Goal: Information Seeking & Learning: Find specific fact

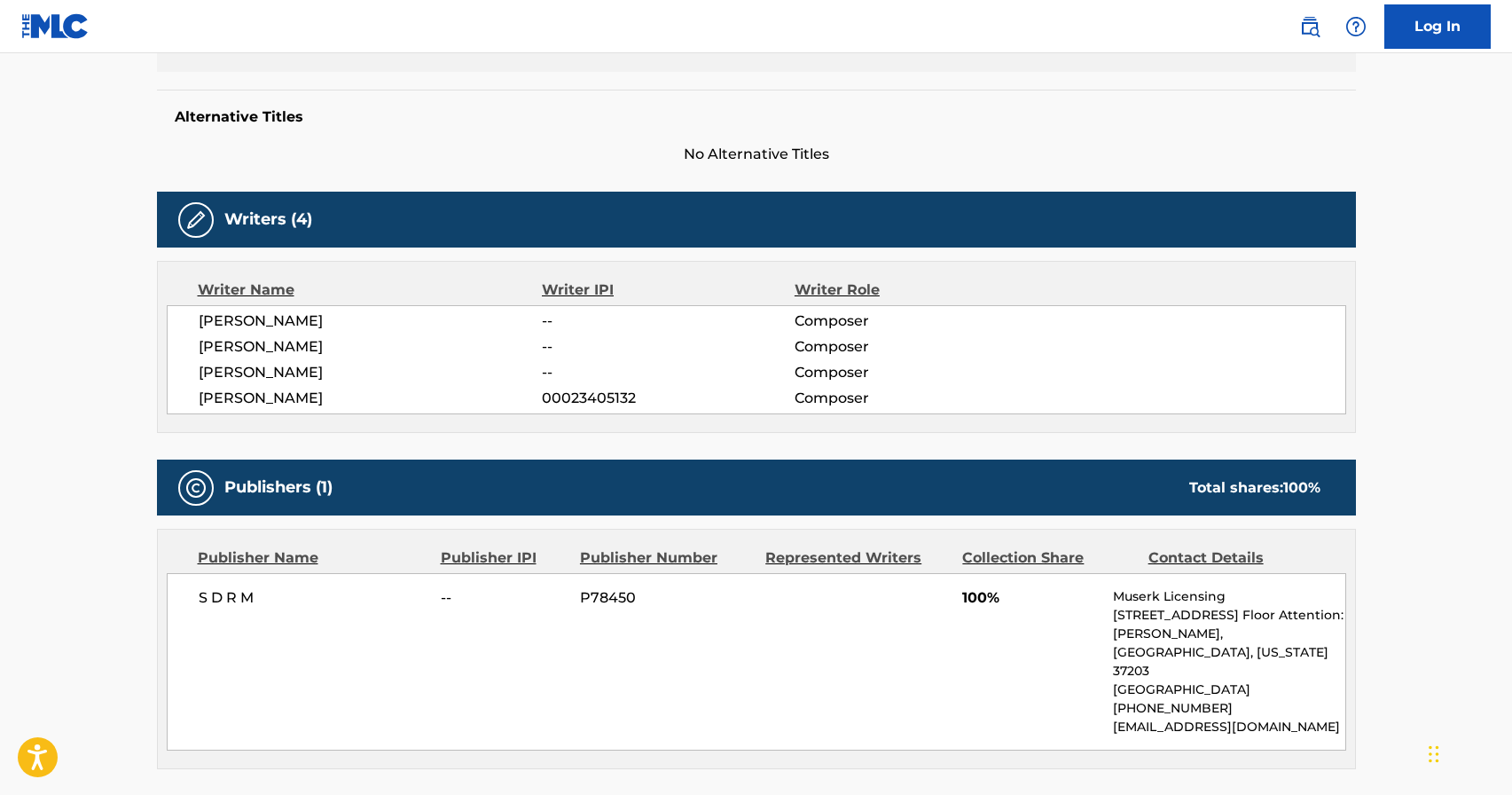
scroll to position [449, 0]
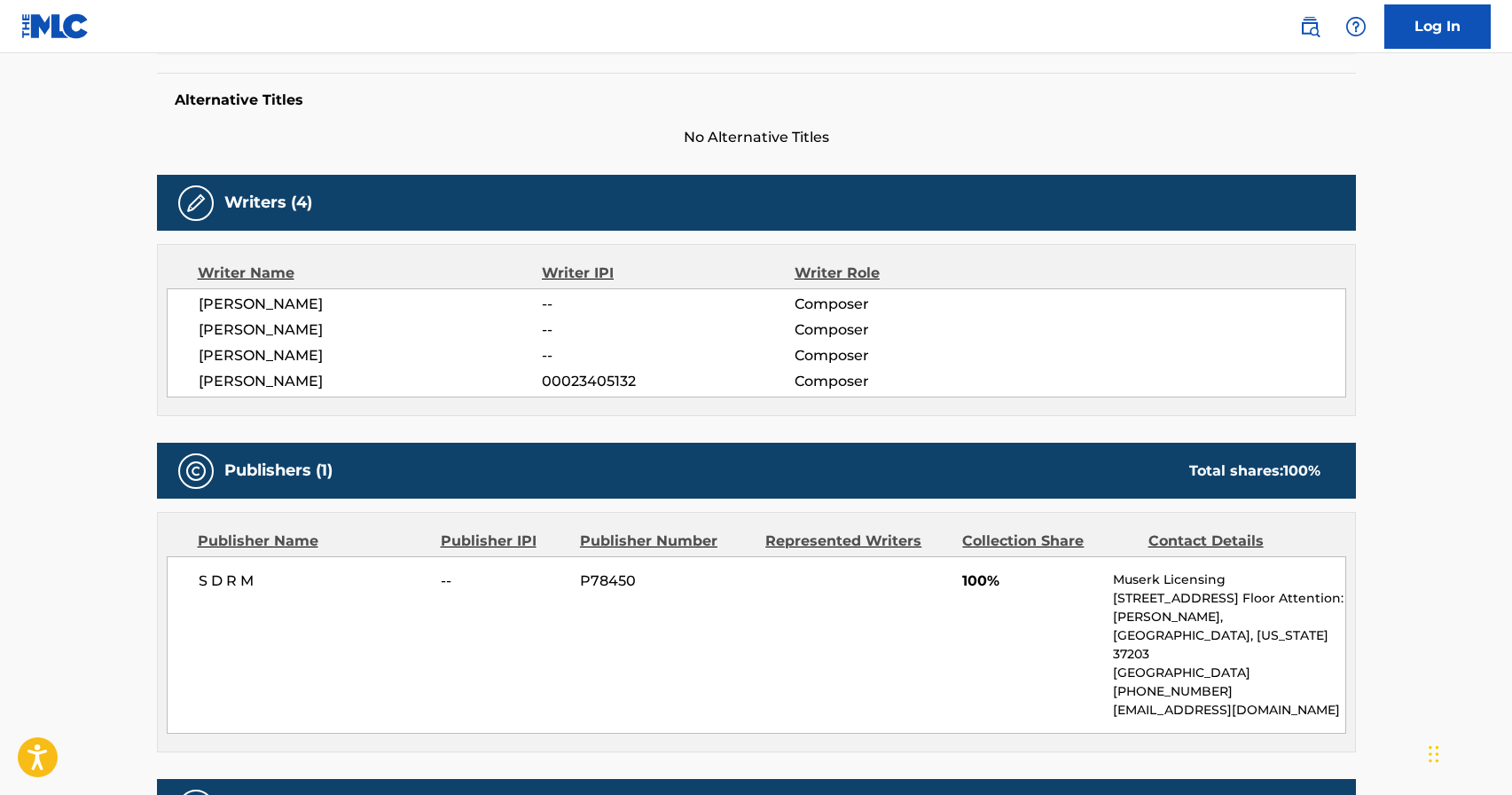
drag, startPoint x: 193, startPoint y: 304, endPoint x: 361, endPoint y: 303, distance: 168.0
click at [361, 303] on div "LAURET NAVARRO -- Composer ENRIQUE BAS DE BONALD -- Composer GONZALO CASTELLON …" at bounding box center [756, 342] width 1179 height 109
copy span "[PERSON_NAME]"
drag, startPoint x: 393, startPoint y: 330, endPoint x: 193, endPoint y: 336, distance: 200.1
click at [193, 336] on div "LAURET NAVARRO -- Composer ENRIQUE BAS DE BONALD -- Composer GONZALO CASTELLON …" at bounding box center [756, 342] width 1179 height 109
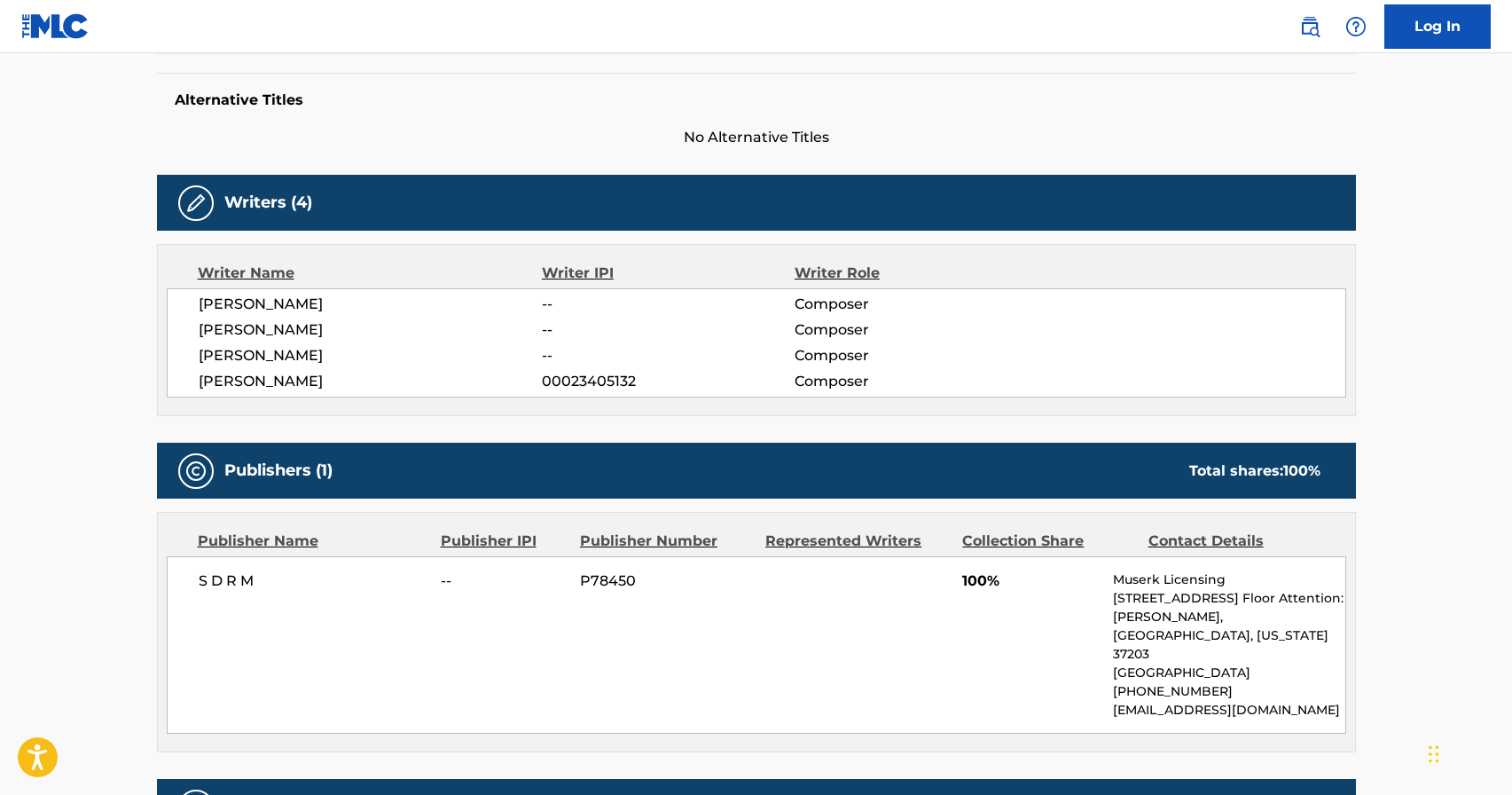
copy span "[PERSON_NAME]"
drag, startPoint x: 430, startPoint y: 357, endPoint x: 198, endPoint y: 364, distance: 232.1
click at [198, 364] on span "GONZALO CASTELLON VARGAS" at bounding box center [370, 355] width 344 height 21
copy span "GONZALO CASTELLON VARGAS"
drag, startPoint x: 334, startPoint y: 380, endPoint x: 193, endPoint y: 386, distance: 141.1
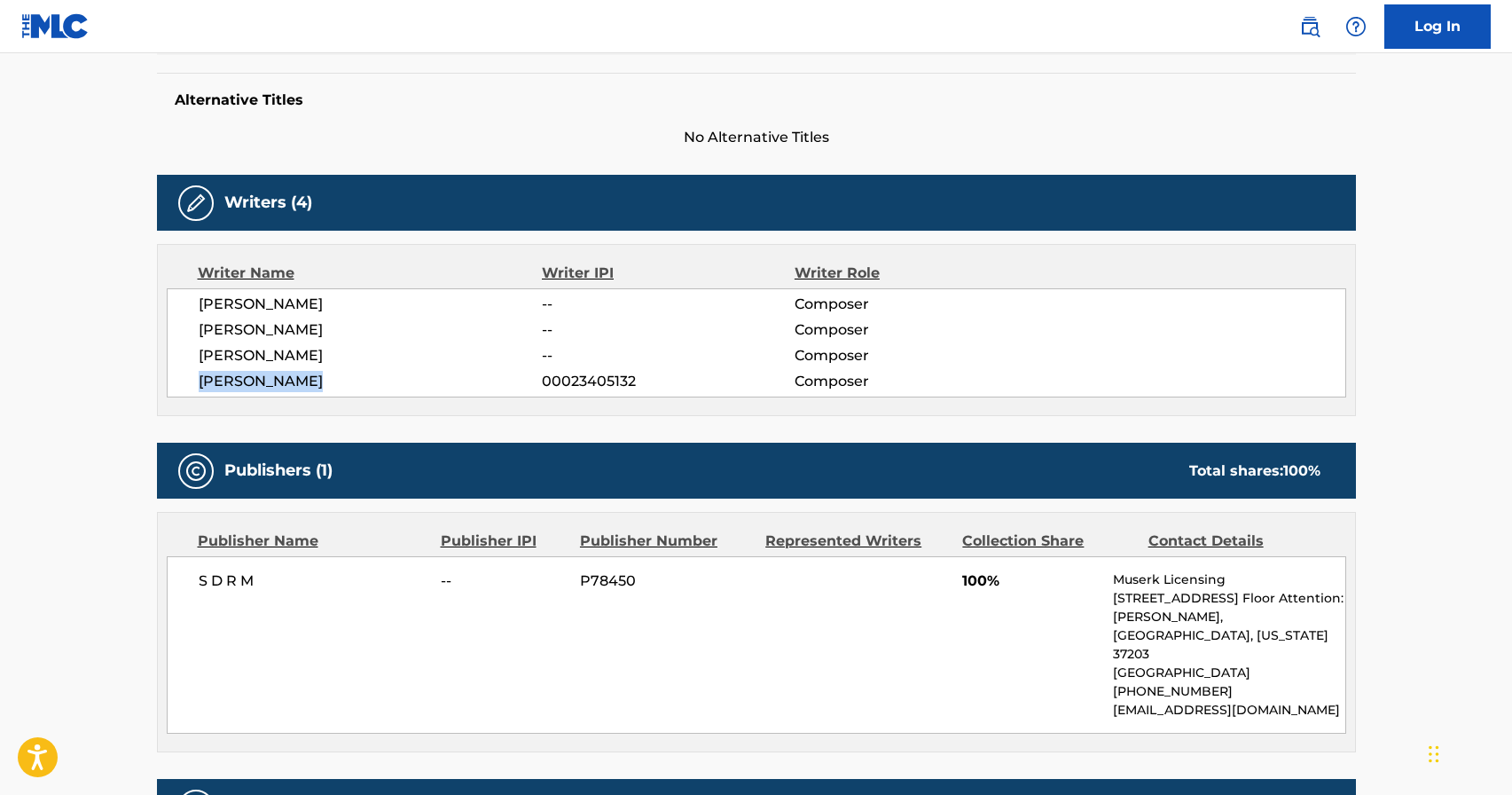
click at [193, 386] on div "LAURET NAVARRO -- Composer ENRIQUE BAS DE BONALD -- Composer GONZALO CASTELLON …" at bounding box center [756, 342] width 1179 height 109
copy span "MARIO PANZERI"
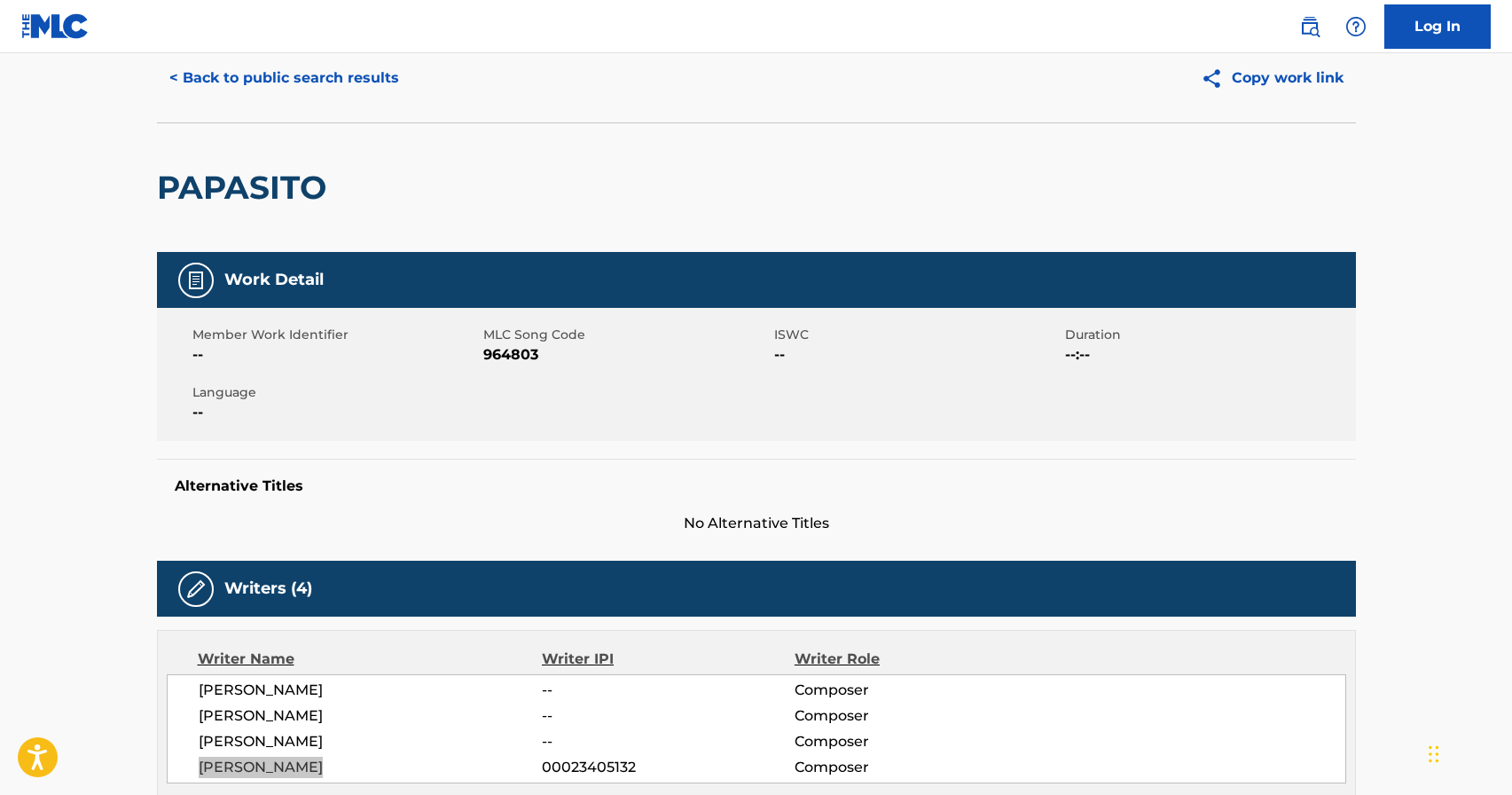
scroll to position [96, 0]
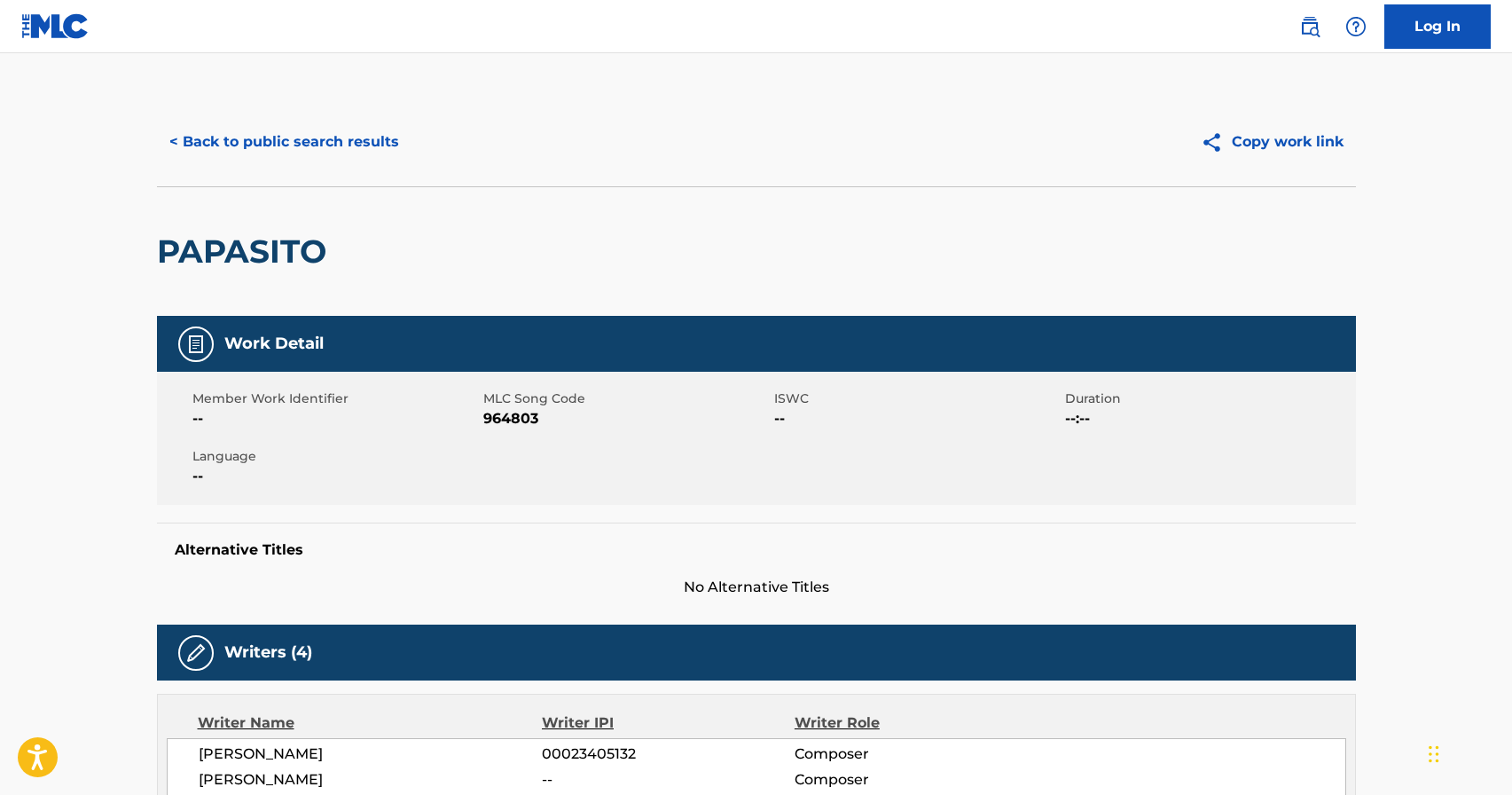
click at [355, 128] on button "< Back to public search results" at bounding box center [284, 142] width 254 height 44
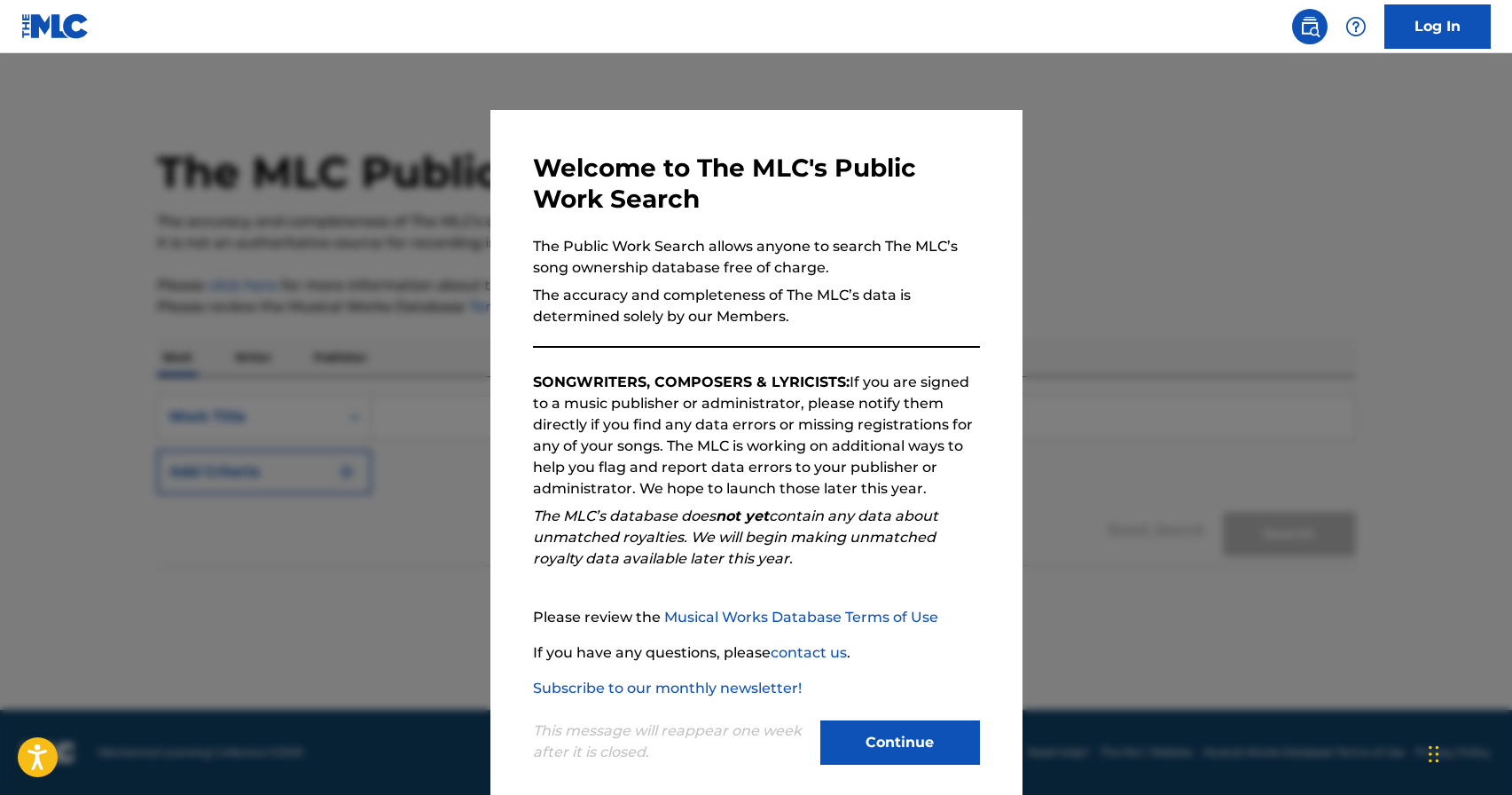
click at [1058, 180] on div at bounding box center [756, 450] width 1512 height 795
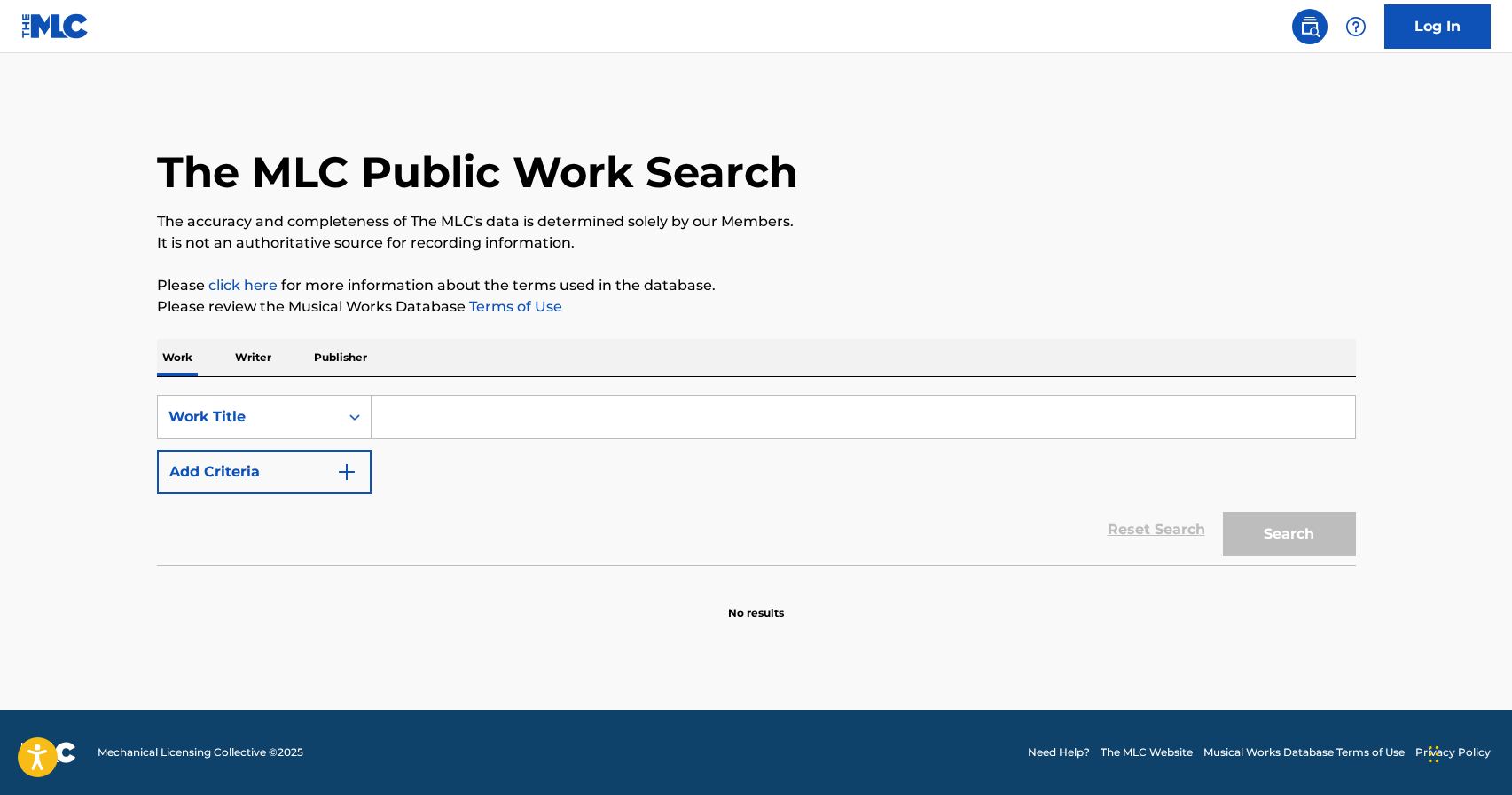
click at [268, 357] on p "Writer" at bounding box center [252, 357] width 47 height 38
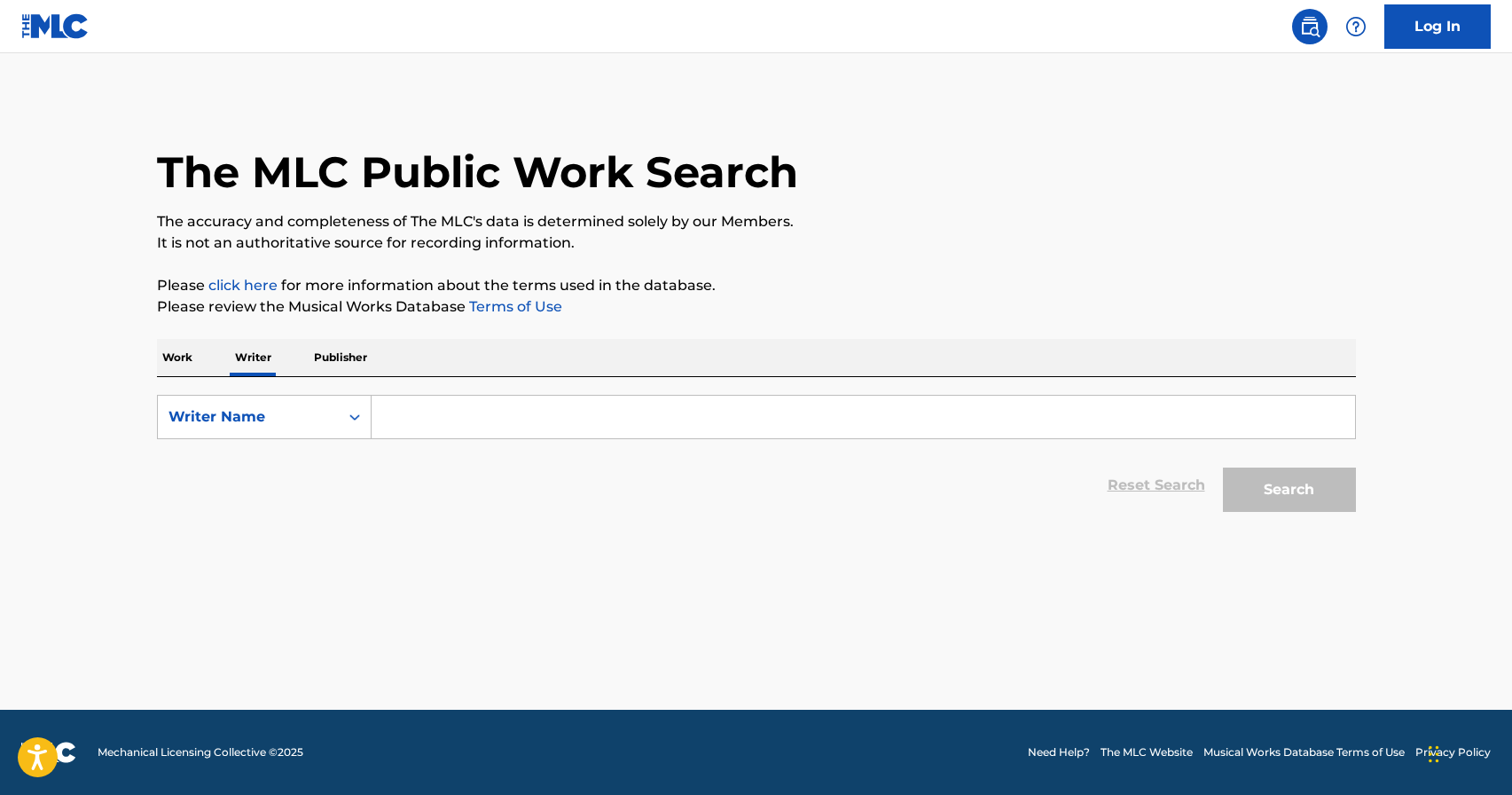
click at [428, 413] on input "Search Form" at bounding box center [863, 416] width 983 height 43
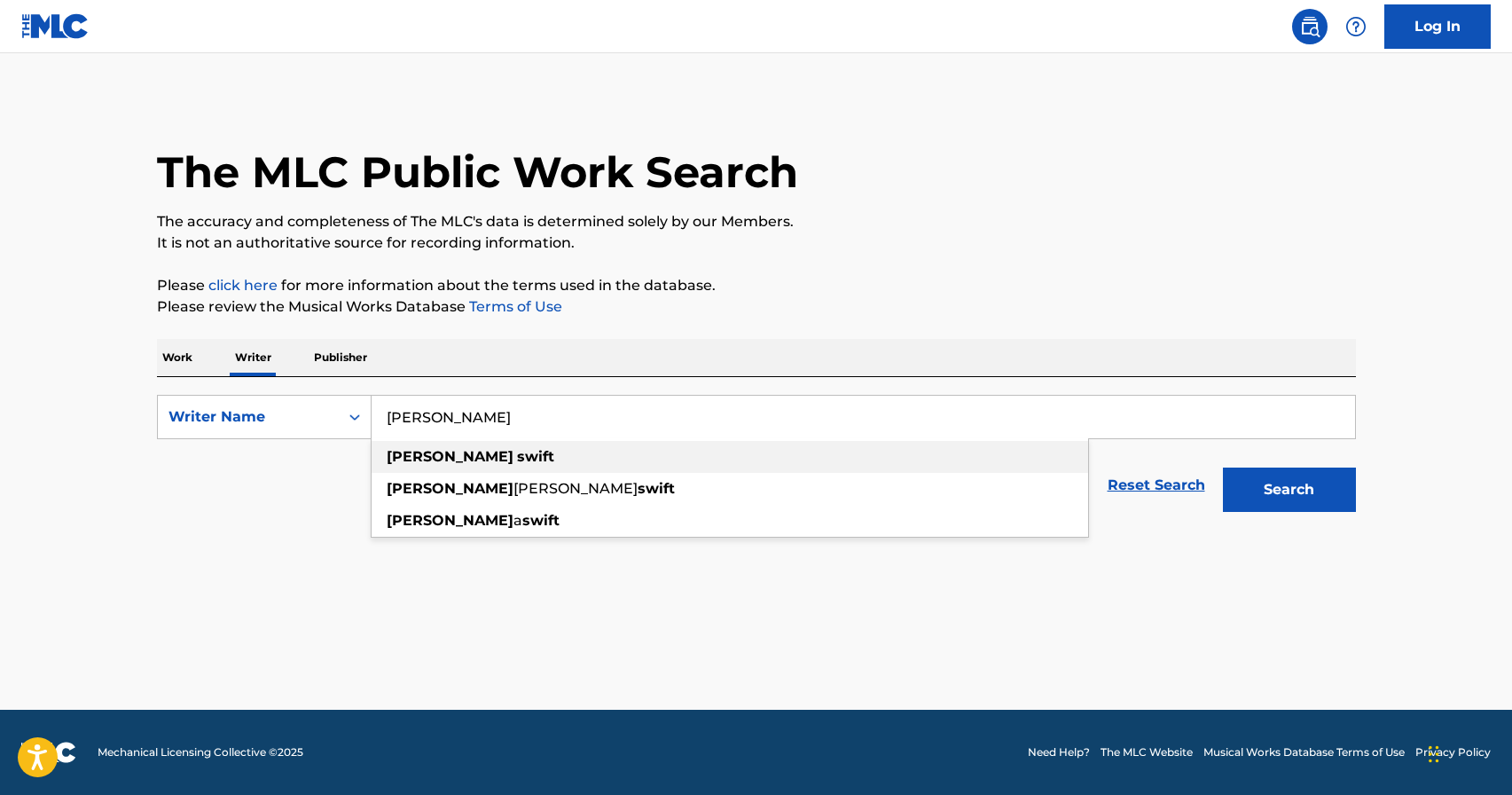
type input "taylor swift"
click at [517, 451] on strong "swift" at bounding box center [535, 457] width 38 height 16
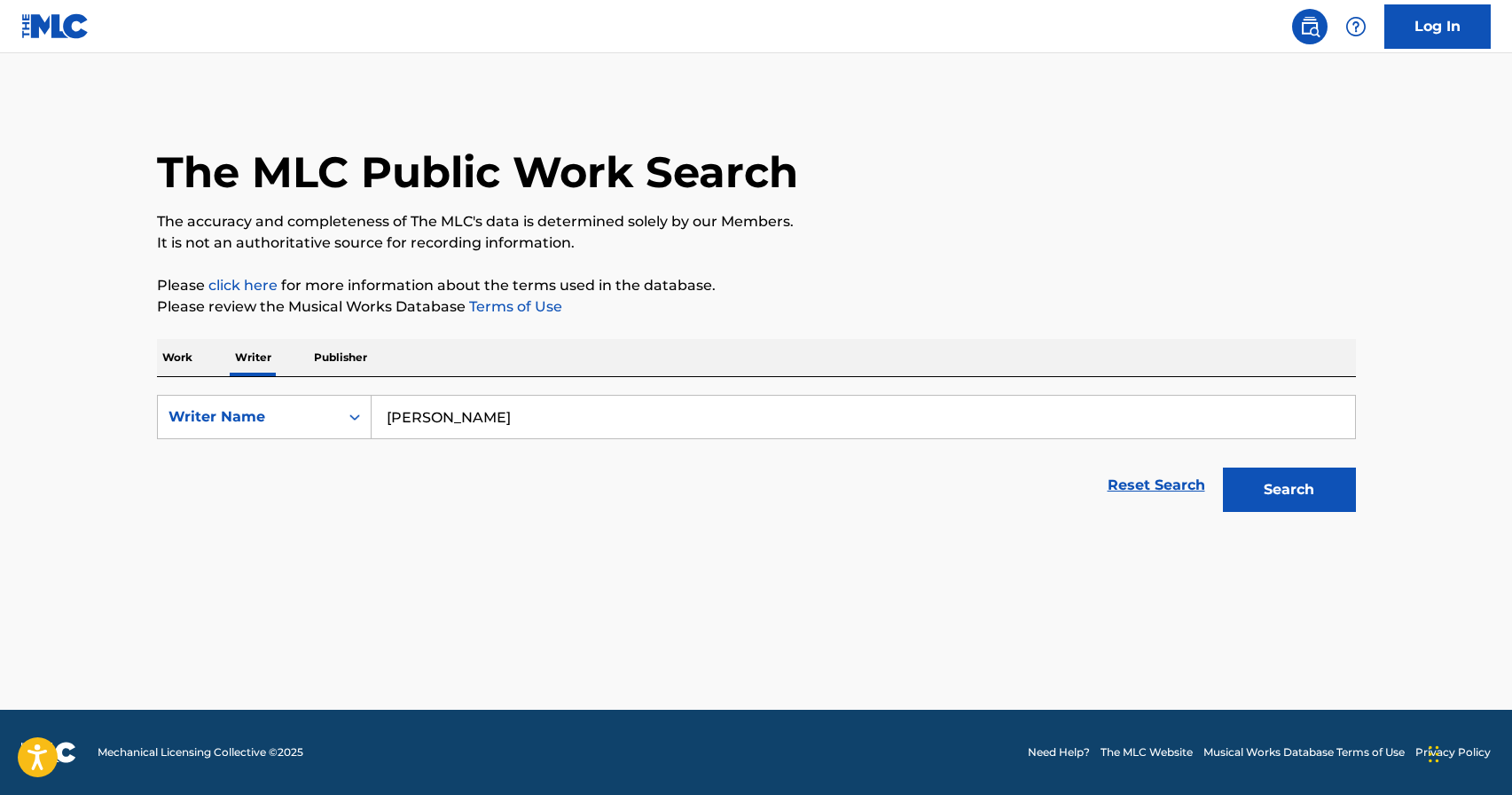
click at [1294, 484] on button "Search" at bounding box center [1289, 489] width 133 height 44
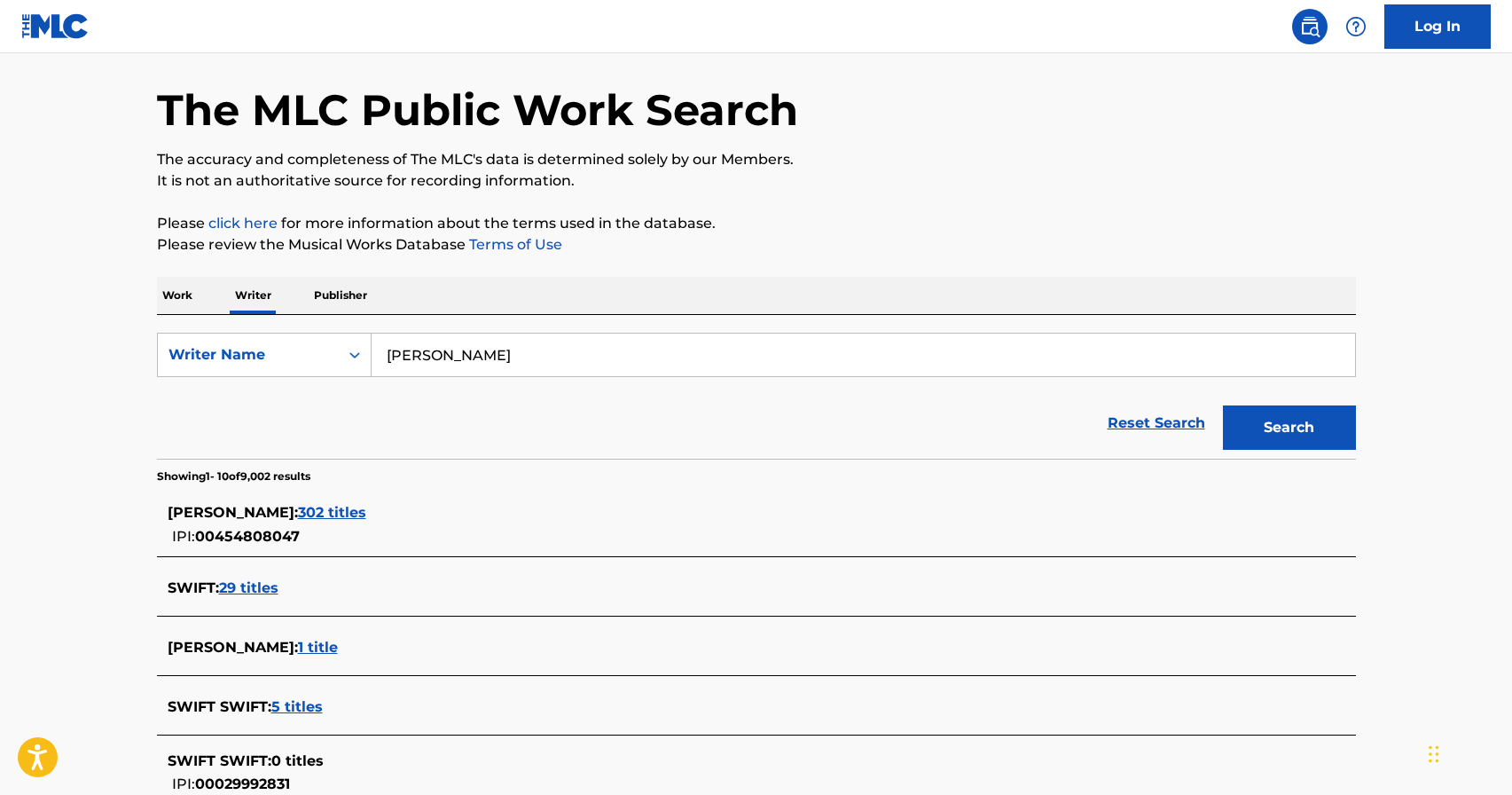
scroll to position [73, 0]
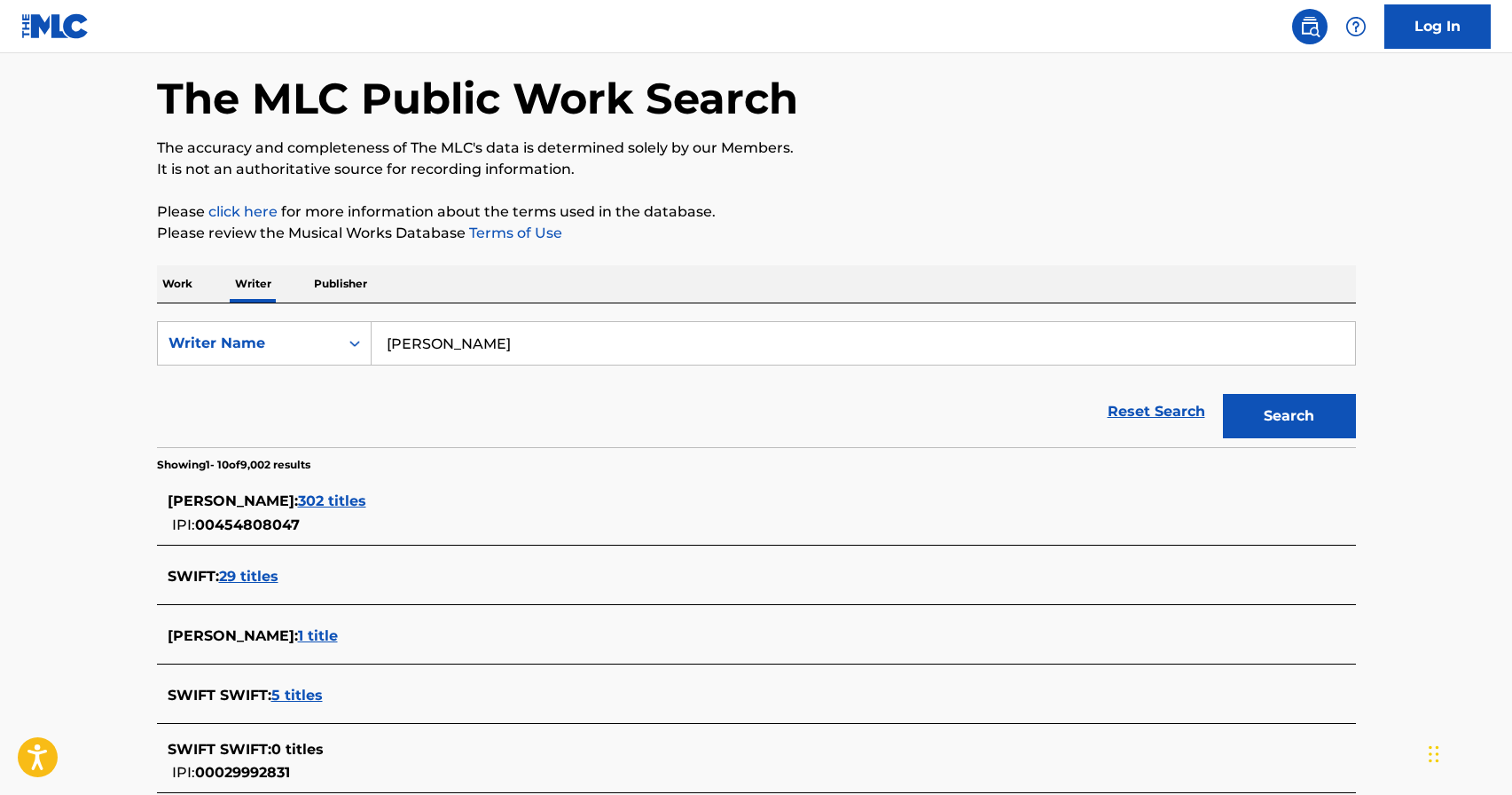
click at [359, 502] on span "302 titles" at bounding box center [332, 500] width 69 height 16
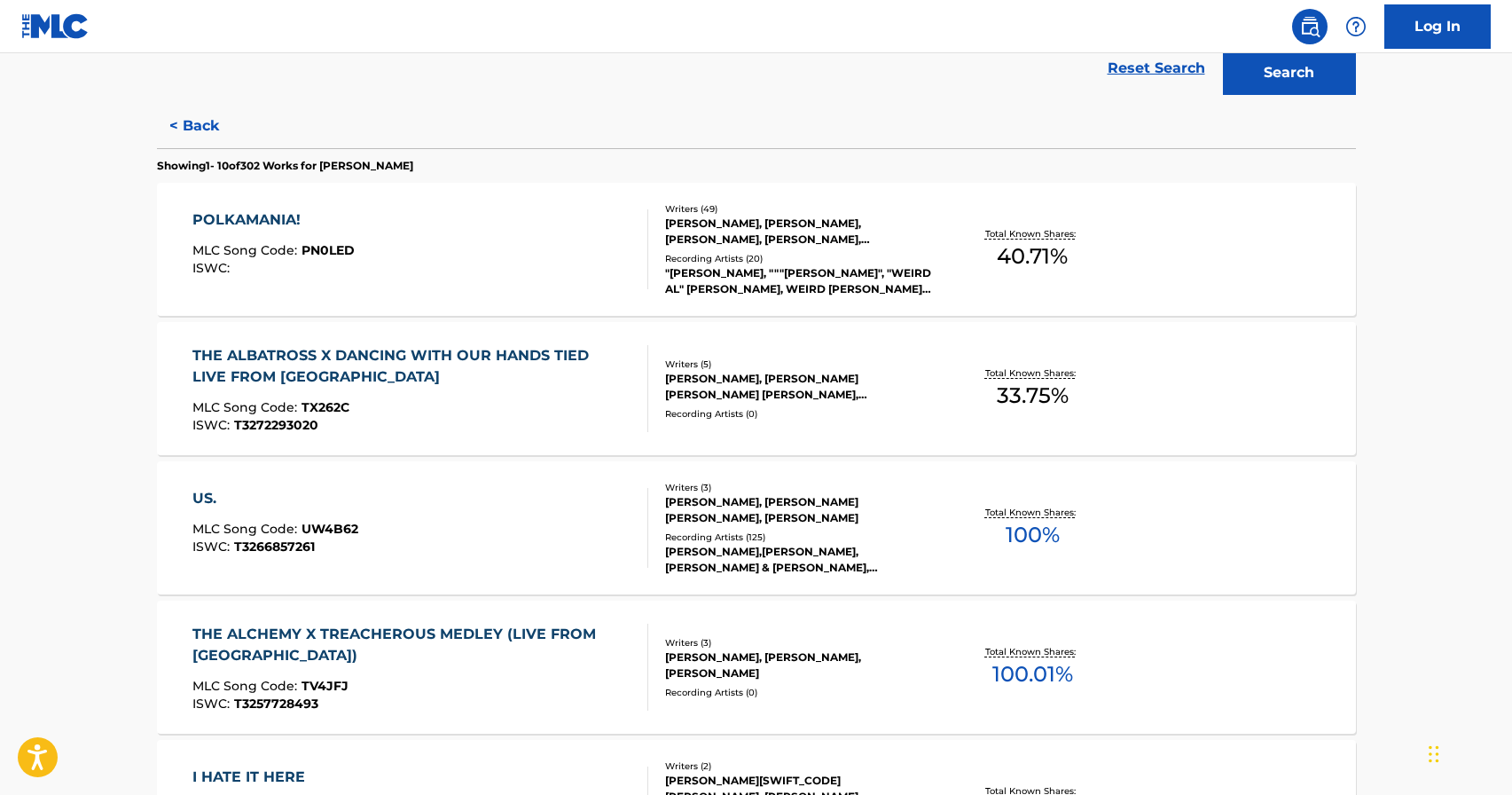
scroll to position [0, 0]
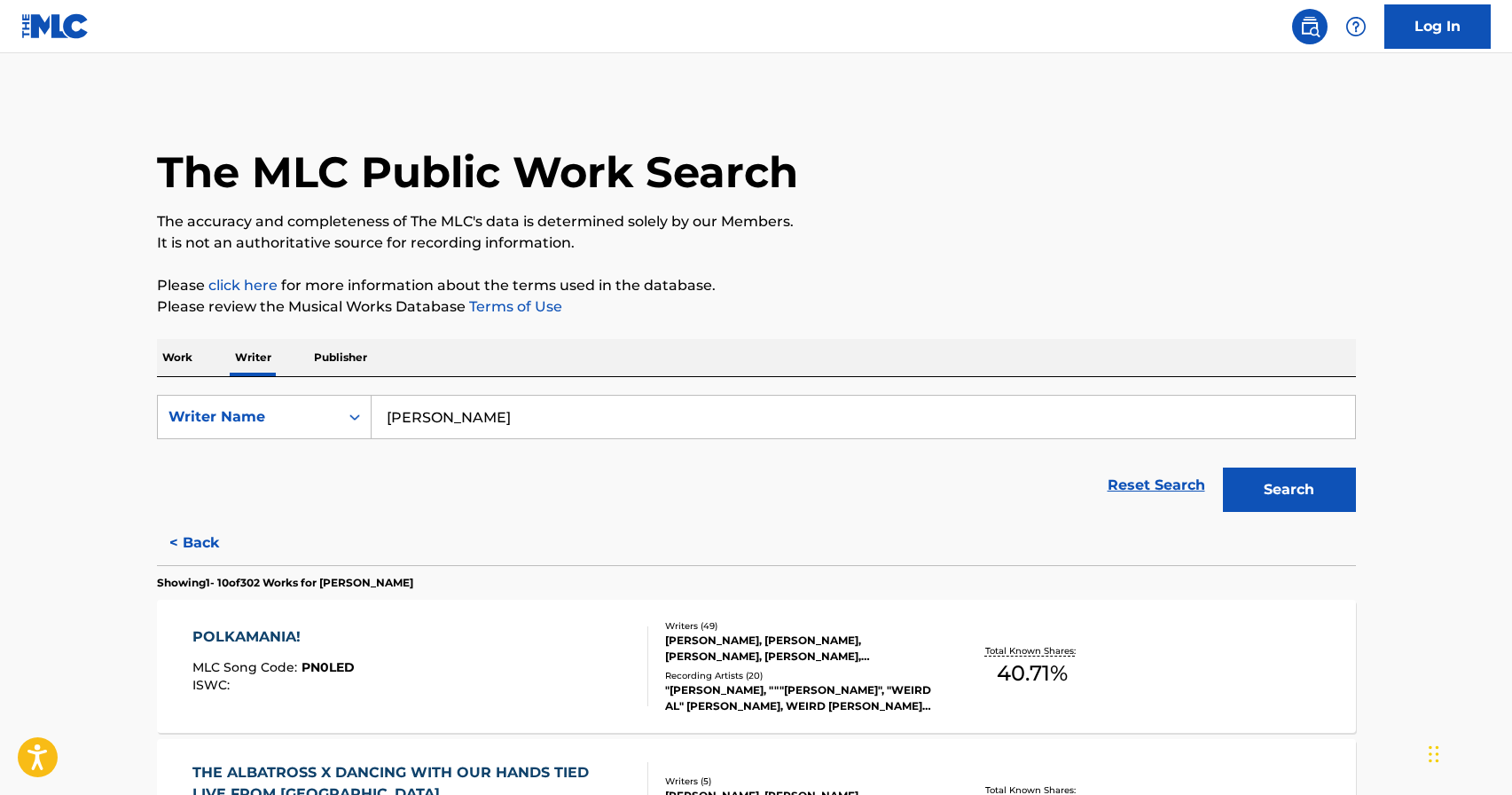
click at [179, 360] on p "Work" at bounding box center [177, 357] width 41 height 38
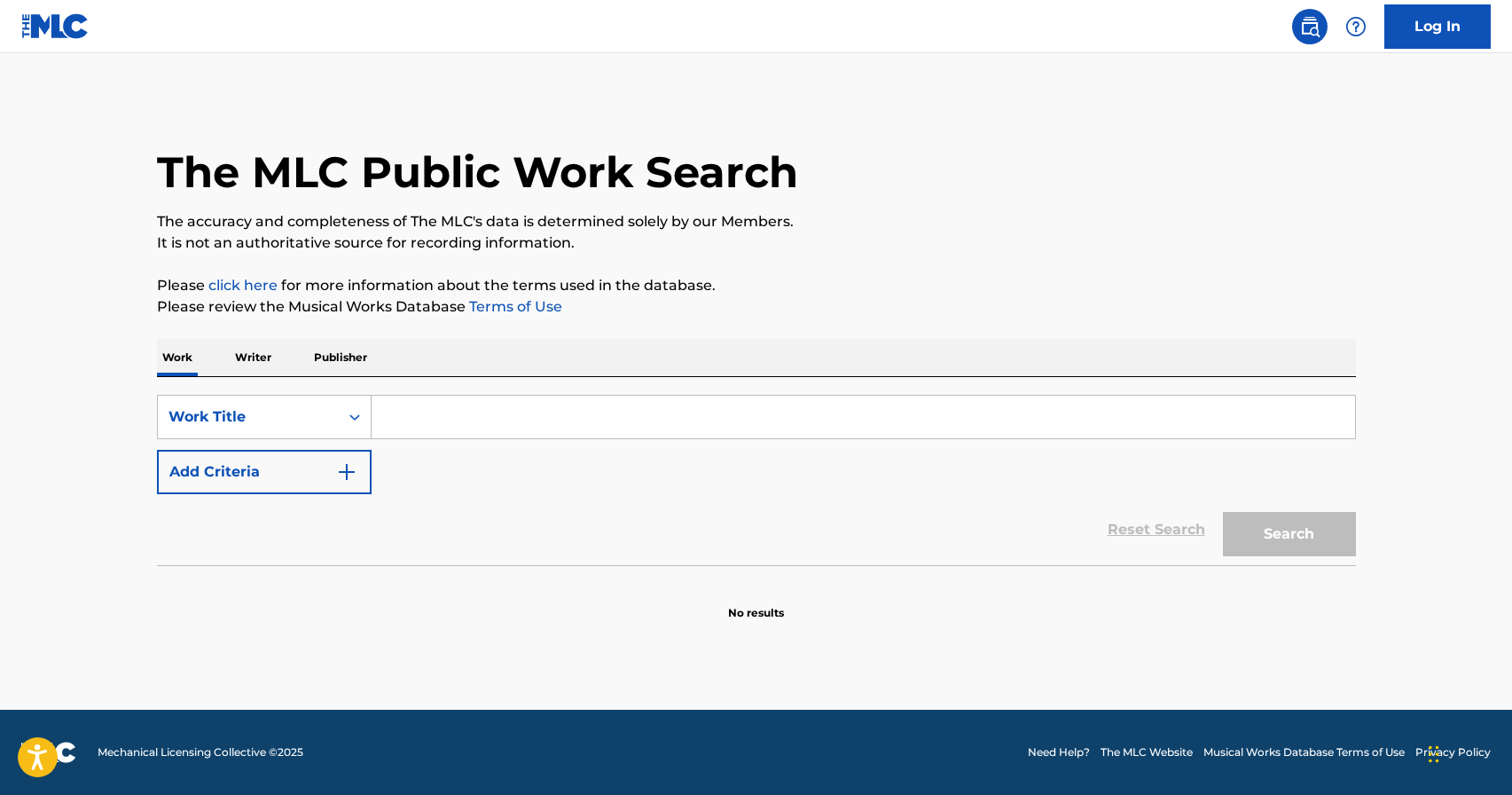
click at [400, 421] on input "Search Form" at bounding box center [863, 416] width 983 height 43
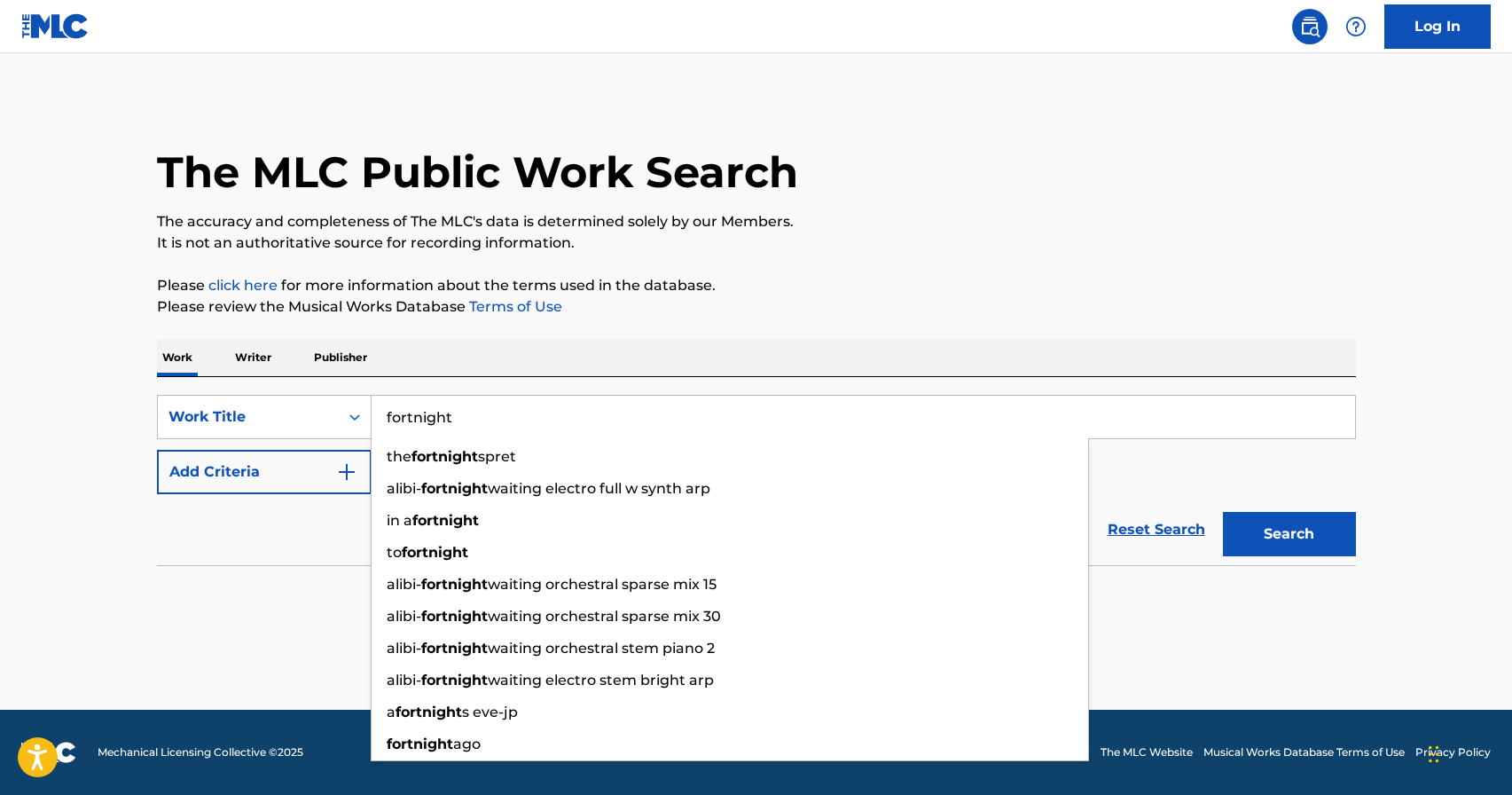
type input "fortnight"
click at [268, 465] on button "Add Criteria" at bounding box center [264, 471] width 215 height 44
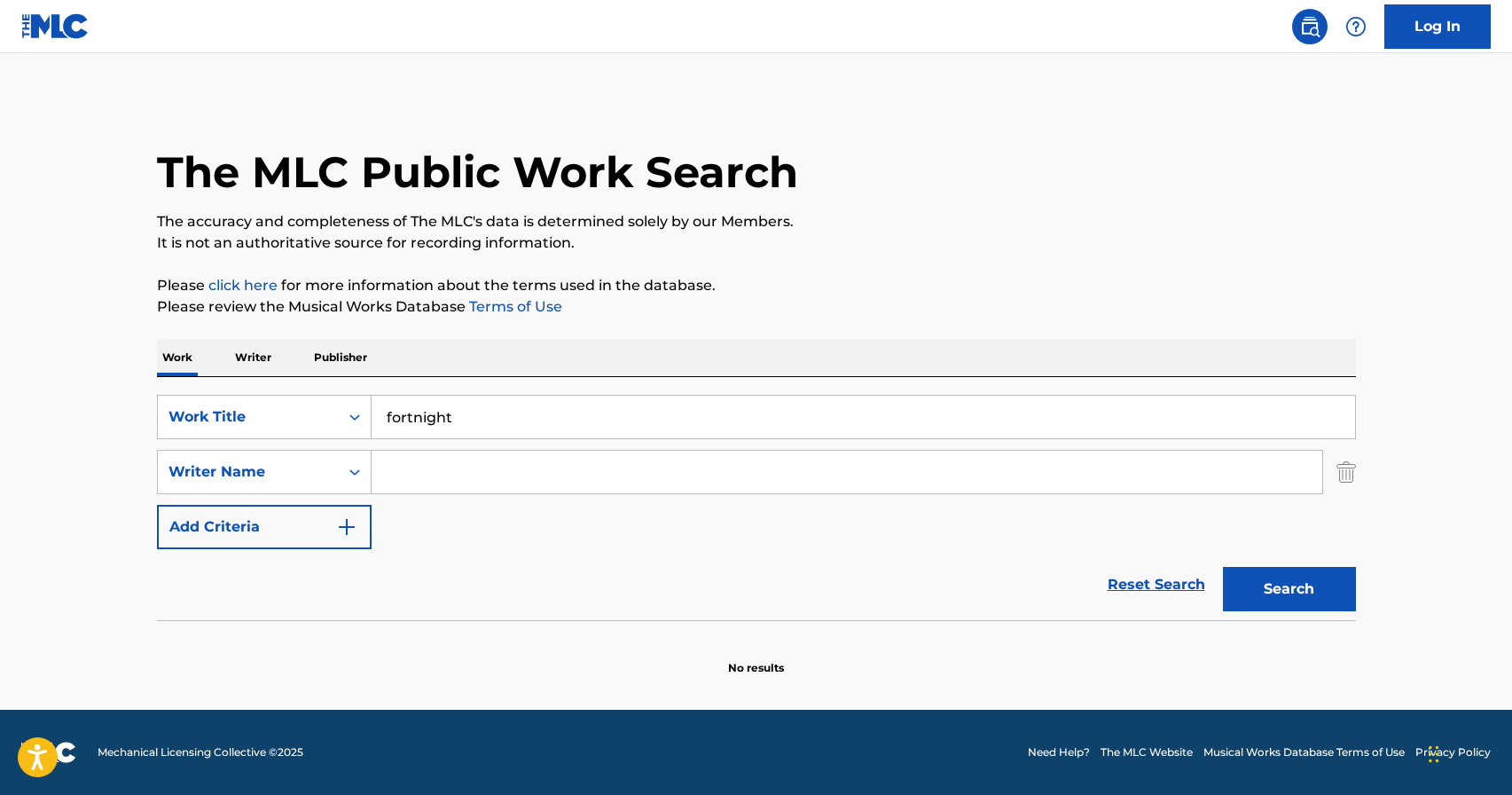
click at [490, 465] on input "Search Form" at bounding box center [846, 471] width 950 height 43
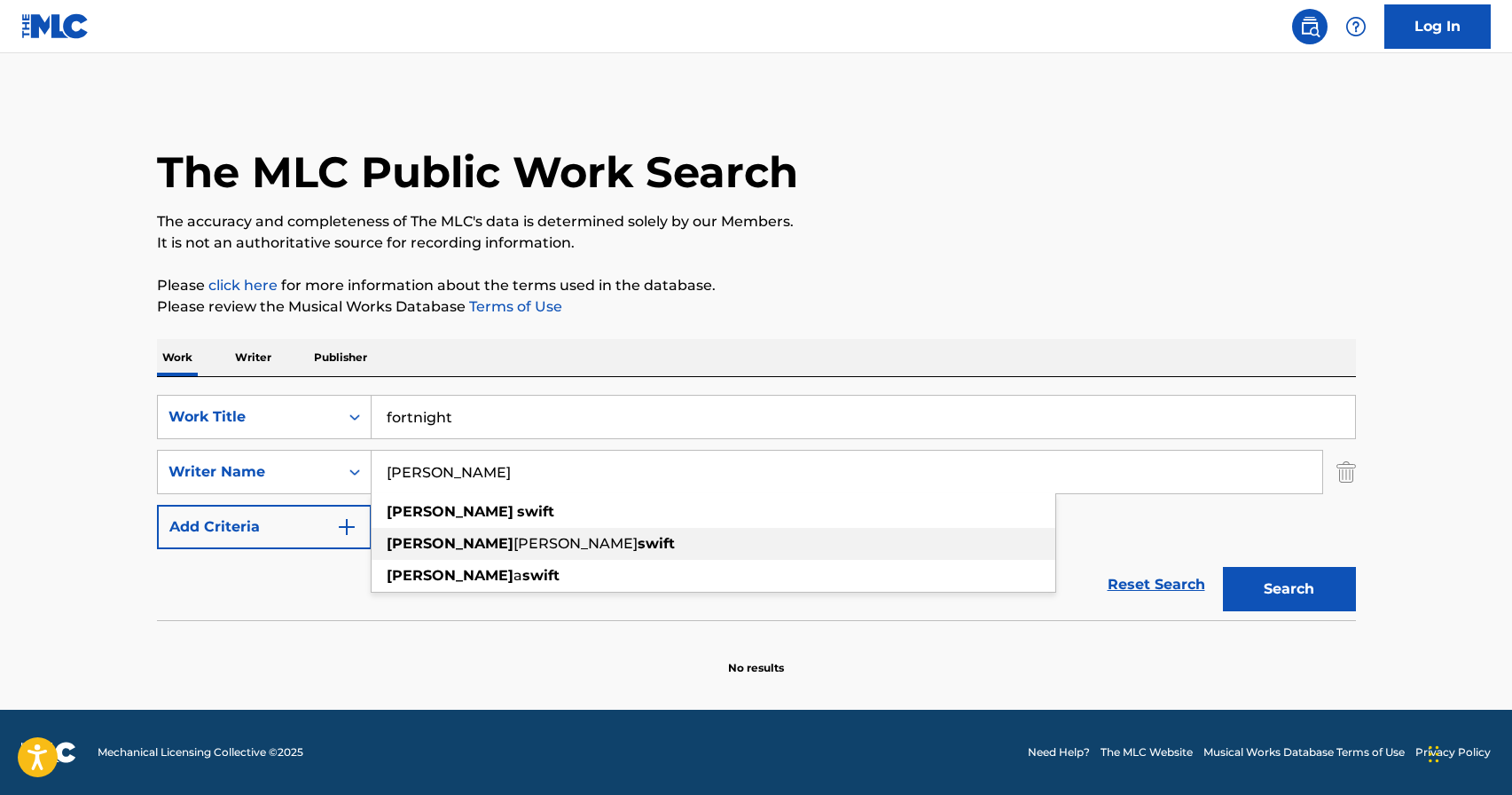
type input "taylor swift"
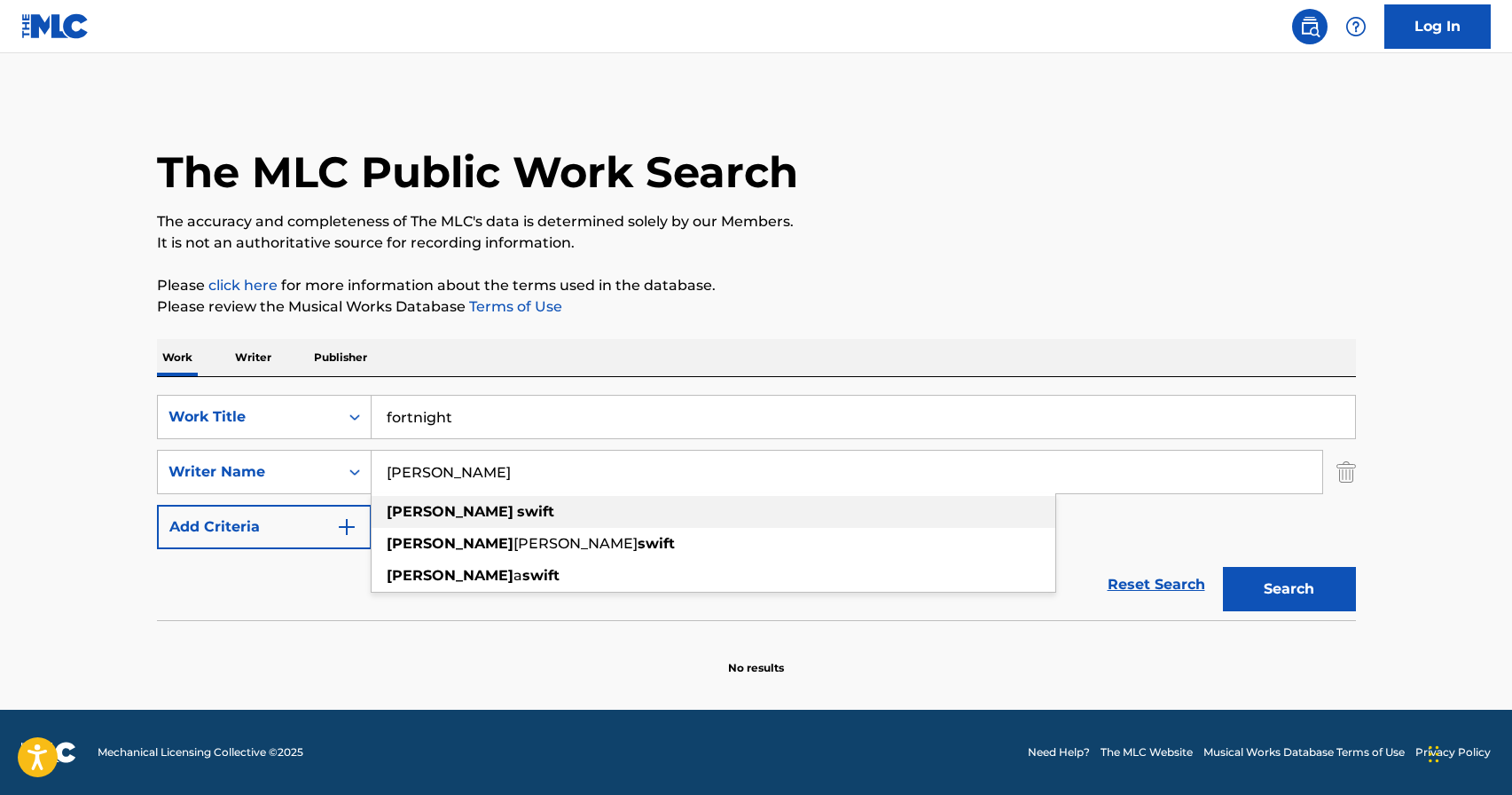
click at [838, 502] on div "taylor swift" at bounding box center [713, 511] width 683 height 32
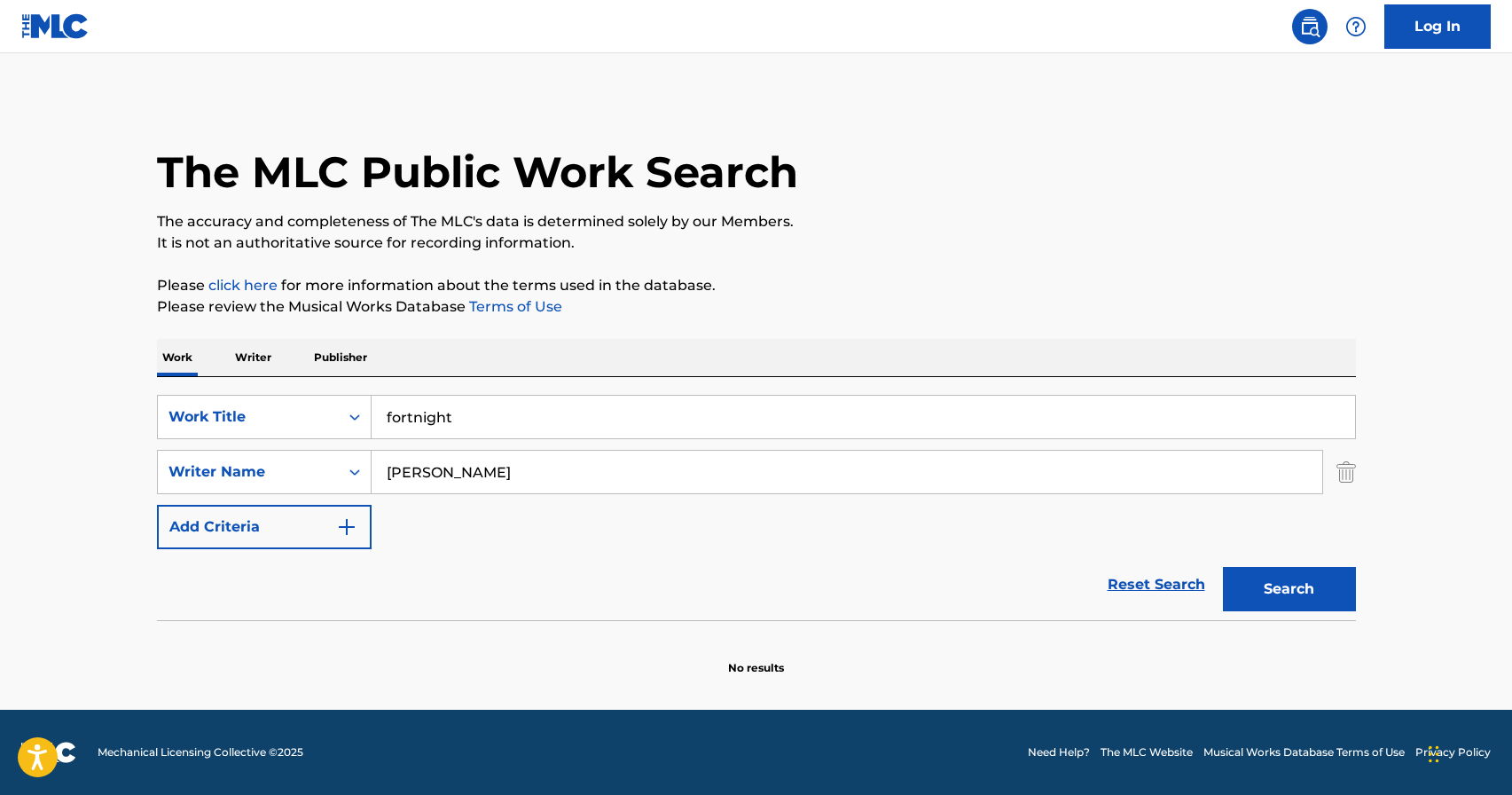
click at [1323, 586] on button "Search" at bounding box center [1289, 588] width 133 height 44
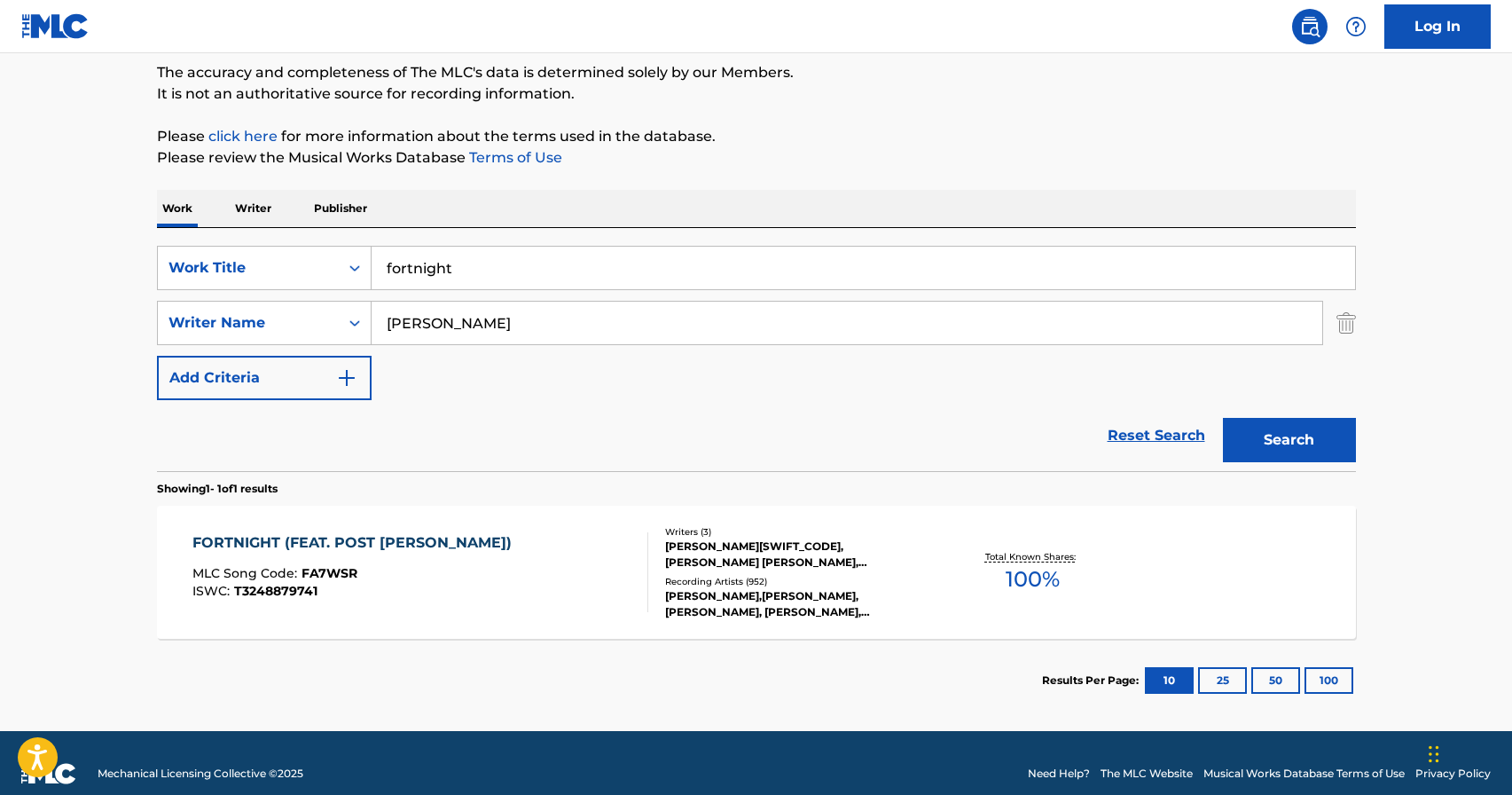
scroll to position [170, 0]
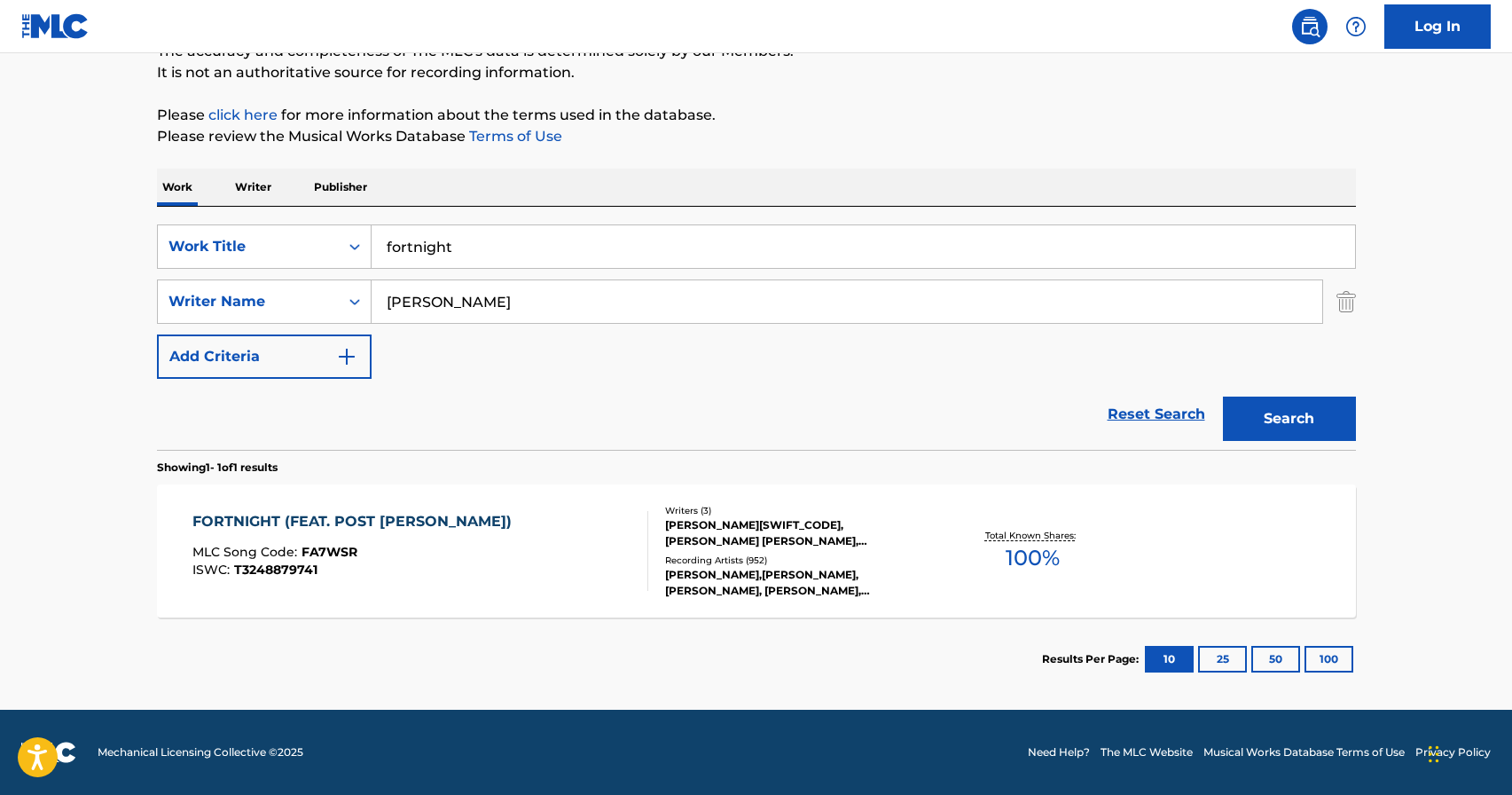
click at [754, 522] on div "JACK MICHAEL ANTONOFF, AUSTIN RICHARD POST, TAYLOR ALISON SWIFT" at bounding box center [799, 532] width 268 height 32
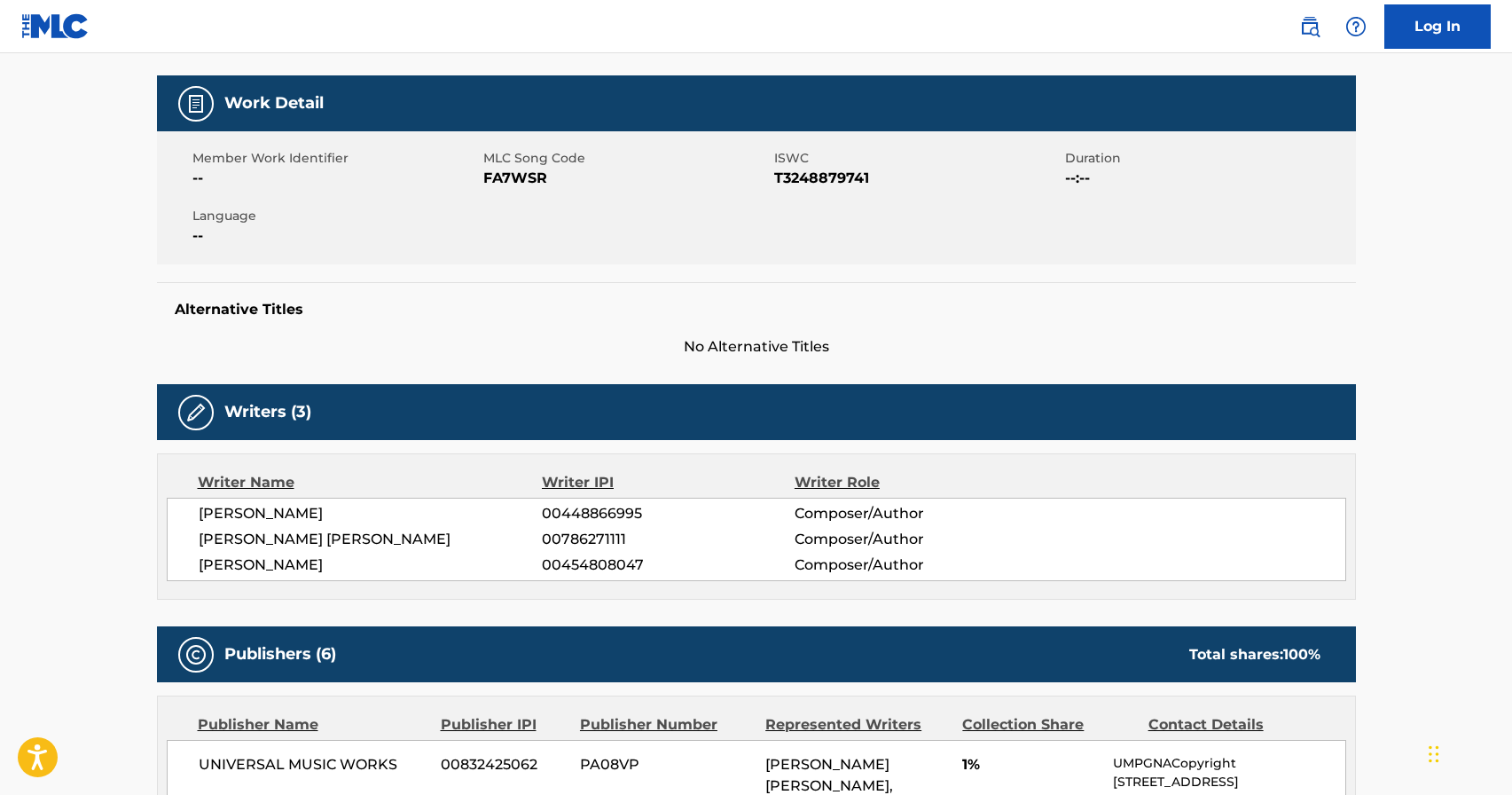
scroll to position [251, 0]
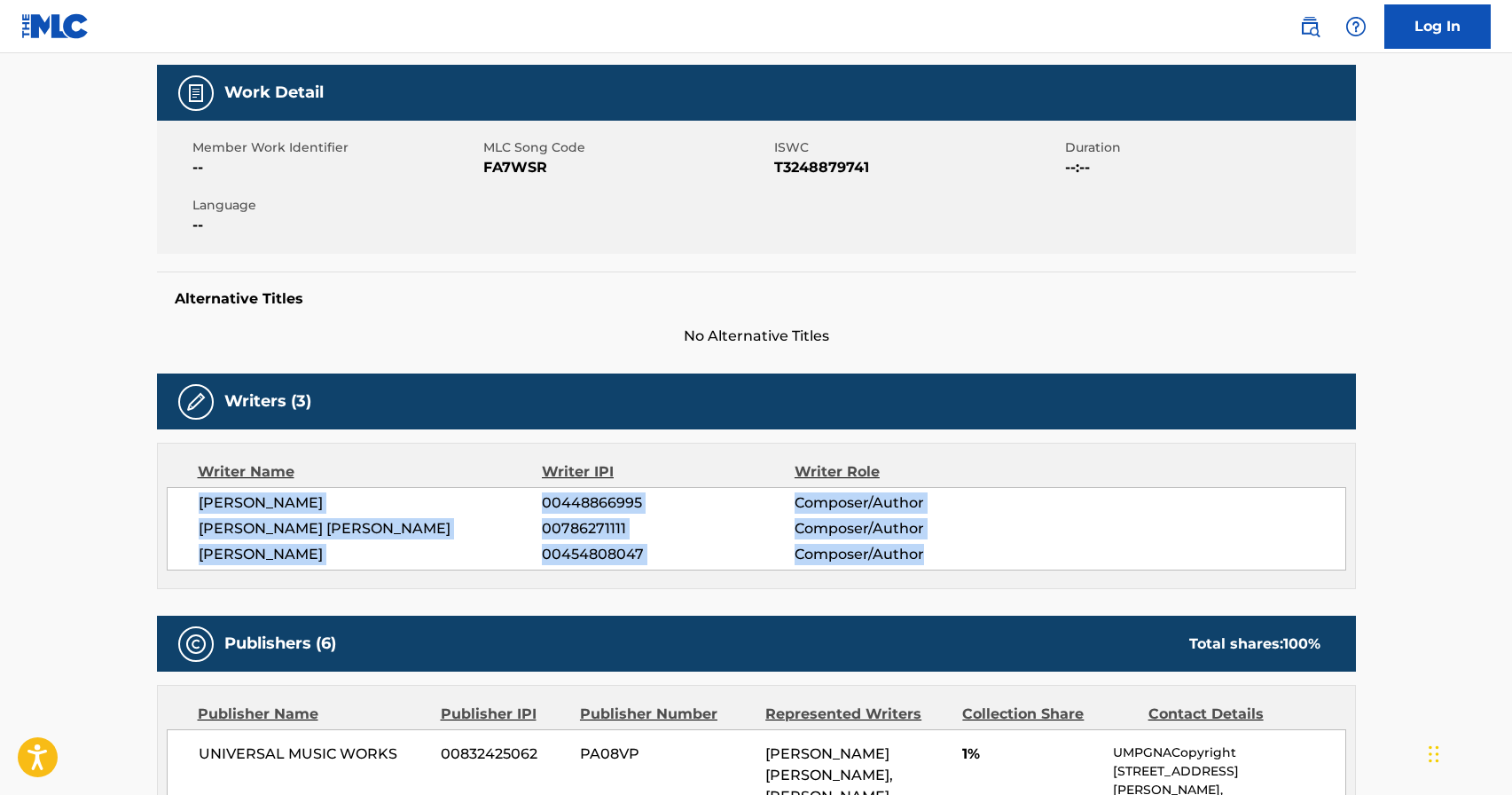
drag, startPoint x: 190, startPoint y: 502, endPoint x: 956, endPoint y: 553, distance: 767.7
click at [956, 553] on div "JACK MICHAEL ANTONOFF 00448866995 Composer/Author AUSTIN RICHARD POST 007862711…" at bounding box center [756, 528] width 1179 height 83
copy div "JACK MICHAEL ANTONOFF 00448866995 Composer/Author AUSTIN RICHARD POST 007862711…"
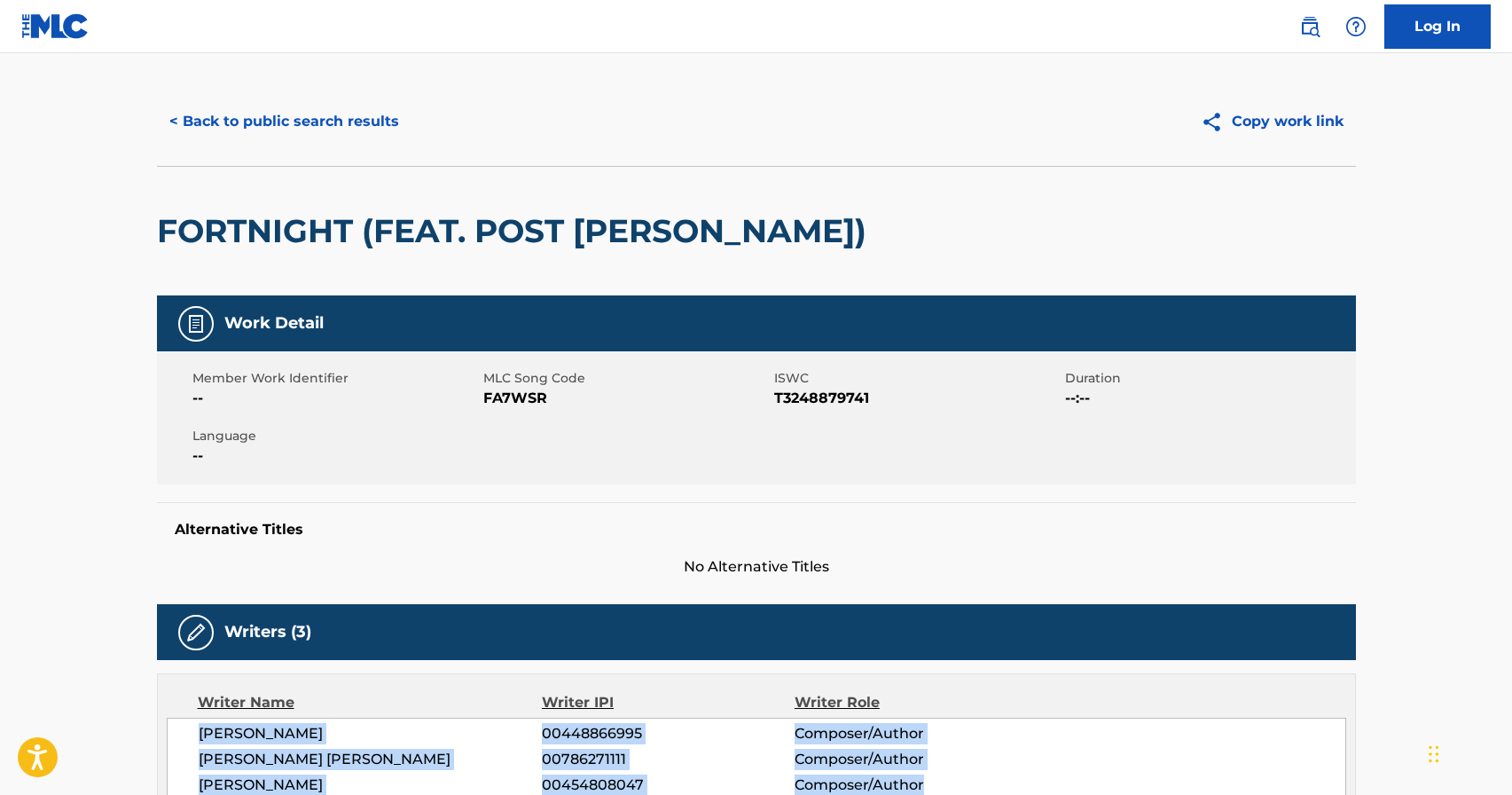
scroll to position [0, 0]
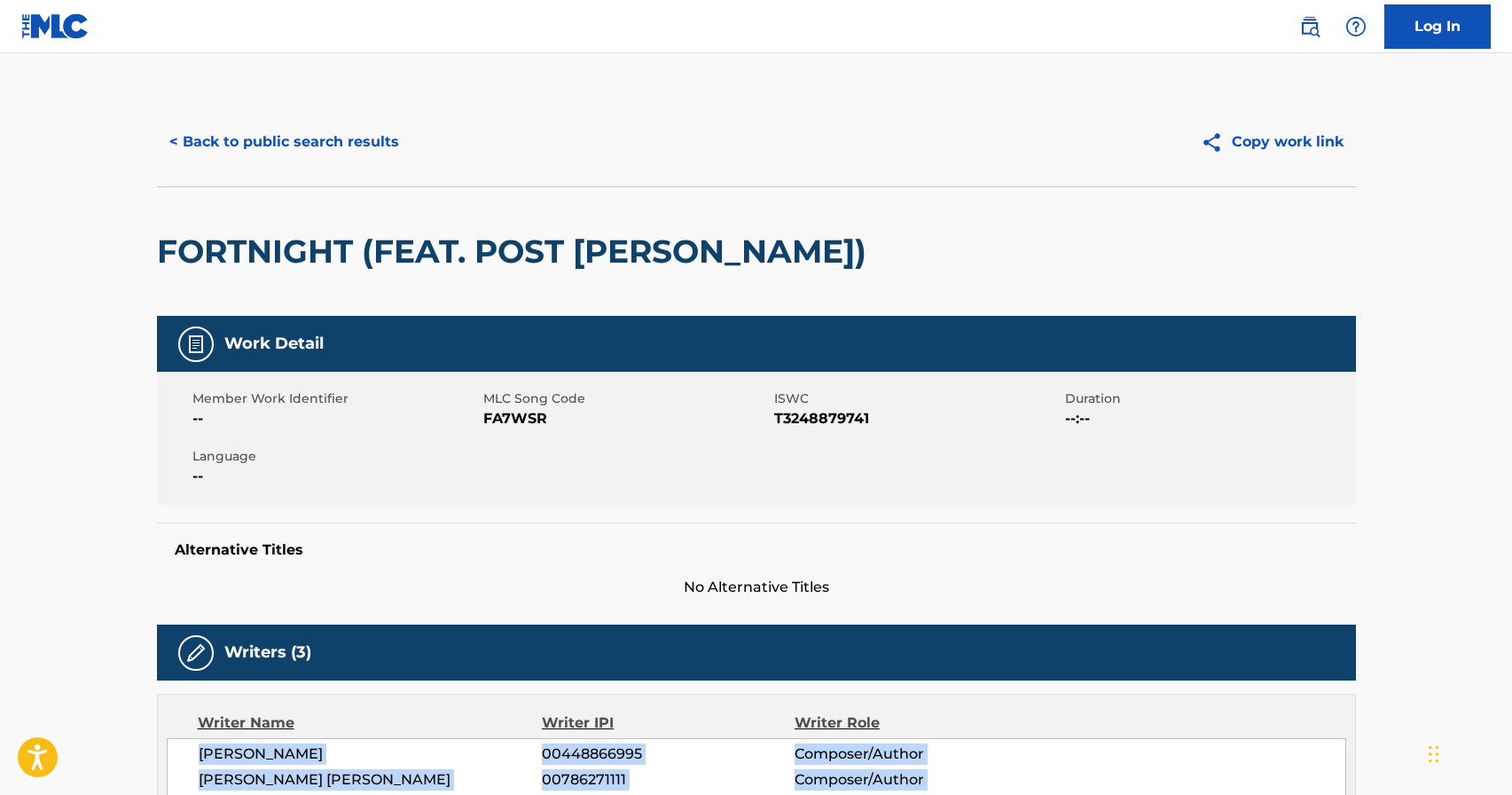
click at [304, 134] on button "< Back to public search results" at bounding box center [284, 142] width 254 height 44
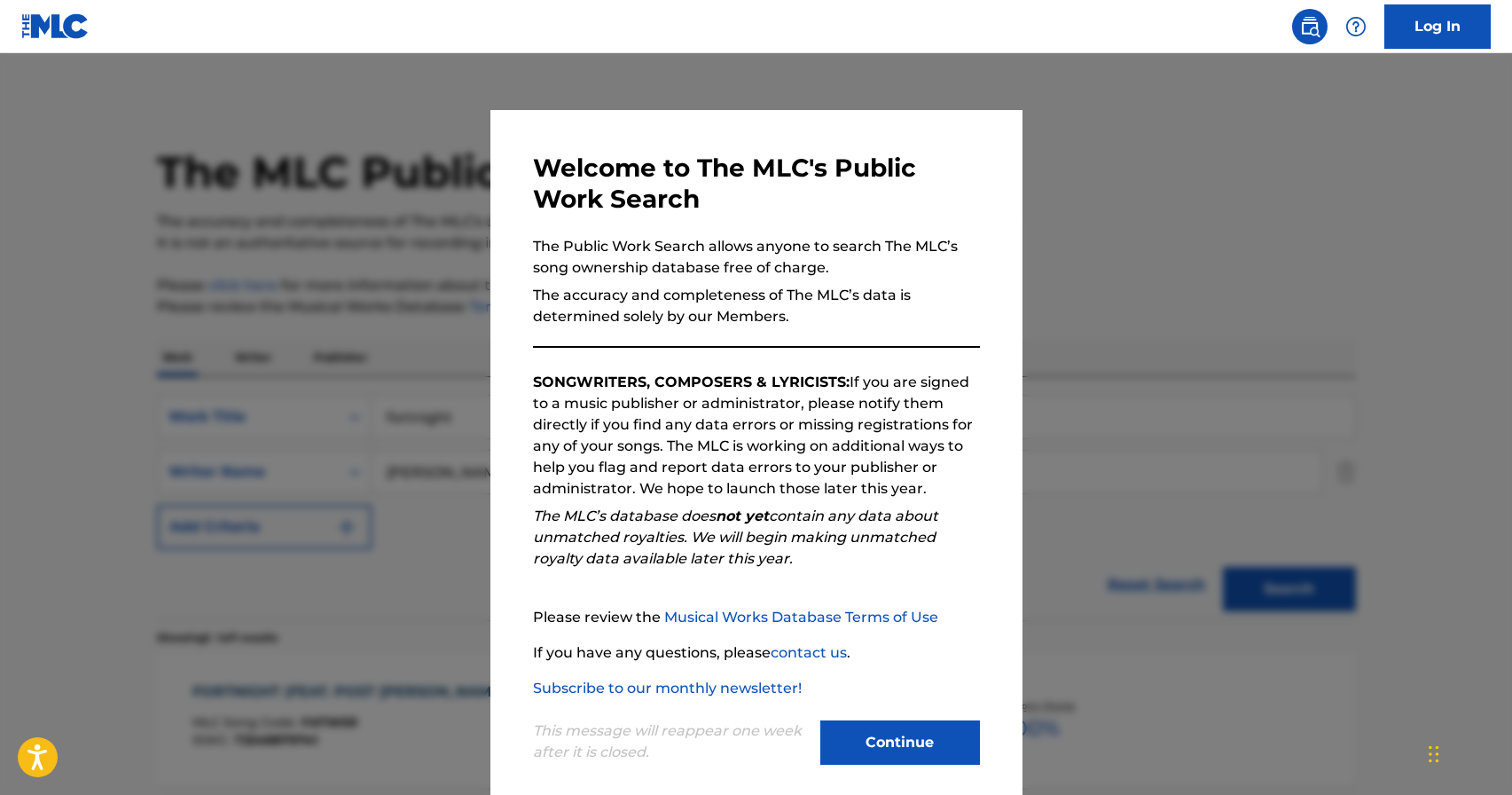
scroll to position [70, 0]
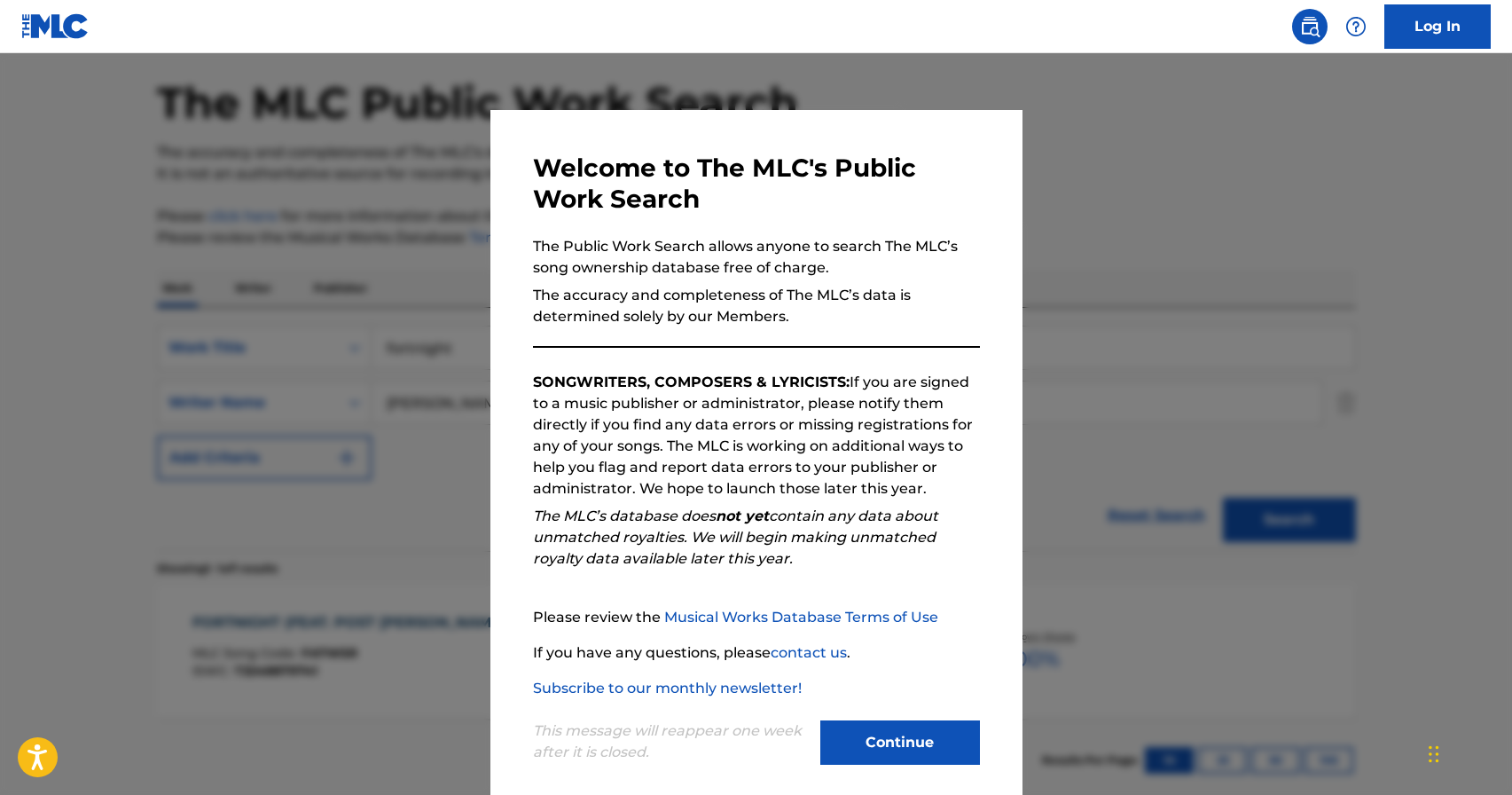
click at [916, 733] on button "Continue" at bounding box center [900, 742] width 159 height 44
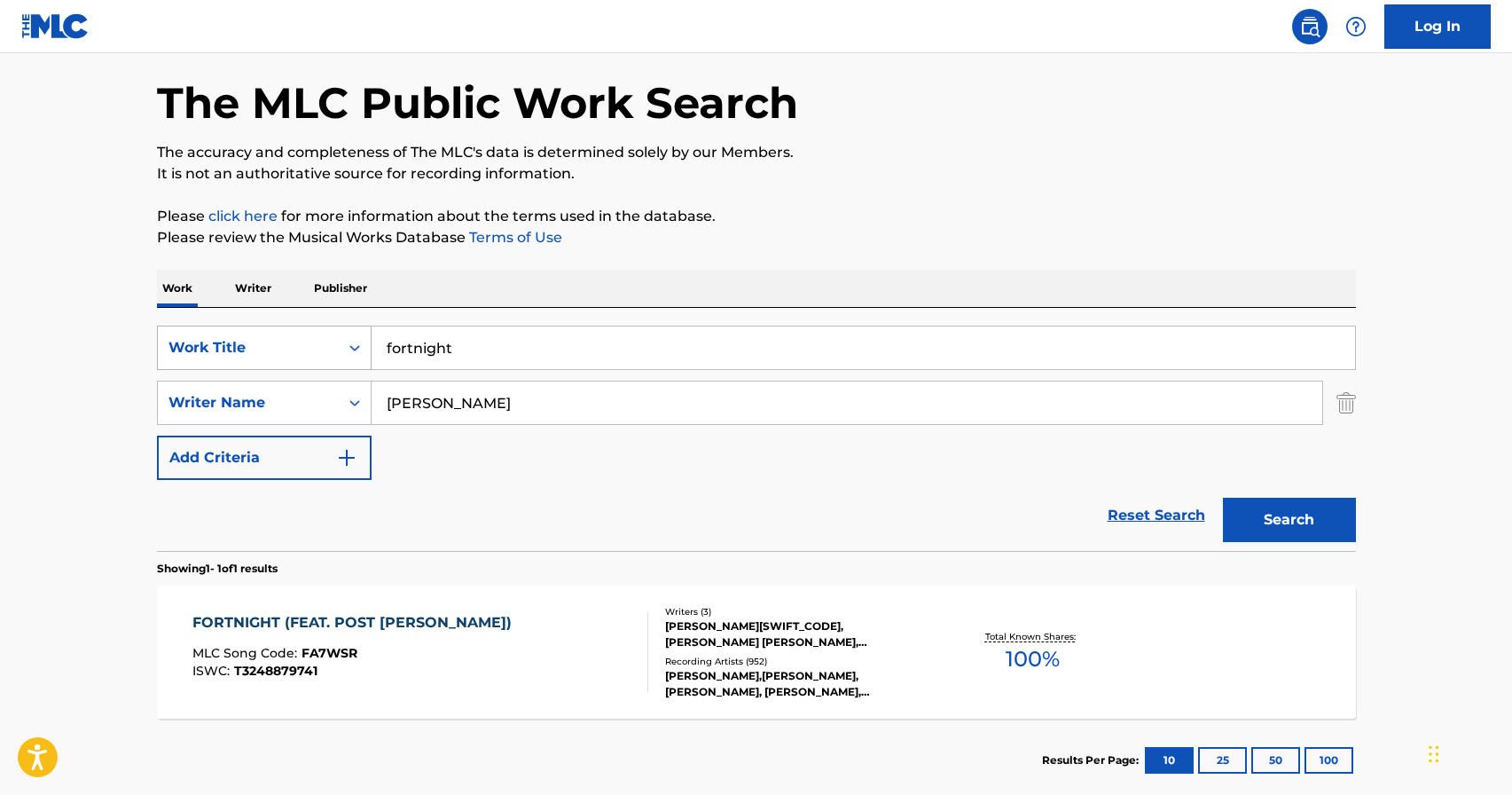
drag, startPoint x: 375, startPoint y: 348, endPoint x: 345, endPoint y: 348, distance: 30.0
click at [345, 348] on div "SearchWithCriteria201876cd-e18a-4ffc-8b01-3f7fa3b922ee Work Title fortnight" at bounding box center [756, 348] width 1199 height 44
click at [977, 346] on input "Search Form" at bounding box center [863, 348] width 983 height 43
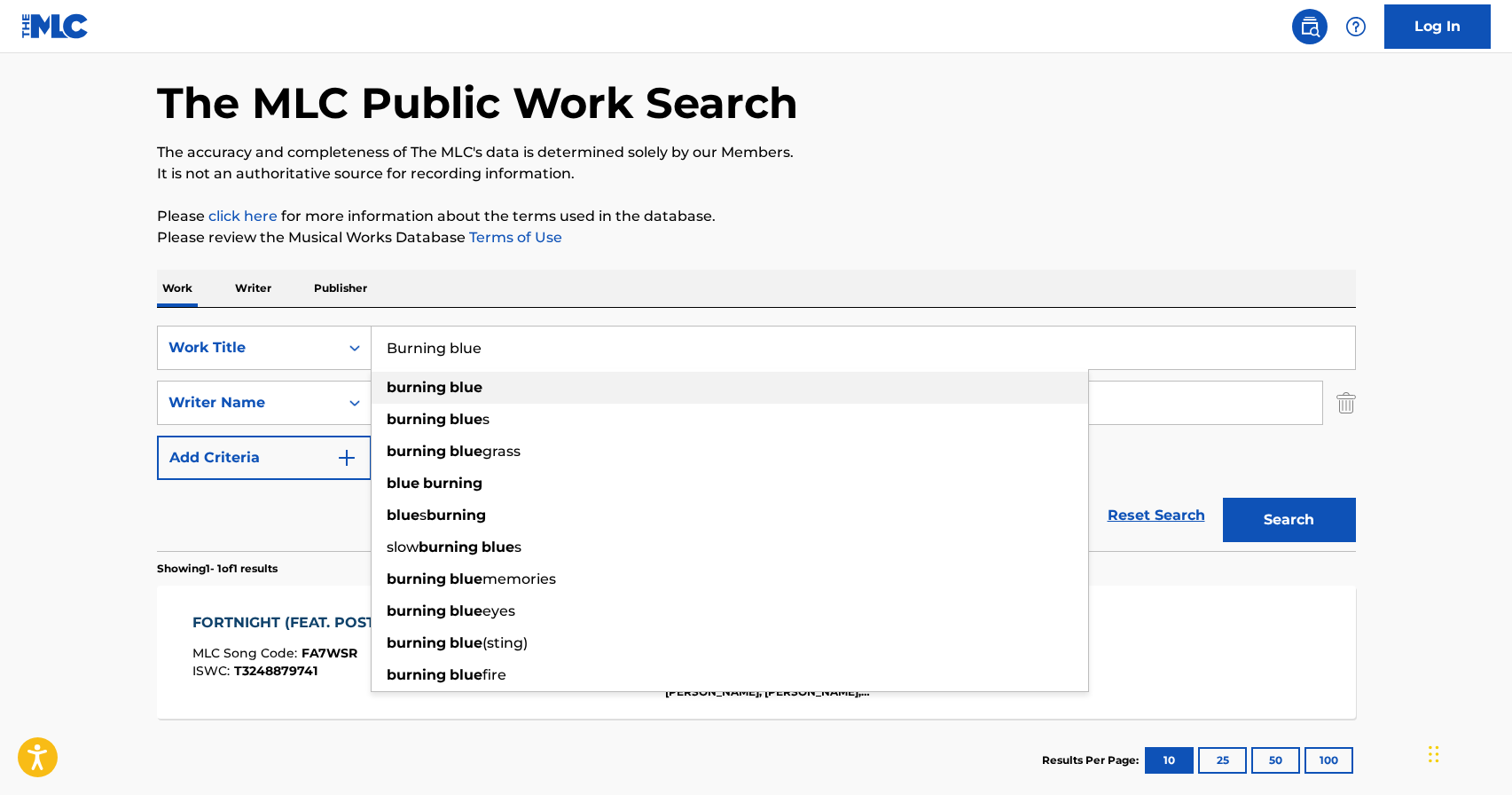
click at [759, 377] on div "burning blue" at bounding box center [729, 387] width 716 height 32
type input "burning blue"
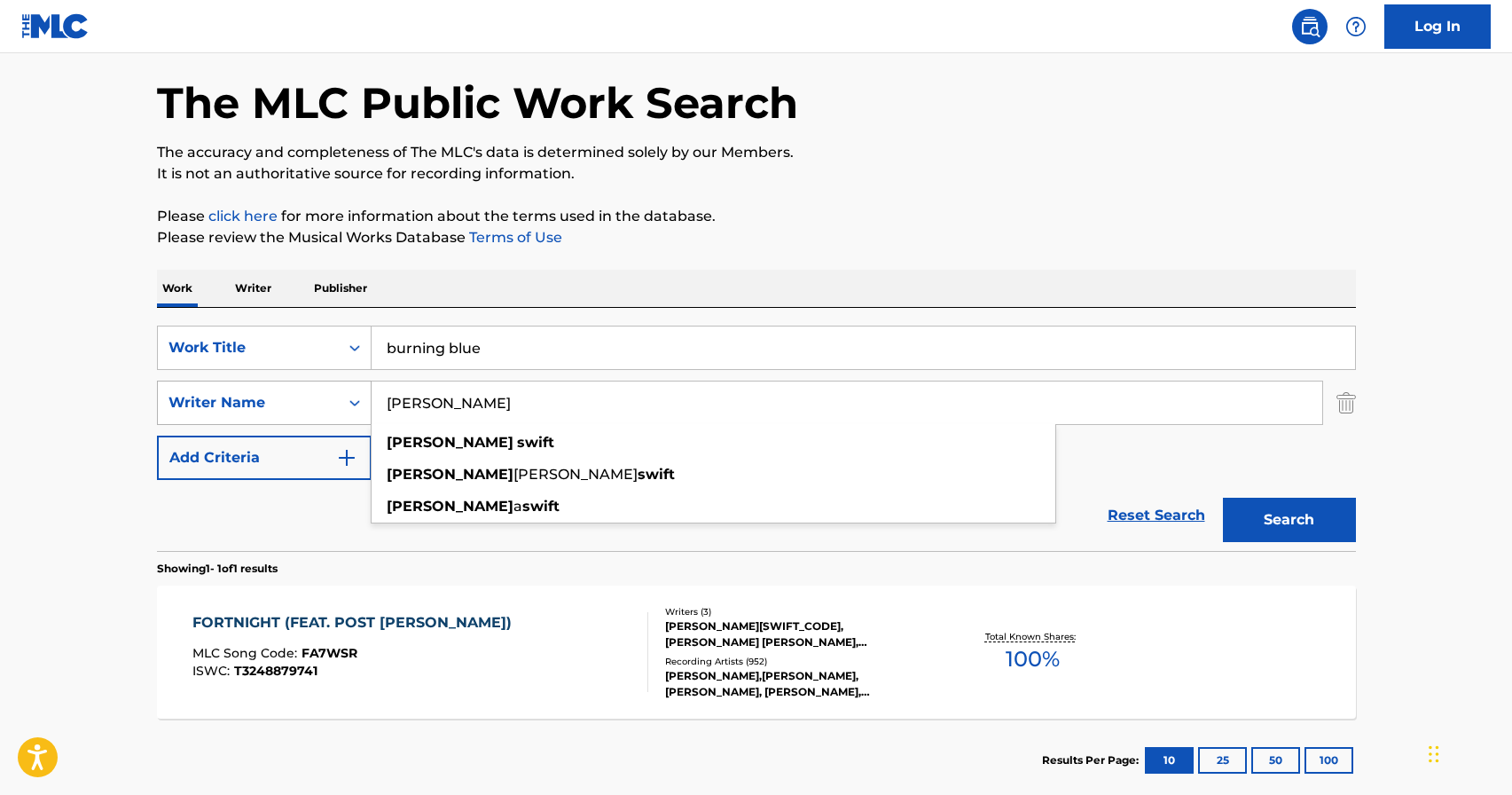
drag, startPoint x: 591, startPoint y: 400, endPoint x: 306, endPoint y: 400, distance: 285.0
click at [306, 400] on div "SearchWithCriteria17a52ed1-c258-4e1a-bad3-9bd37b1123a7 Writer Name taylor swift…" at bounding box center [756, 403] width 1199 height 44
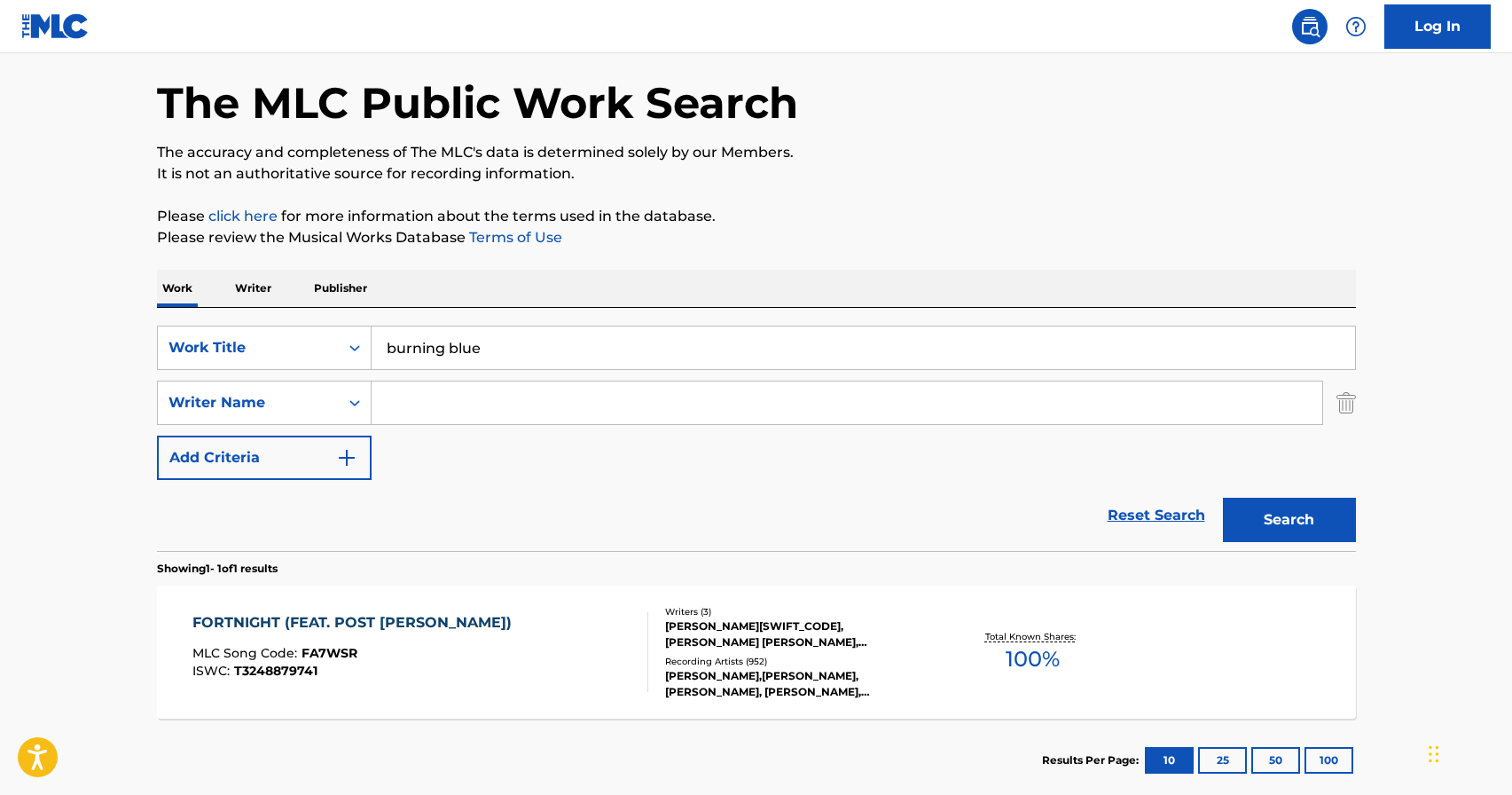
click at [849, 407] on input "Search Form" at bounding box center [846, 403] width 950 height 43
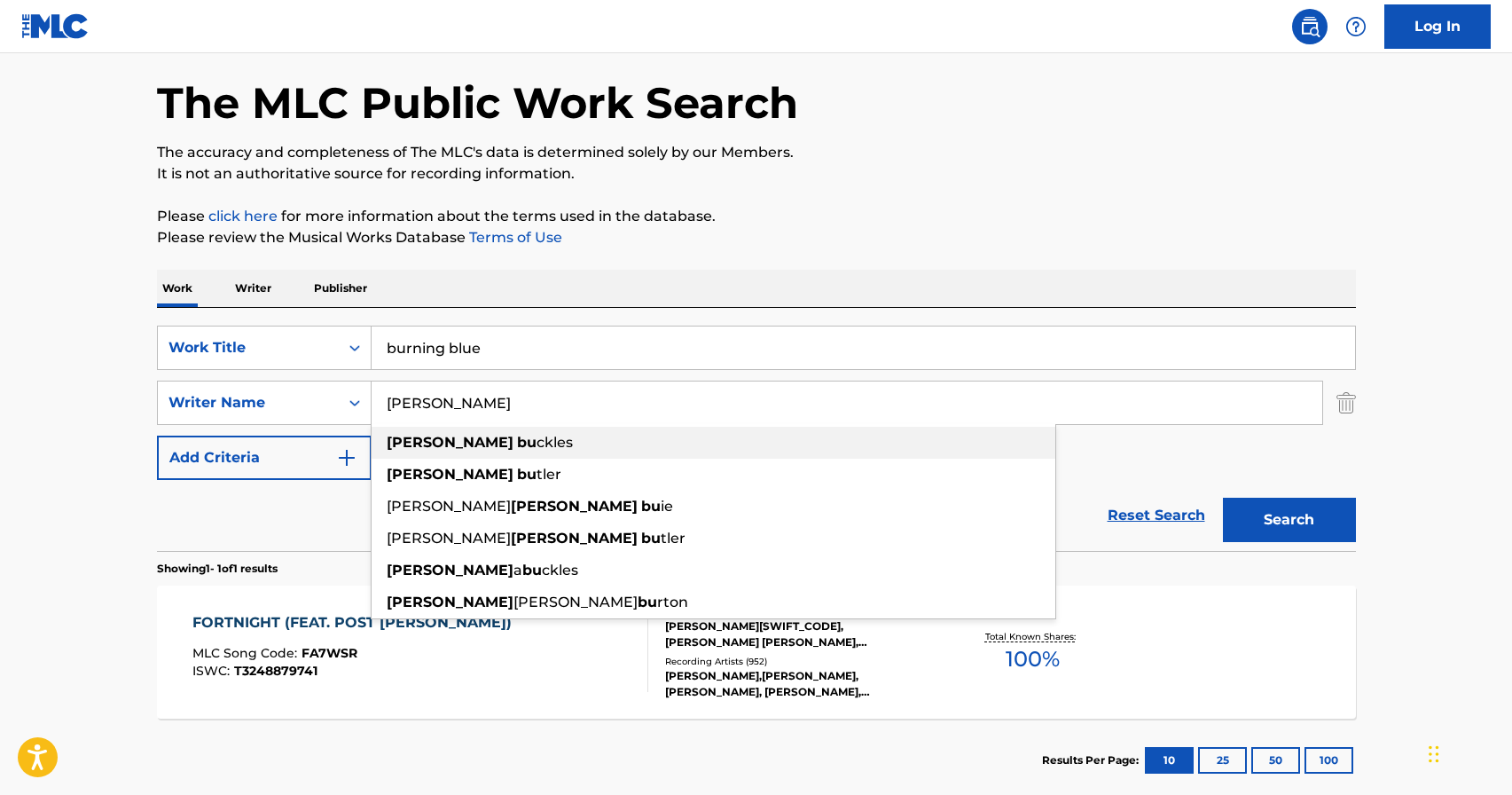
click at [775, 441] on div "mariah bu ckles" at bounding box center [713, 442] width 683 height 32
type input "mariah buckles"
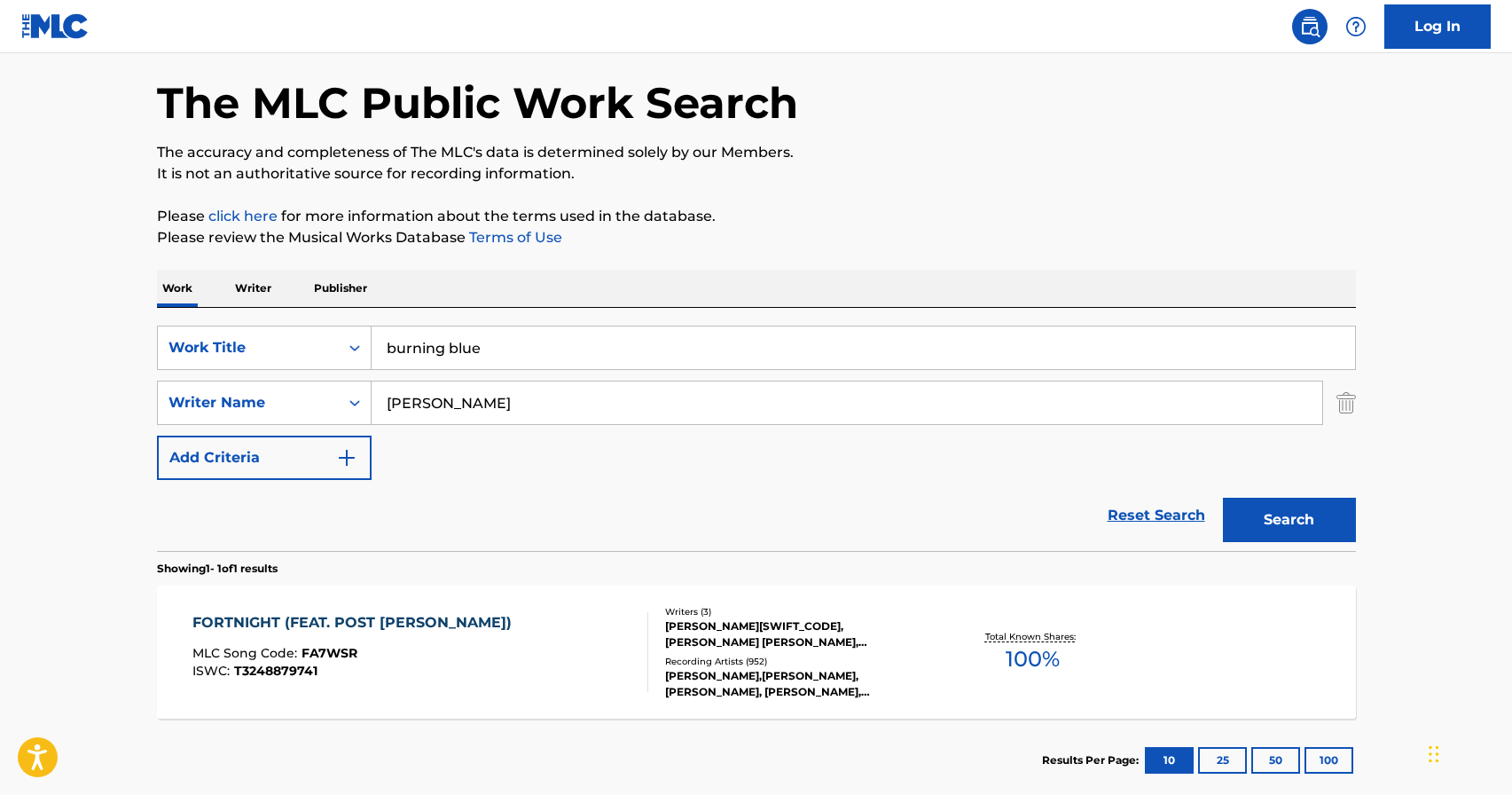
click at [1337, 506] on button "Search" at bounding box center [1289, 520] width 133 height 44
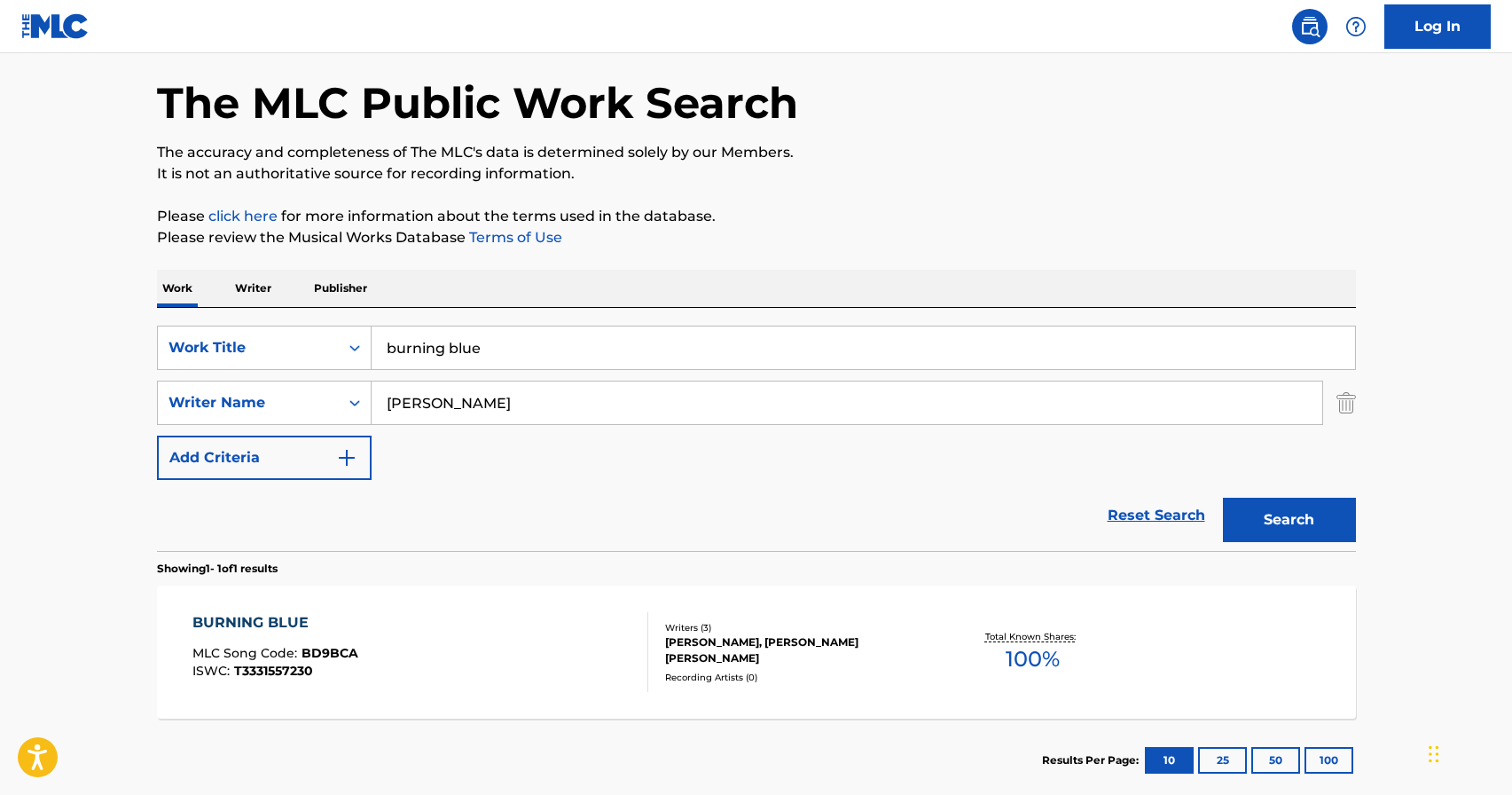
click at [1128, 648] on div "Total Known Shares: 100 %" at bounding box center [1033, 651] width 199 height 54
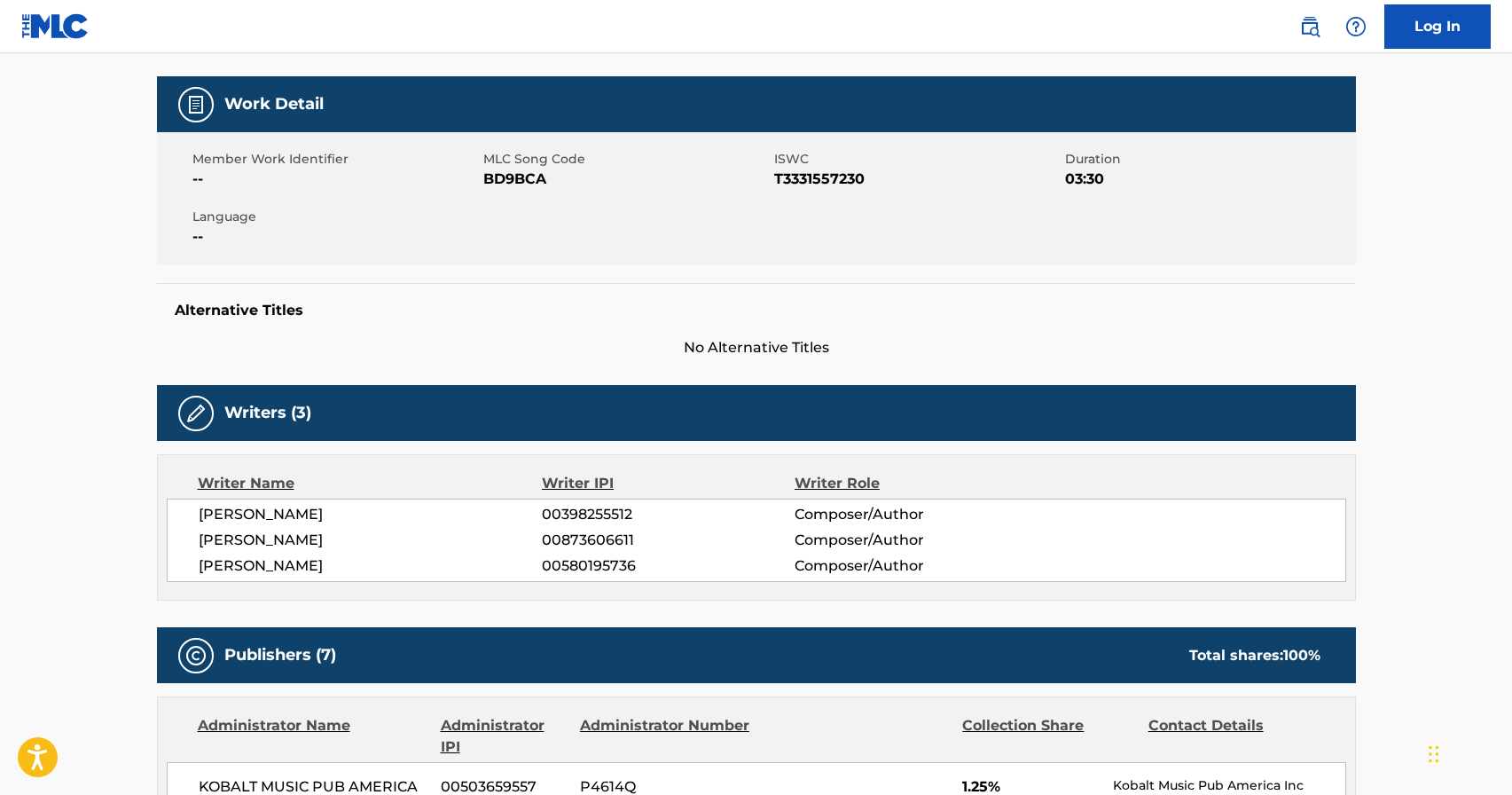
scroll to position [249, 0]
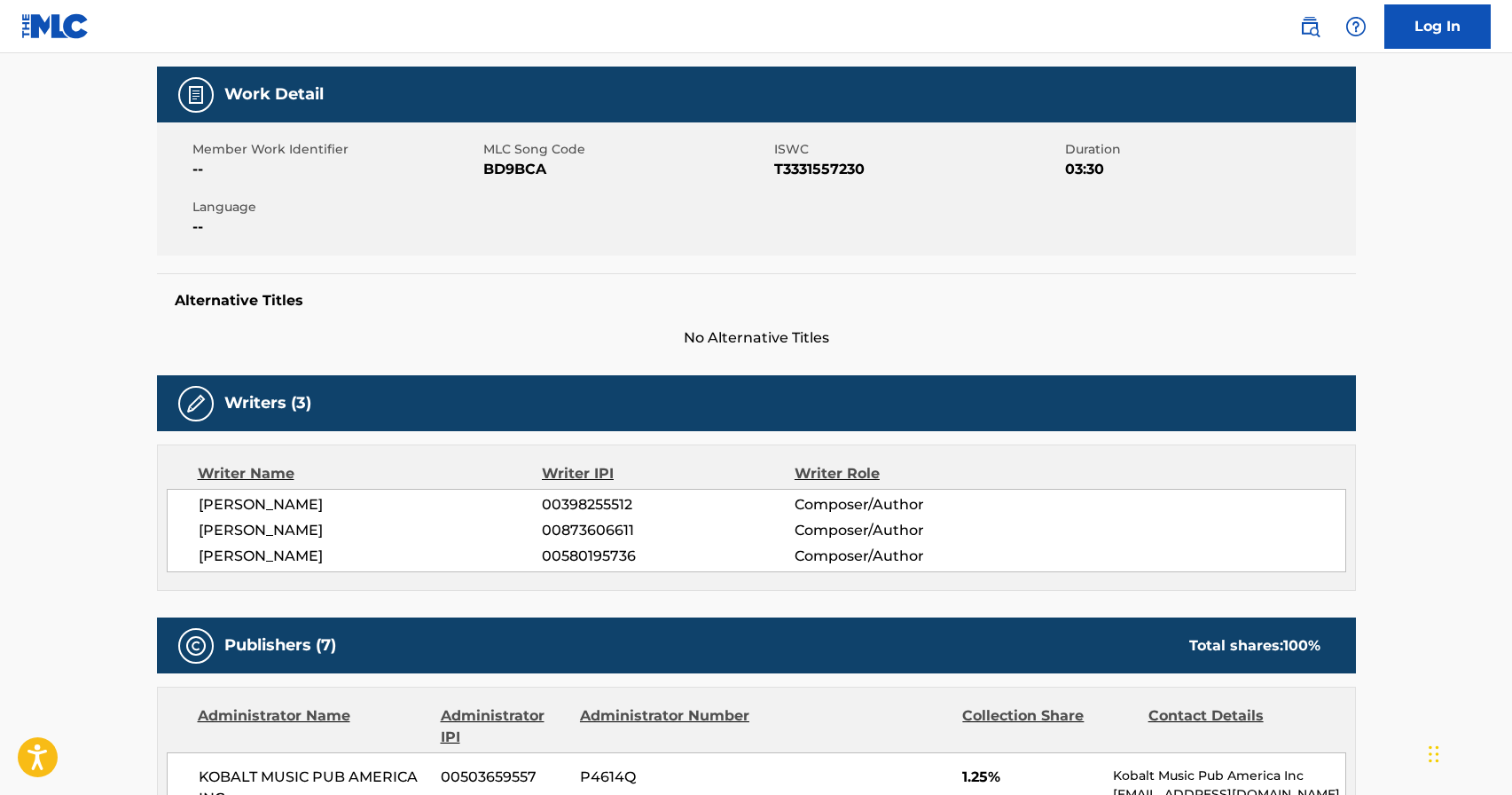
drag, startPoint x: 344, startPoint y: 503, endPoint x: 180, endPoint y: 500, distance: 164.0
click at [180, 500] on div "MARIAH BUCKLES 00398255512 Composer/Author GAZZY GARCIA 00873606611 Composer/Au…" at bounding box center [756, 530] width 1179 height 83
copy span "MARIAH BUCKLES"
drag, startPoint x: 315, startPoint y: 532, endPoint x: 196, endPoint y: 537, distance: 119.1
click at [196, 537] on div "MARIAH BUCKLES 00398255512 Composer/Author GAZZY GARCIA 00873606611 Composer/Au…" at bounding box center [756, 530] width 1179 height 83
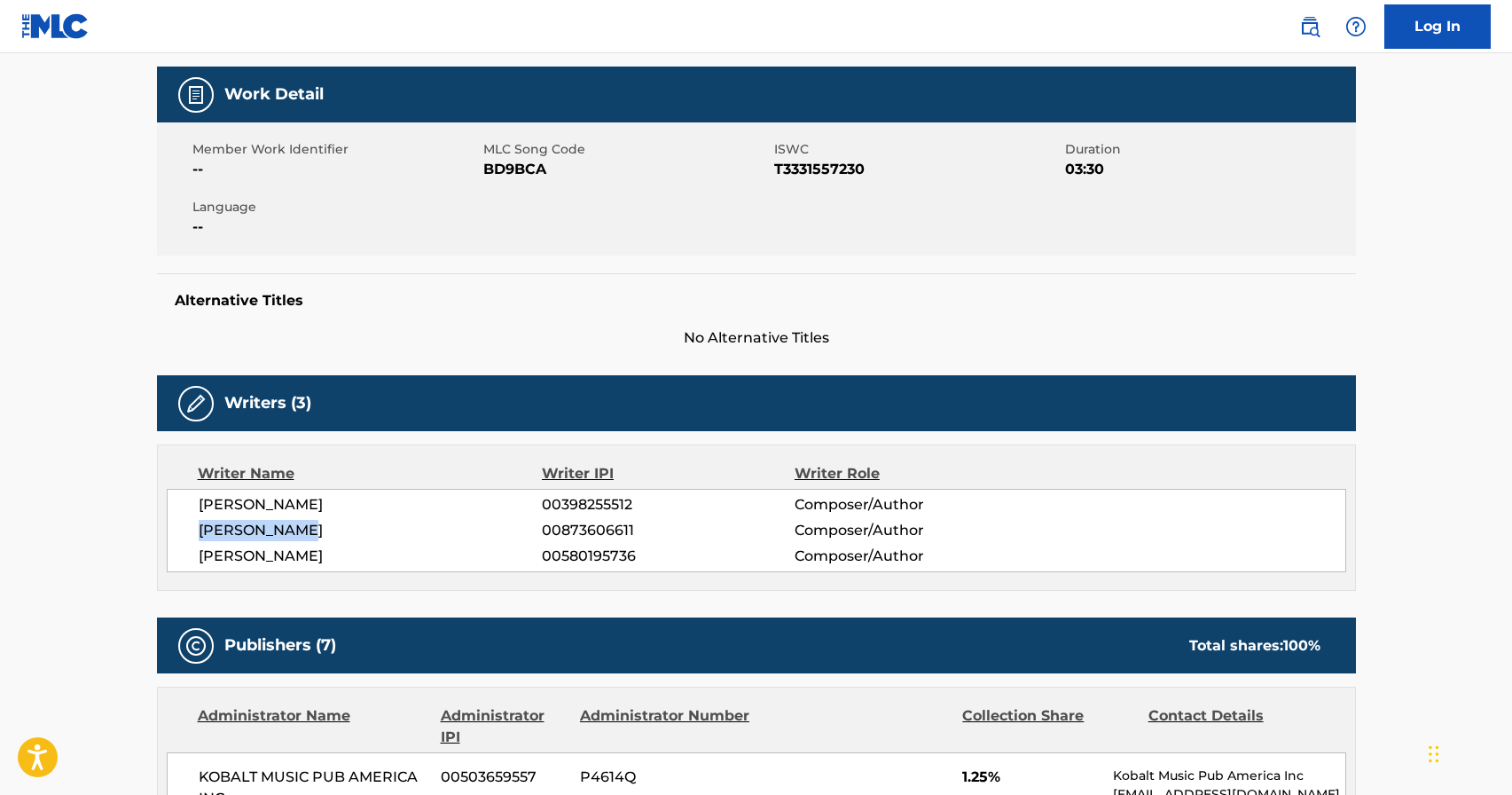
copy span "GAZZY GARCIA"
drag, startPoint x: 403, startPoint y: 556, endPoint x: 193, endPoint y: 560, distance: 210.0
click at [193, 560] on div "MARIAH BUCKLES 00398255512 Composer/Author GAZZY GARCIA 00873606611 Composer/Au…" at bounding box center [756, 530] width 1179 height 83
copy span "ANTHONY PAUL JEFFERIES"
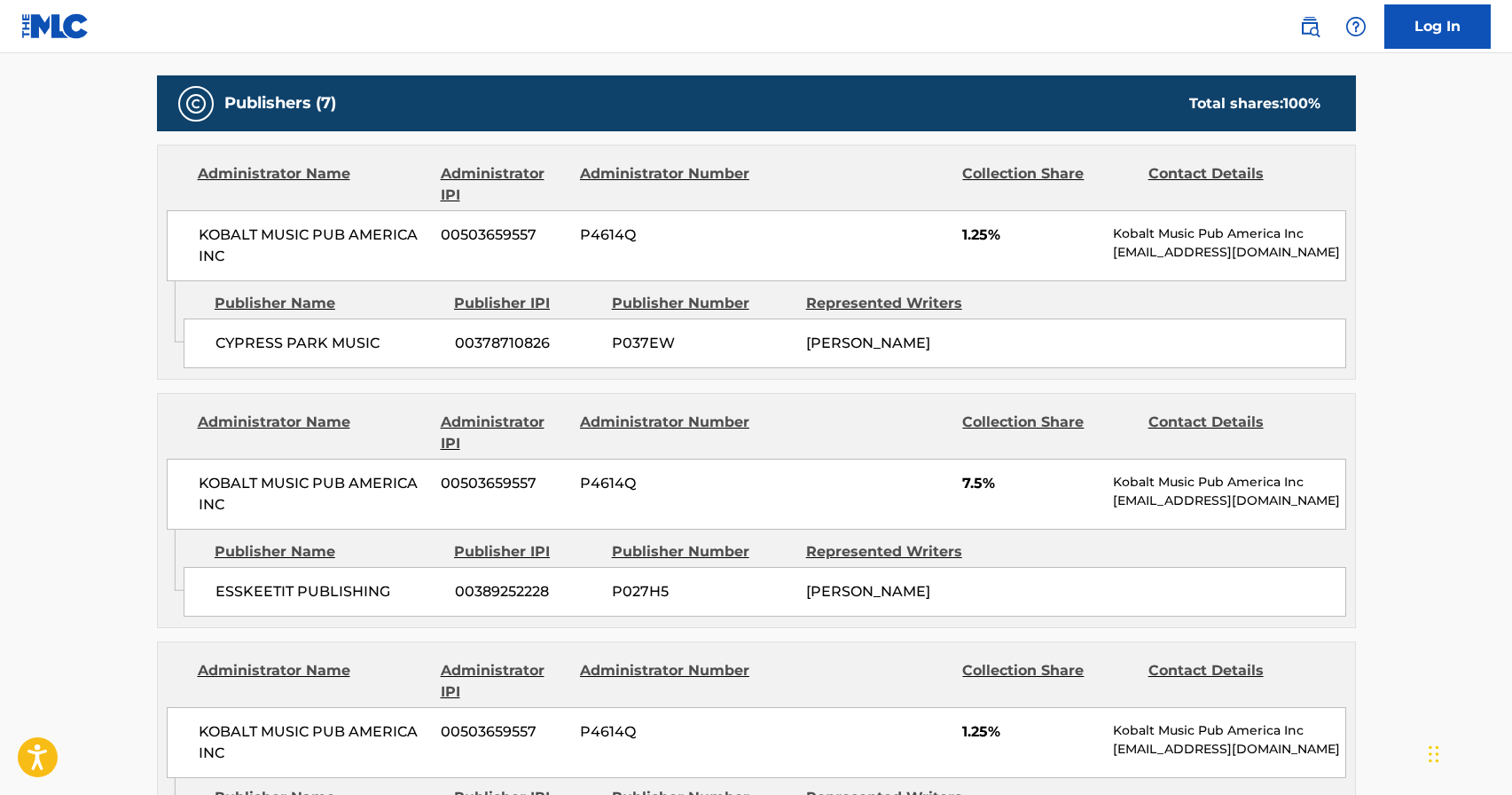
scroll to position [793, 0]
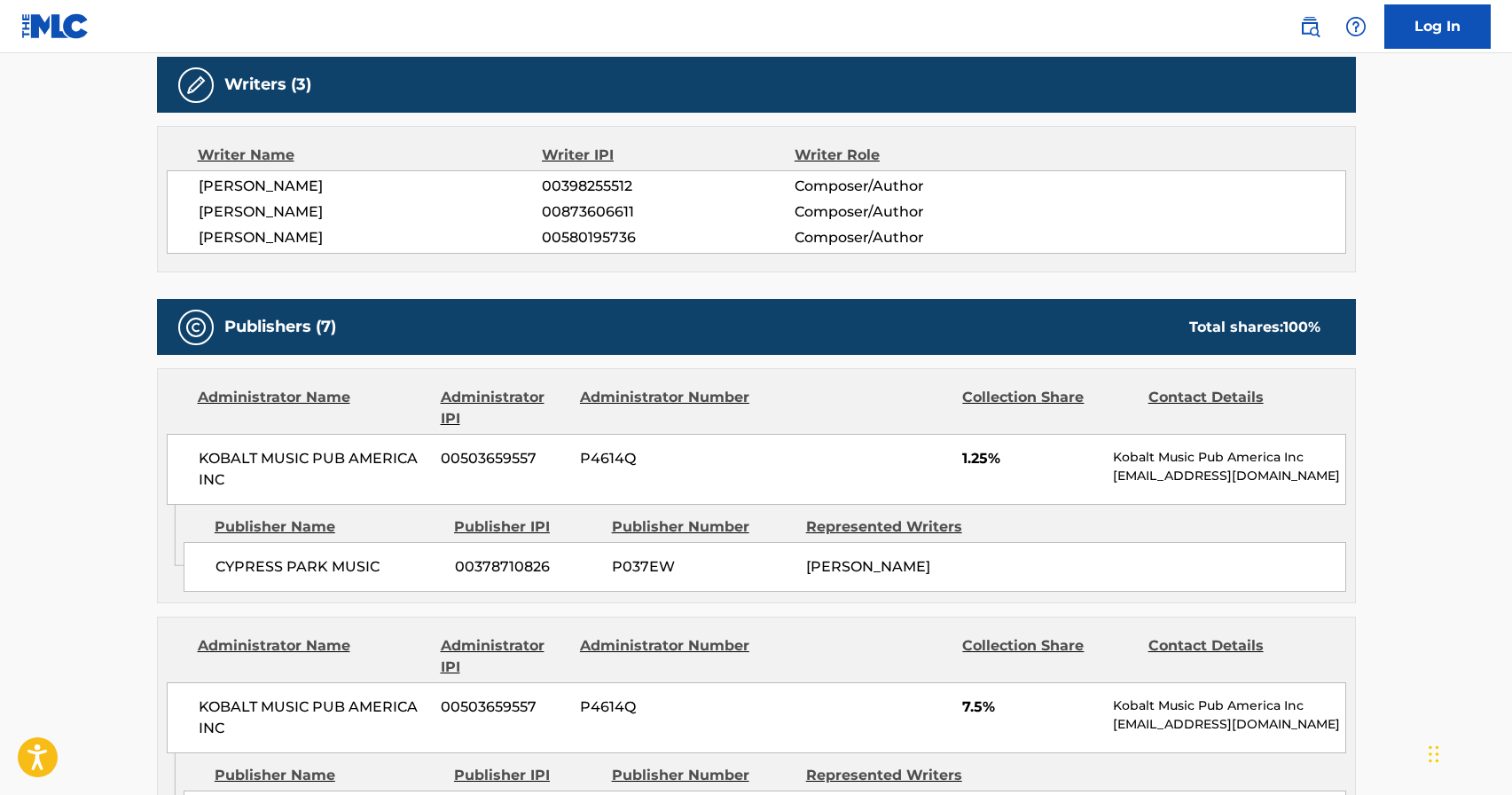
scroll to position [0, 0]
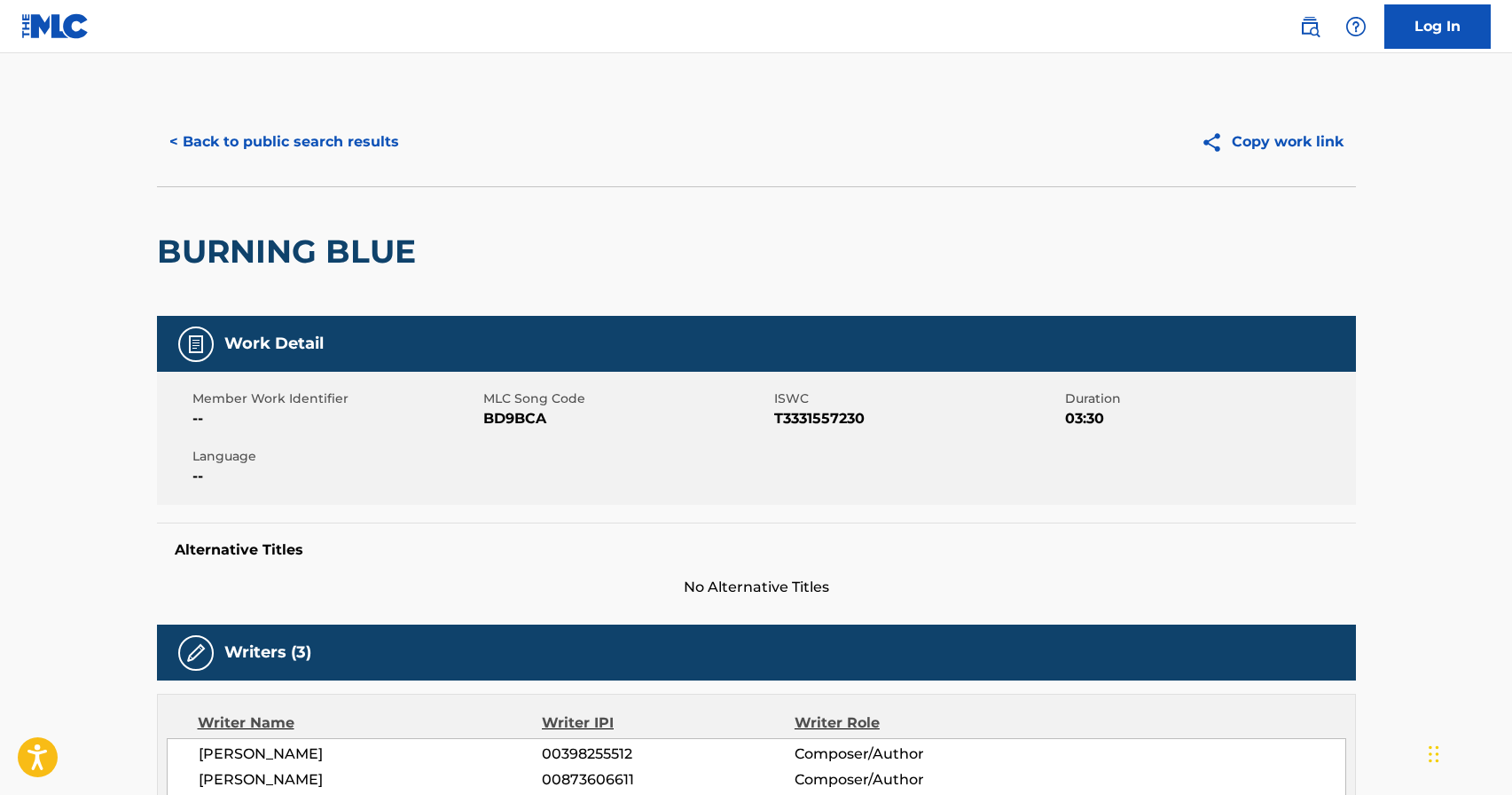
click at [251, 151] on button "< Back to public search results" at bounding box center [284, 142] width 254 height 44
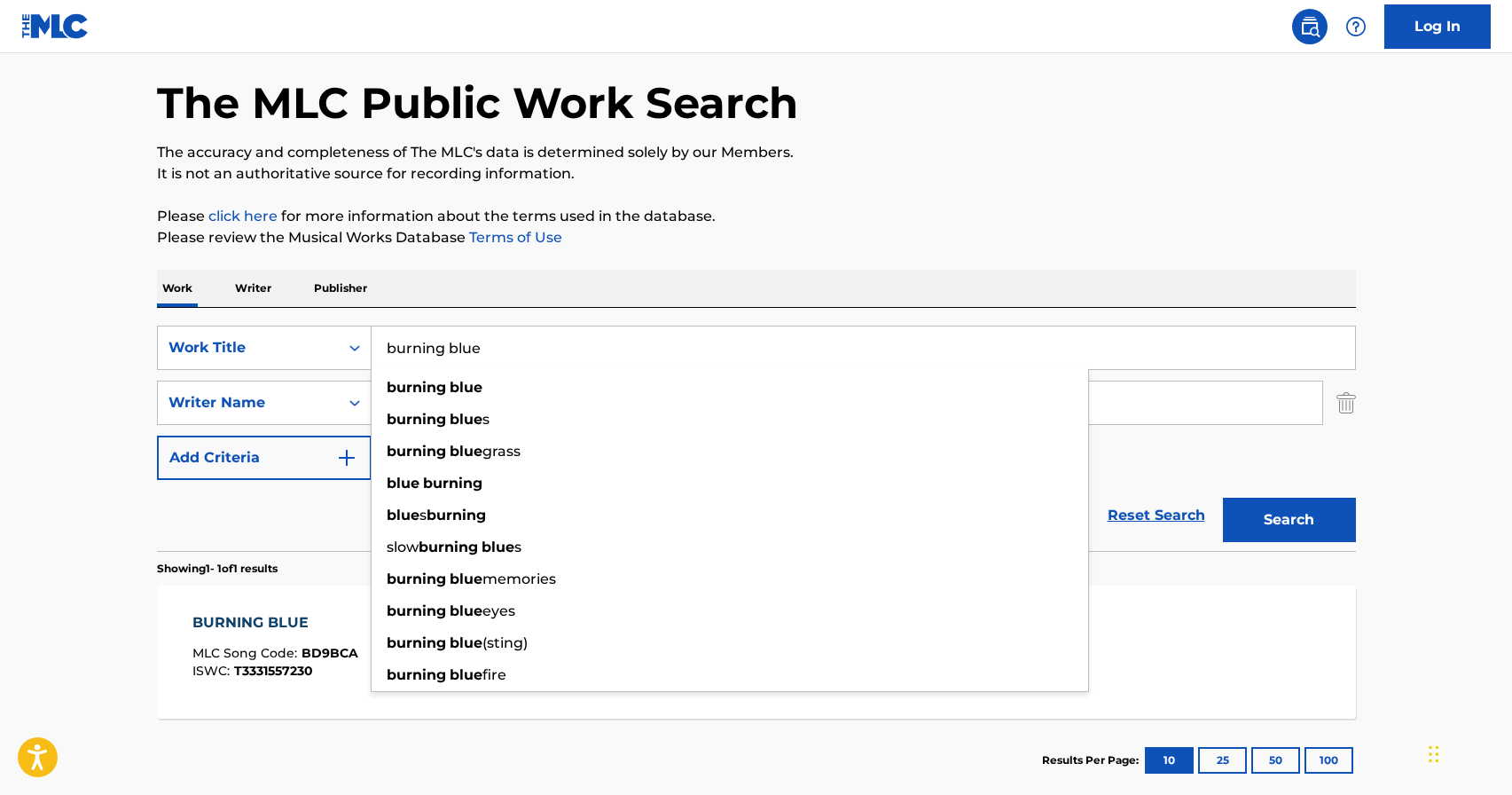
drag, startPoint x: 557, startPoint y: 357, endPoint x: 57, endPoint y: 300, distance: 503.2
click at [57, 300] on main "The MLC Public Work Search The accuracy and completeness of The MLC's data is d…" at bounding box center [756, 398] width 1512 height 827
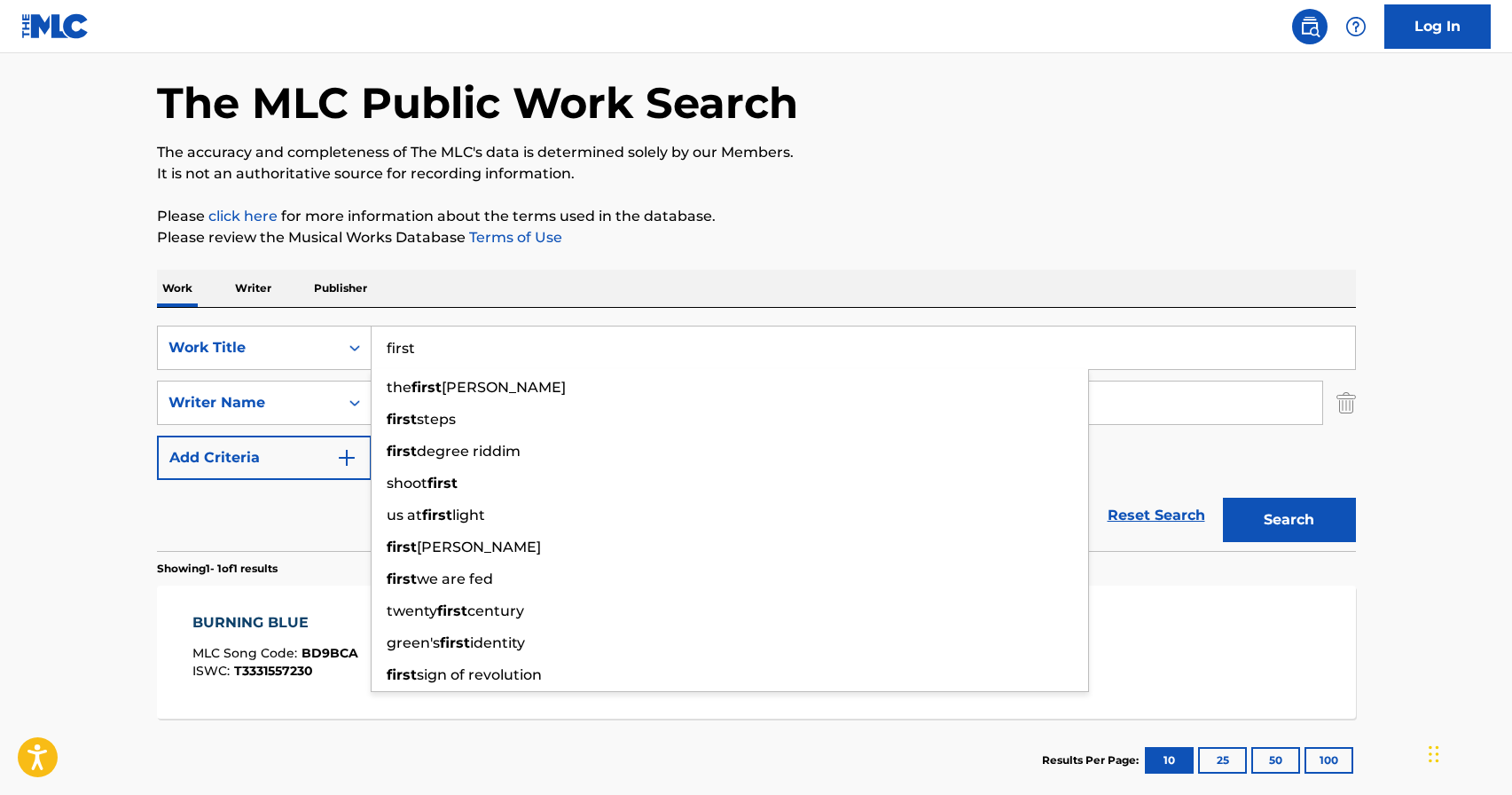
click at [691, 343] on input "first" at bounding box center [863, 348] width 983 height 43
click at [595, 359] on input "first" at bounding box center [863, 348] width 983 height 43
click at [401, 354] on input "first" at bounding box center [863, 348] width 983 height 43
type input "first"
click at [1280, 410] on input "mariah buckles" at bounding box center [846, 403] width 950 height 43
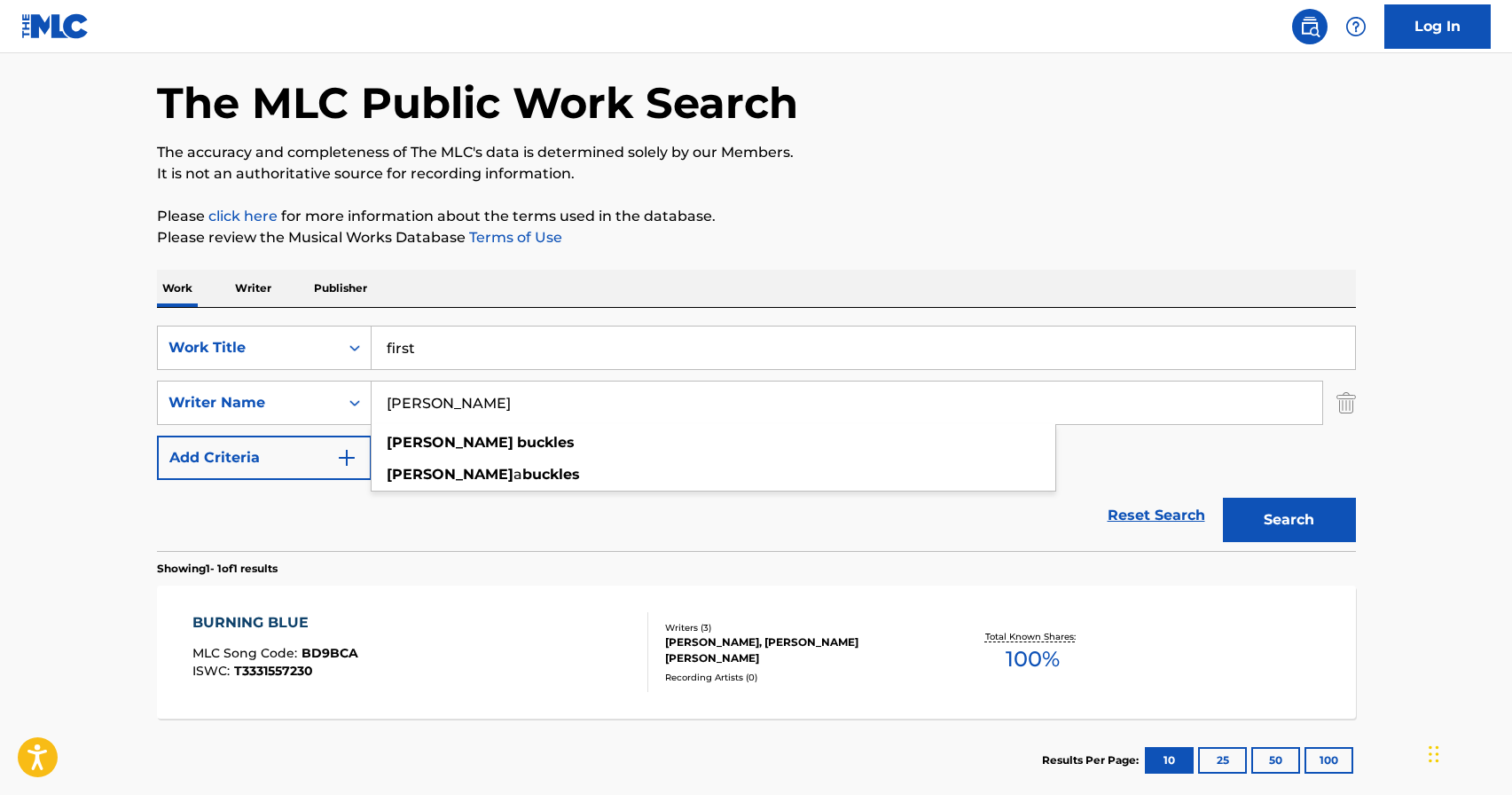
click at [1339, 403] on img "Search Form" at bounding box center [1346, 403] width 19 height 44
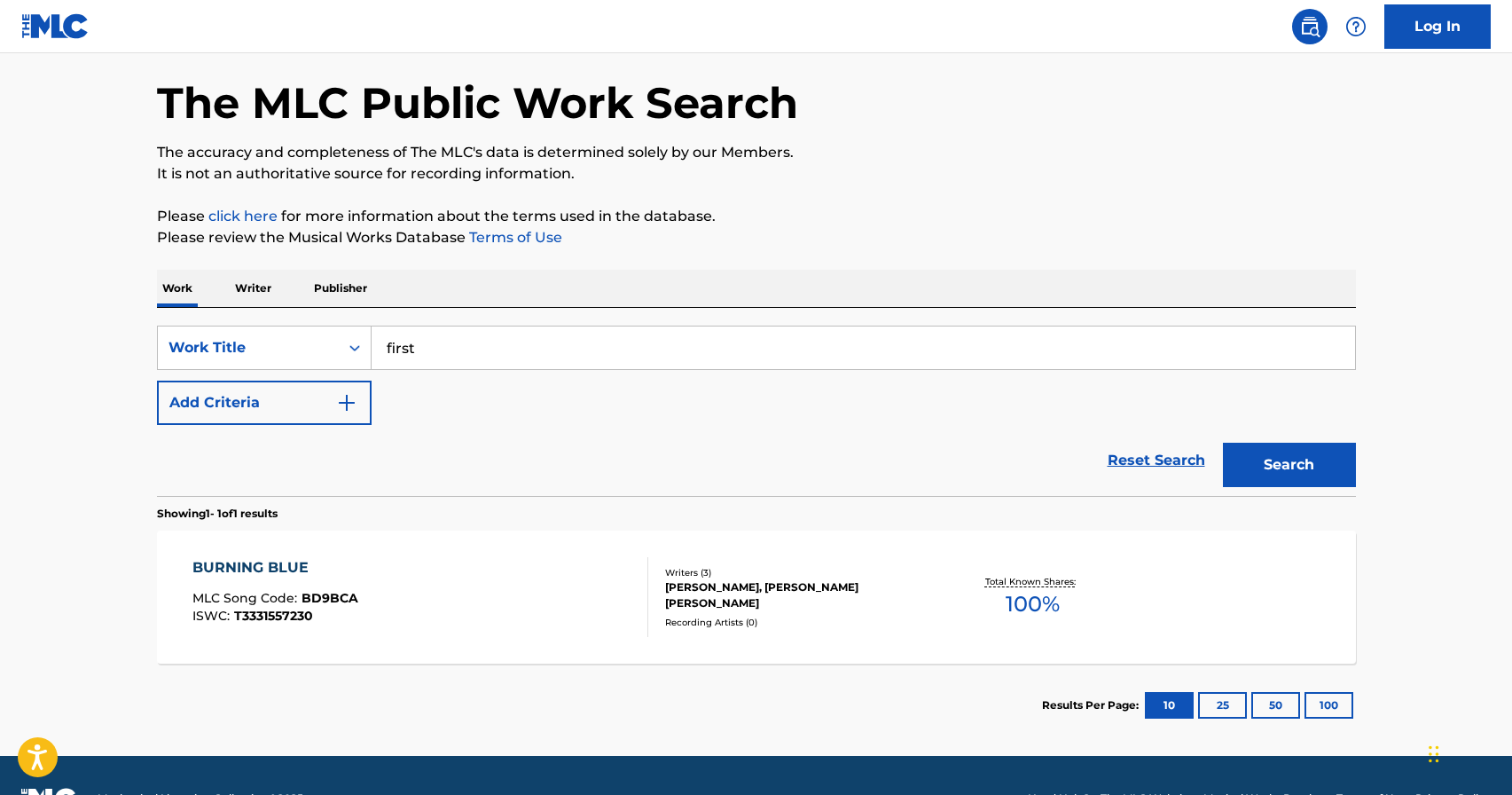
click at [234, 406] on button "Add Criteria" at bounding box center [264, 403] width 215 height 44
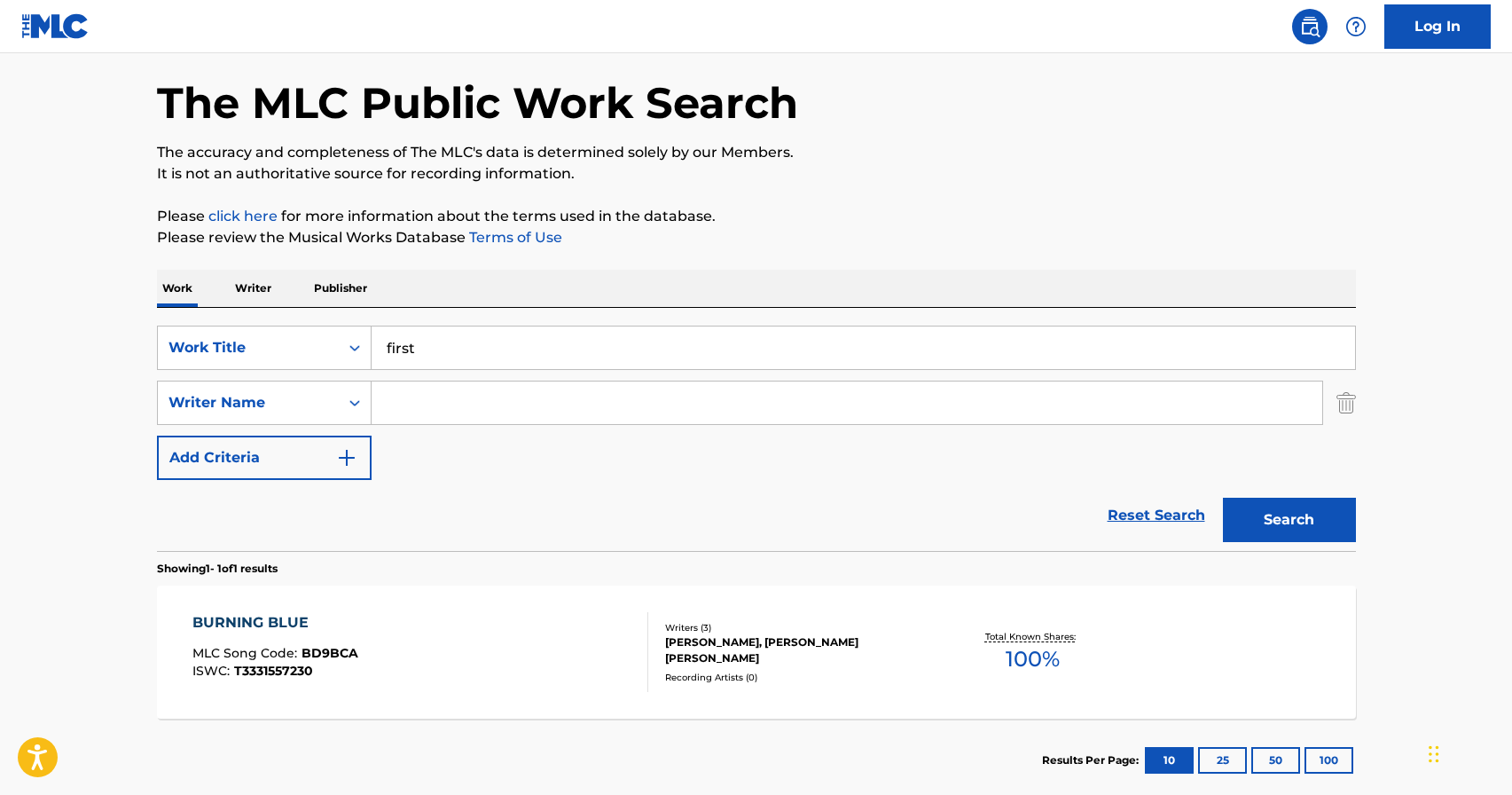
click at [546, 399] on input "Search Form" at bounding box center [846, 403] width 950 height 43
click at [499, 403] on input "Search Form" at bounding box center [846, 403] width 950 height 43
click at [487, 436] on span "miller" at bounding box center [513, 442] width 124 height 16
type input "kentavia miller"
click at [1283, 511] on button "Search" at bounding box center [1289, 520] width 133 height 44
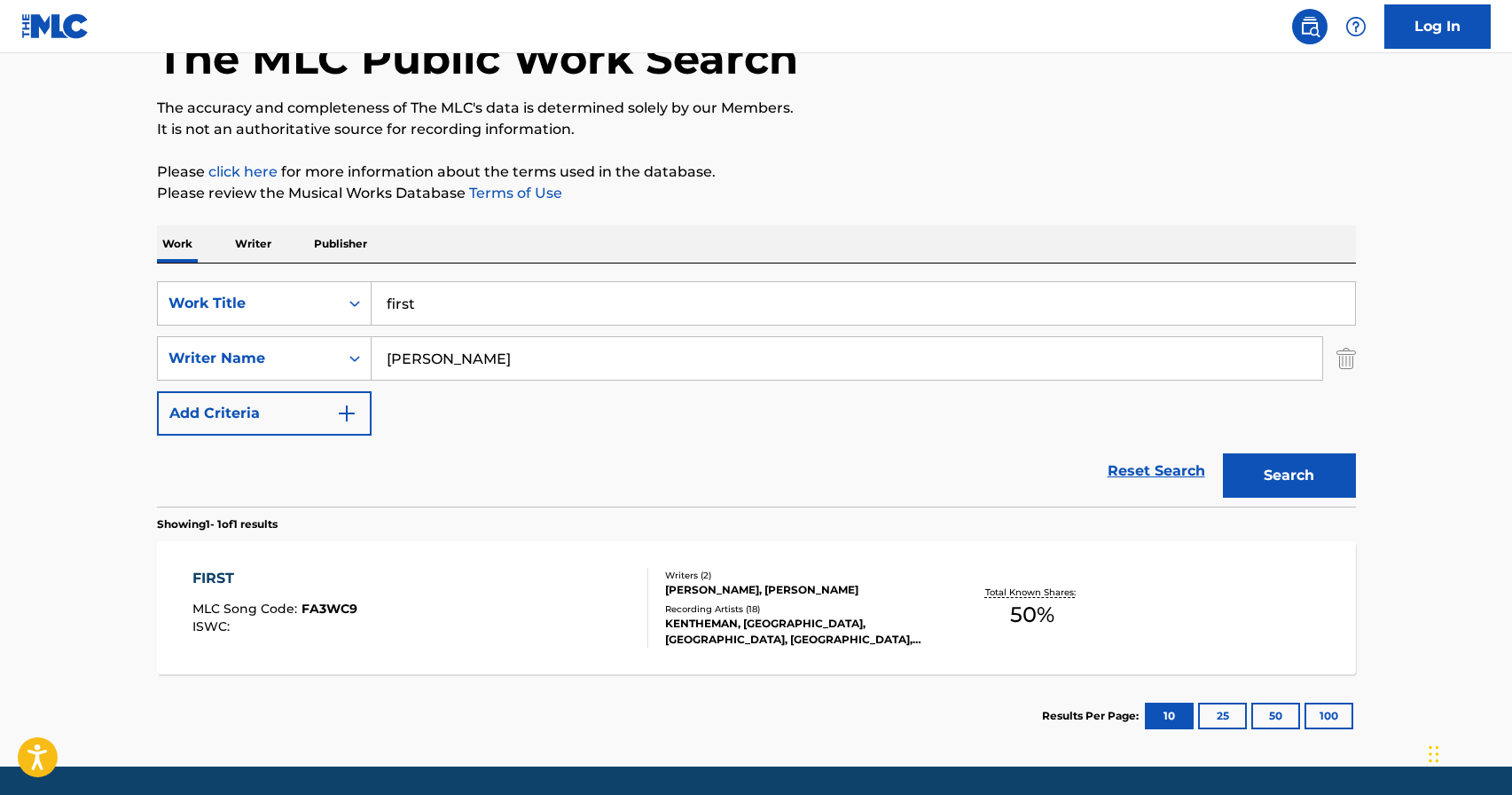
scroll to position [118, 0]
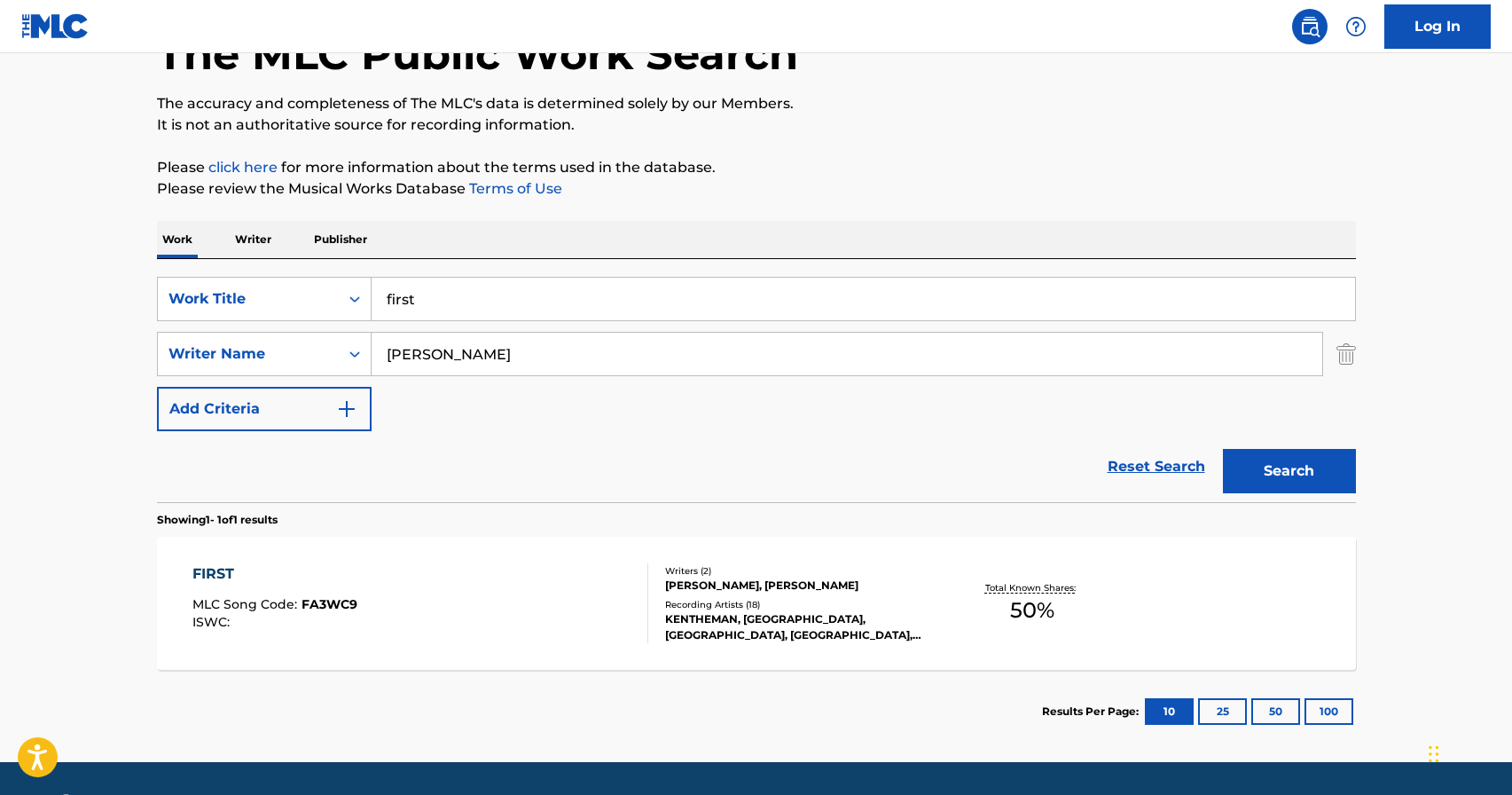
click at [944, 572] on div "FIRST MLC Song Code : FA3WC9 ISWC : Writers ( 2 ) LOGAN JEFFERSON, KENTAVIA MIL…" at bounding box center [756, 603] width 1199 height 133
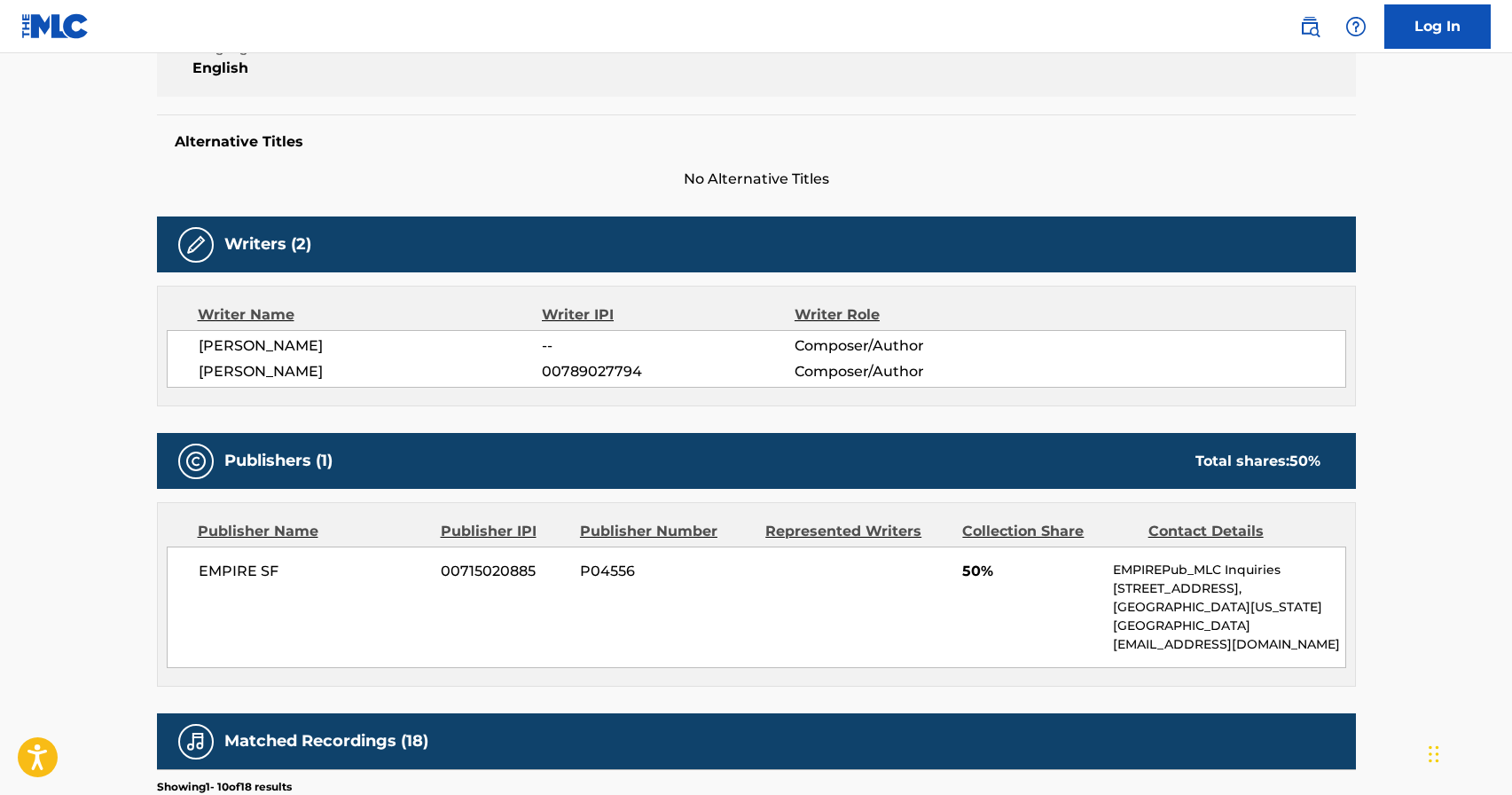
scroll to position [407, 0]
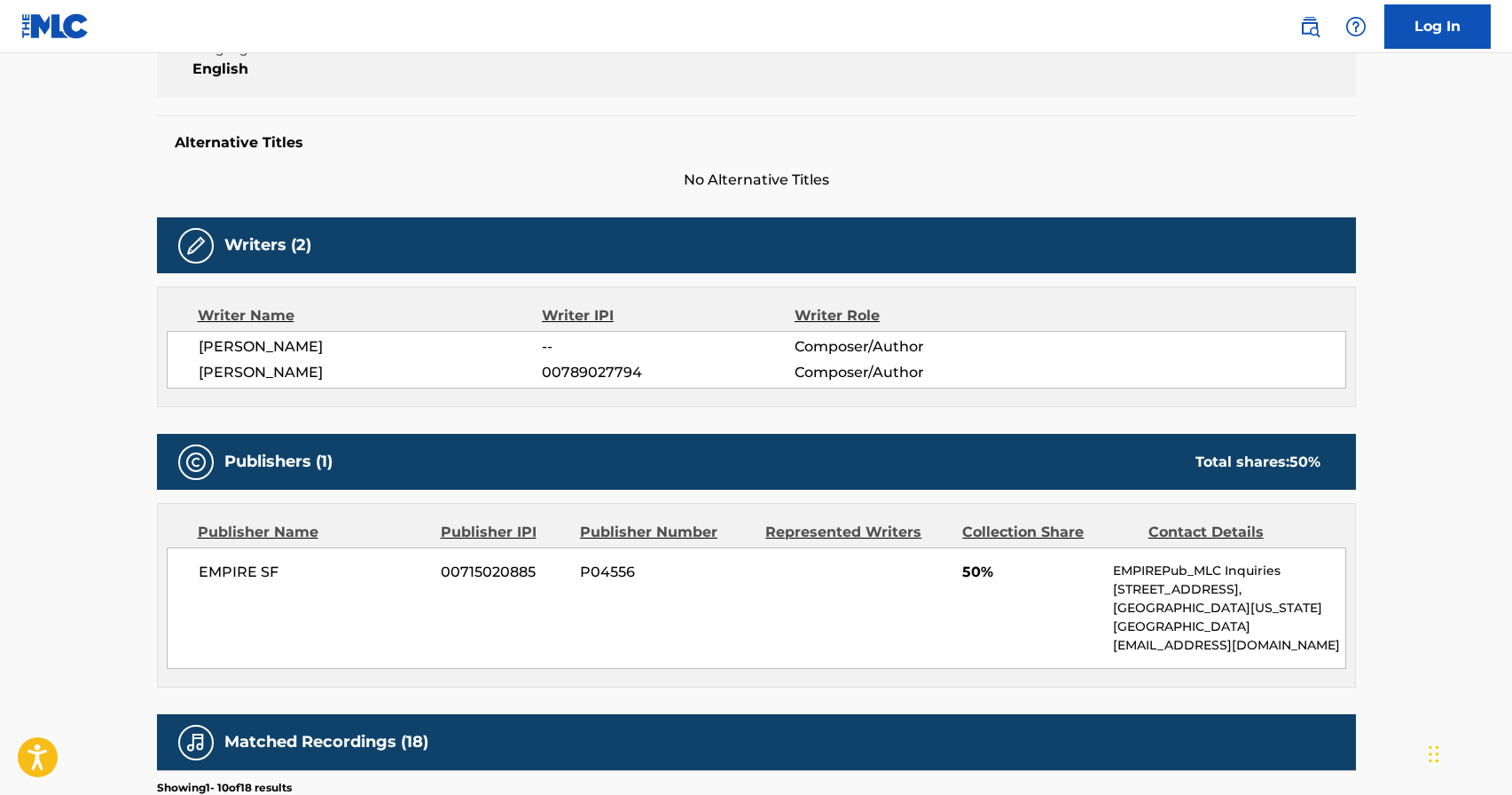
drag, startPoint x: 184, startPoint y: 339, endPoint x: 347, endPoint y: 350, distance: 163.4
click at [347, 350] on div "LOGAN JEFFERSON -- Composer/Author KENTAVIA MILLER 00789027794 Composer/Author" at bounding box center [756, 360] width 1179 height 58
copy span "LOGAN JEFFERSON"
click at [338, 377] on span "KENTAVIA MILLER" at bounding box center [370, 372] width 344 height 21
drag, startPoint x: 337, startPoint y: 375, endPoint x: 180, endPoint y: 374, distance: 157.0
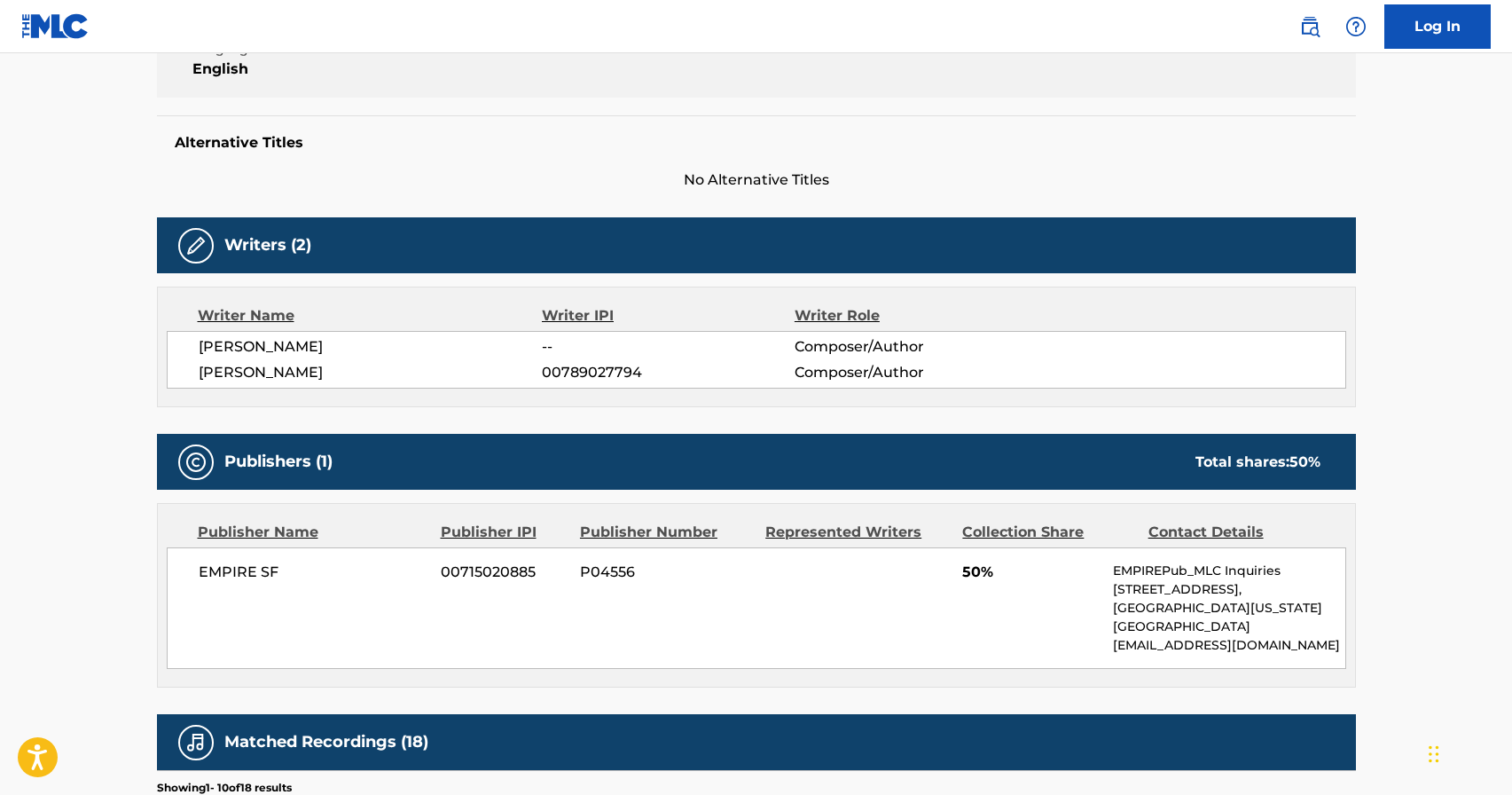
click at [180, 374] on div "LOGAN JEFFERSON -- Composer/Author KENTAVIA MILLER 00789027794 Composer/Author" at bounding box center [756, 360] width 1179 height 58
copy span "KENTAVIA MILLER"
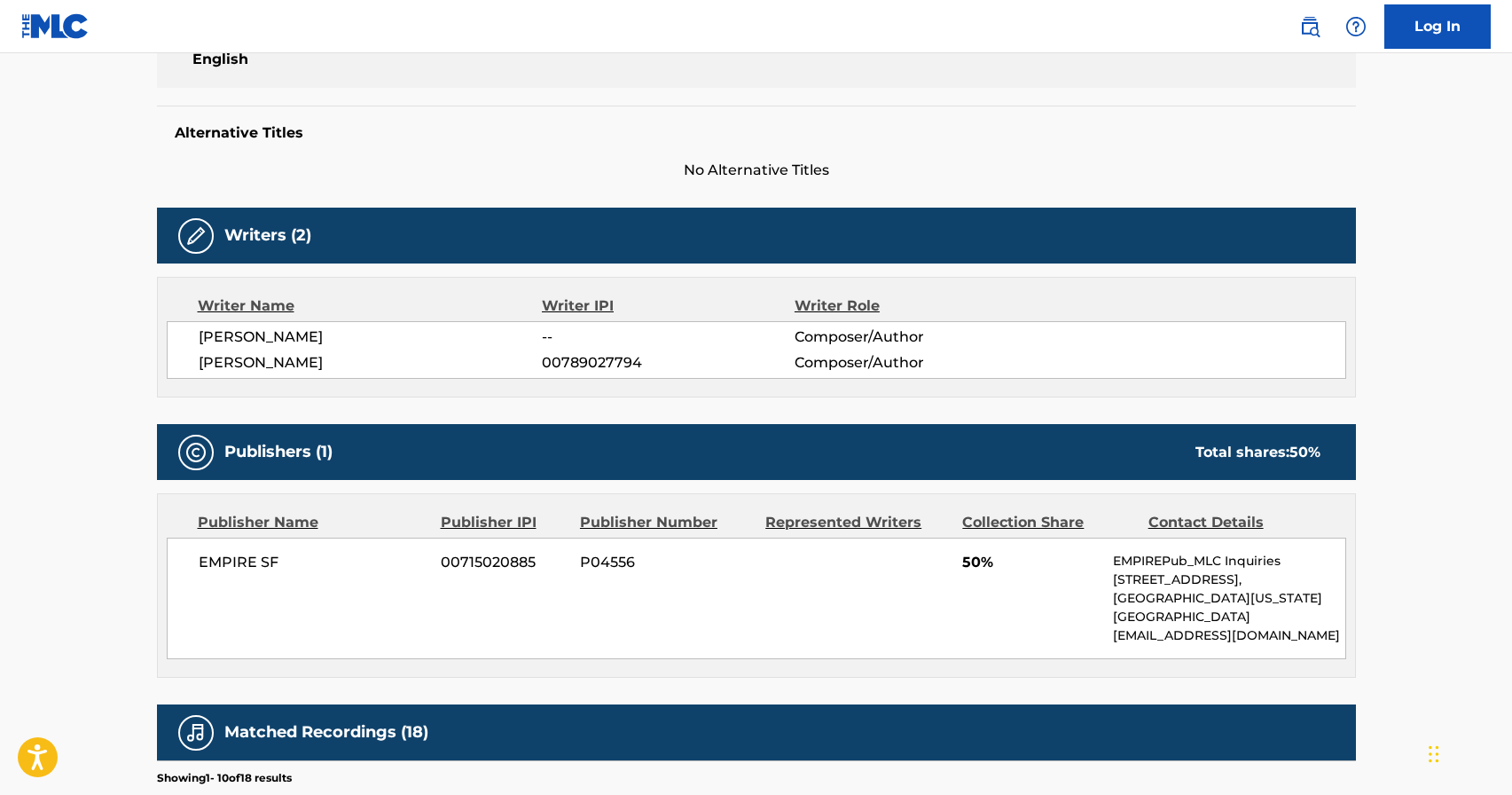
scroll to position [360, 0]
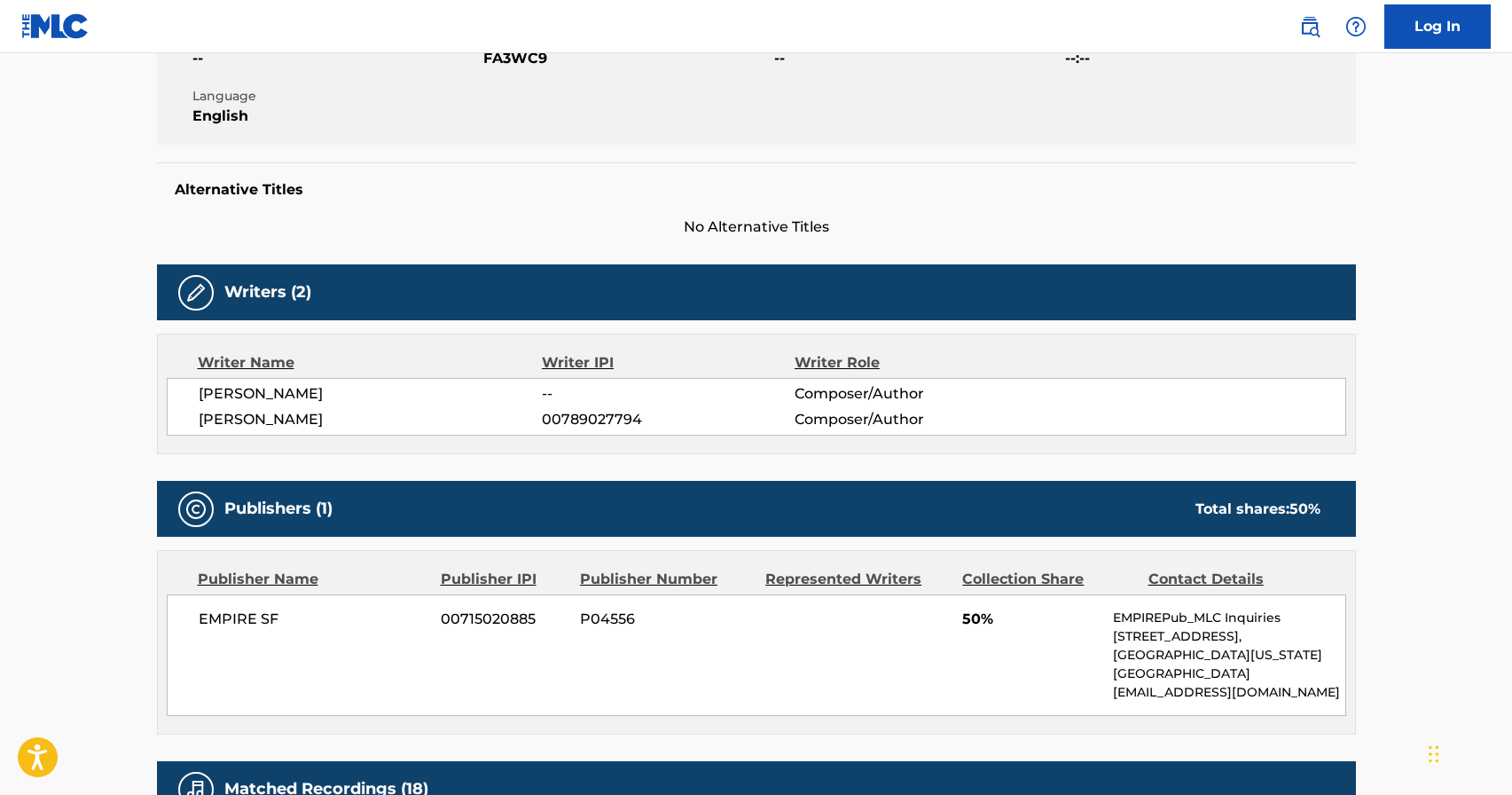
scroll to position [170, 0]
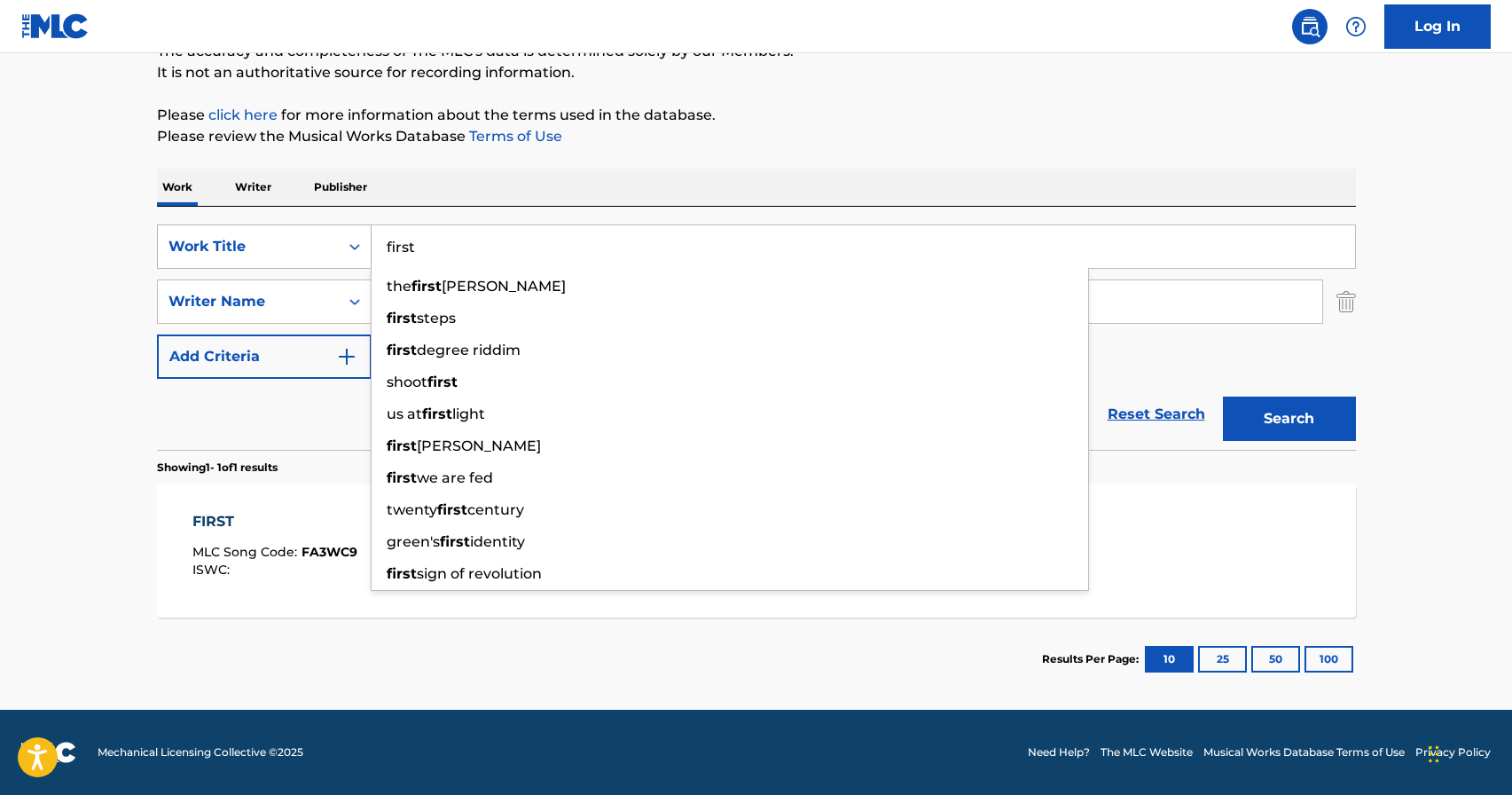
drag, startPoint x: 520, startPoint y: 227, endPoint x: 211, endPoint y: 229, distance: 309.0
click at [211, 229] on div "SearchWithCriteria201876cd-e18a-4ffc-8b01-3f7fa3b922ee Work Title first the fir…" at bounding box center [756, 246] width 1199 height 44
drag, startPoint x: 456, startPoint y: 252, endPoint x: 341, endPoint y: 248, distance: 115.1
click at [342, 248] on div "SearchWithCriteria201876cd-e18a-4ffc-8b01-3f7fa3b922ee Work Title first the fir…" at bounding box center [756, 246] width 1199 height 44
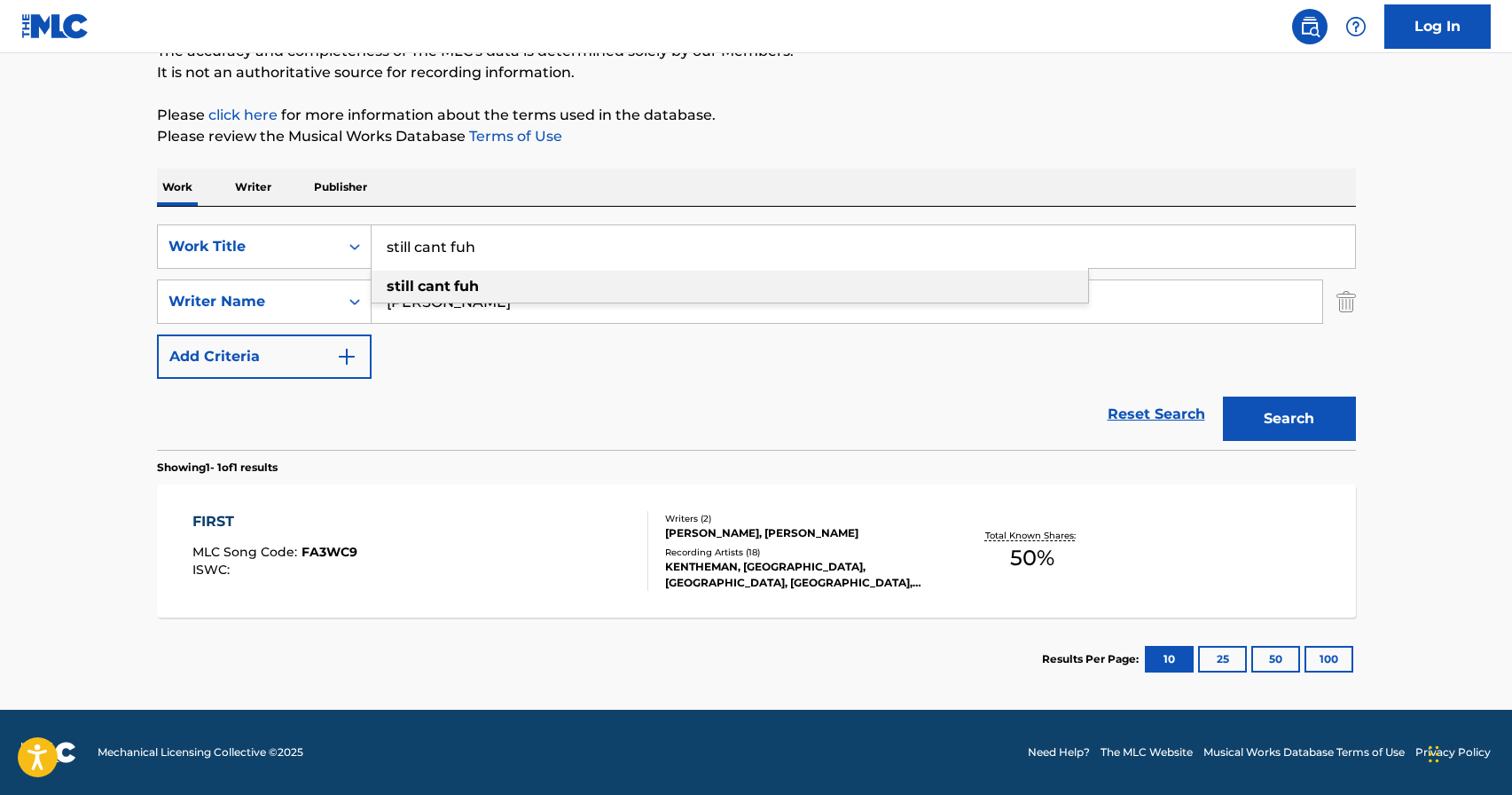
type input "still cant fuh"
click at [430, 274] on div "still cant fuh" at bounding box center [729, 286] width 716 height 32
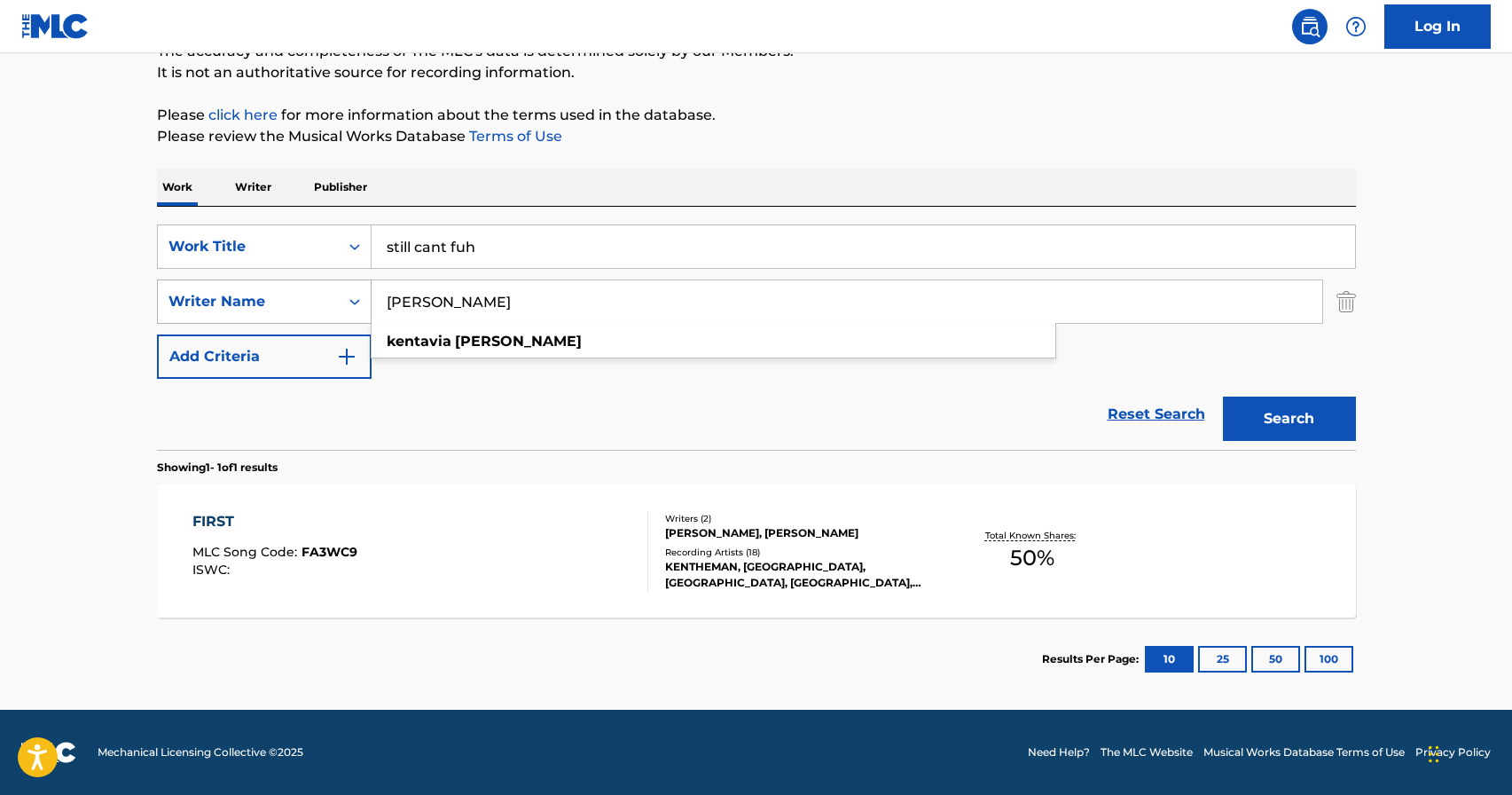
drag, startPoint x: 527, startPoint y: 312, endPoint x: 325, endPoint y: 310, distance: 202.0
click at [325, 310] on div "SearchWithCriteria17a52ed1-c258-4e1a-bad3-9bd37b1123a7 Writer Name kentavia mil…" at bounding box center [756, 301] width 1199 height 44
drag, startPoint x: 488, startPoint y: 306, endPoint x: 267, endPoint y: 304, distance: 221.0
click at [267, 304] on div "SearchWithCriteria17a52ed1-c258-4e1a-bad3-9bd37b1123a7 Writer Name kentavia mil…" at bounding box center [756, 301] width 1199 height 44
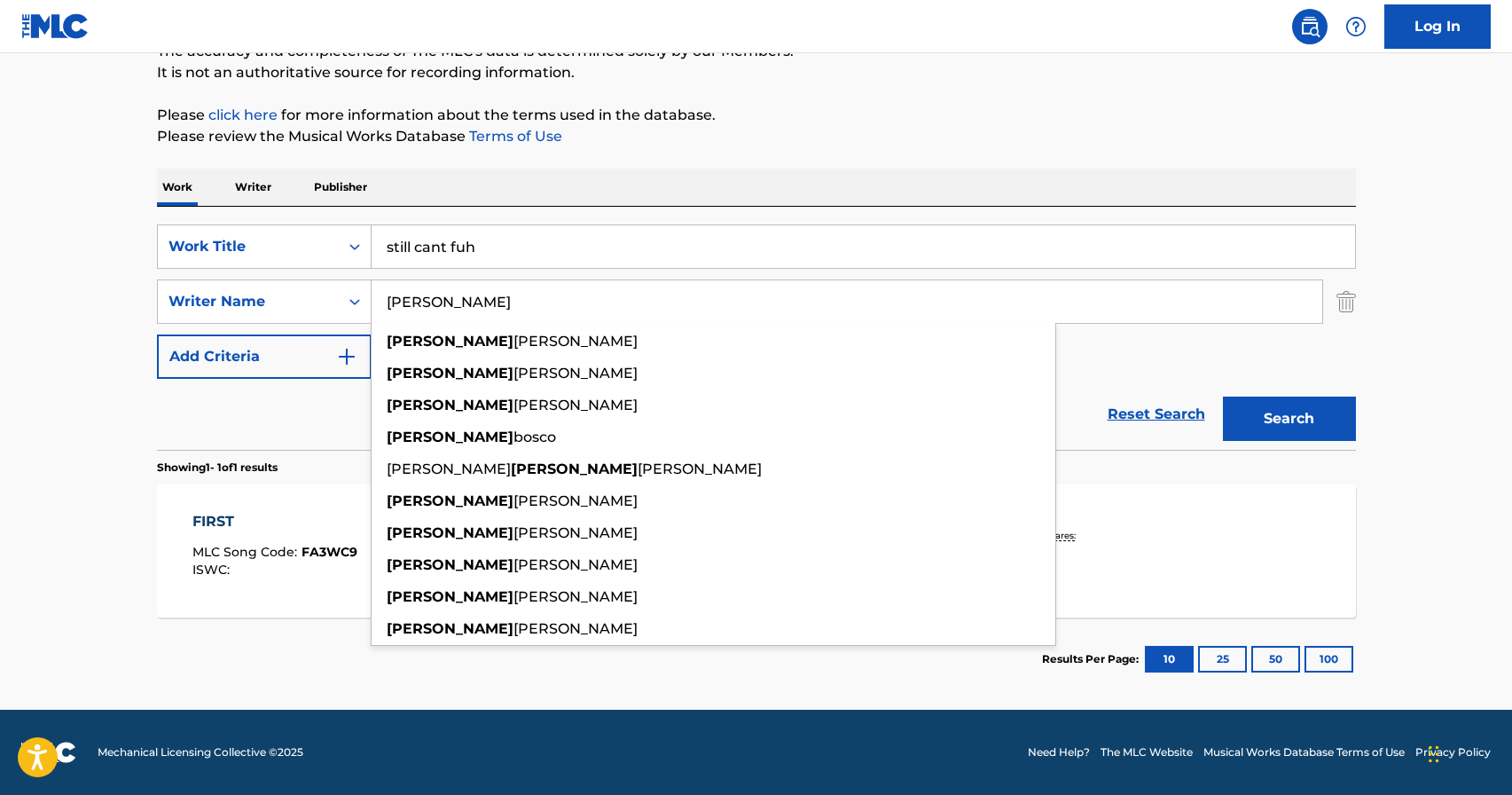
click at [559, 288] on input "melissa" at bounding box center [846, 301] width 950 height 43
click at [556, 301] on input "melissa" at bounding box center [846, 301] width 950 height 43
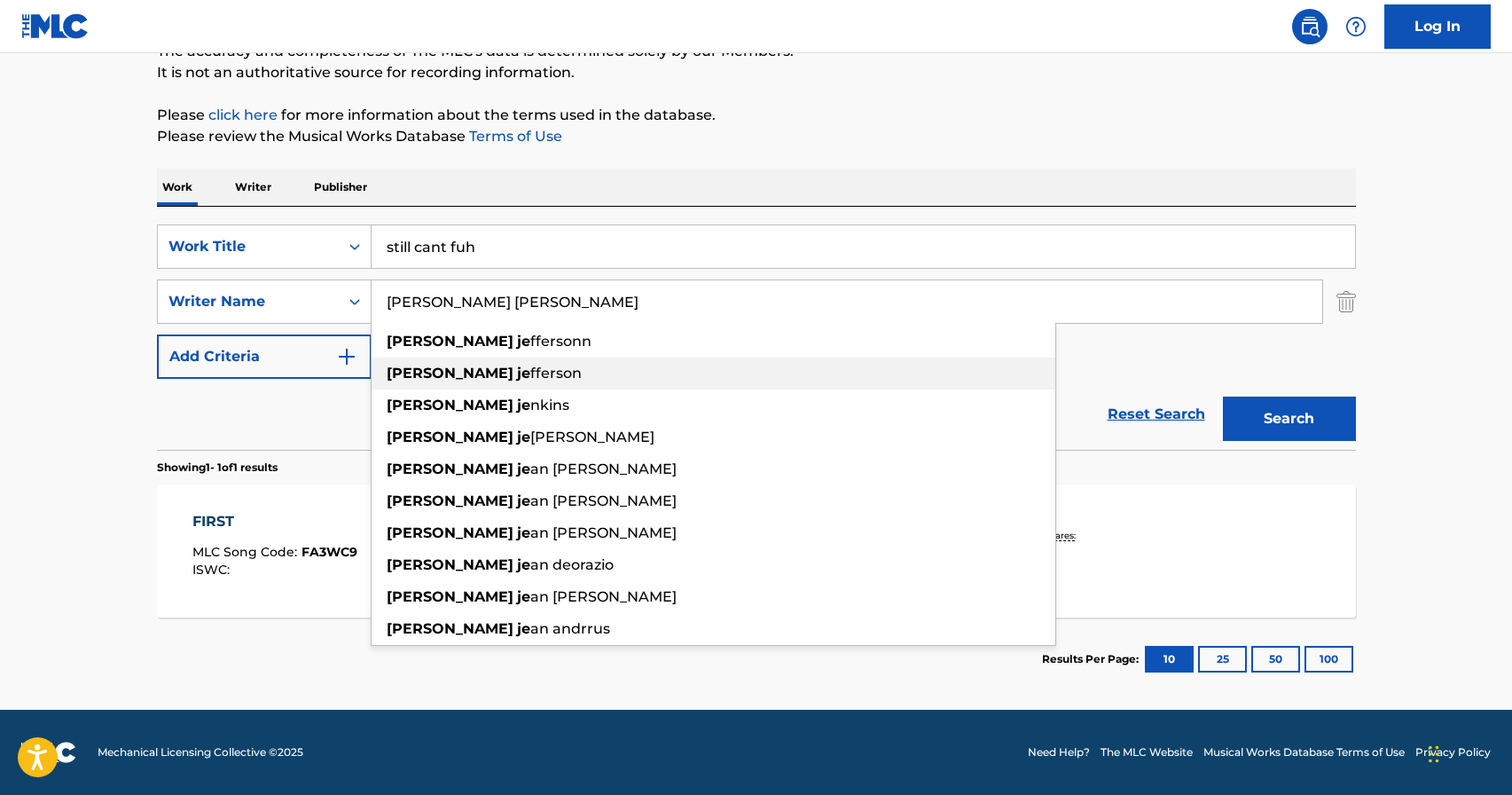
click at [562, 371] on div "melissa je fferson" at bounding box center [713, 373] width 683 height 32
type input "melissa jefferson"
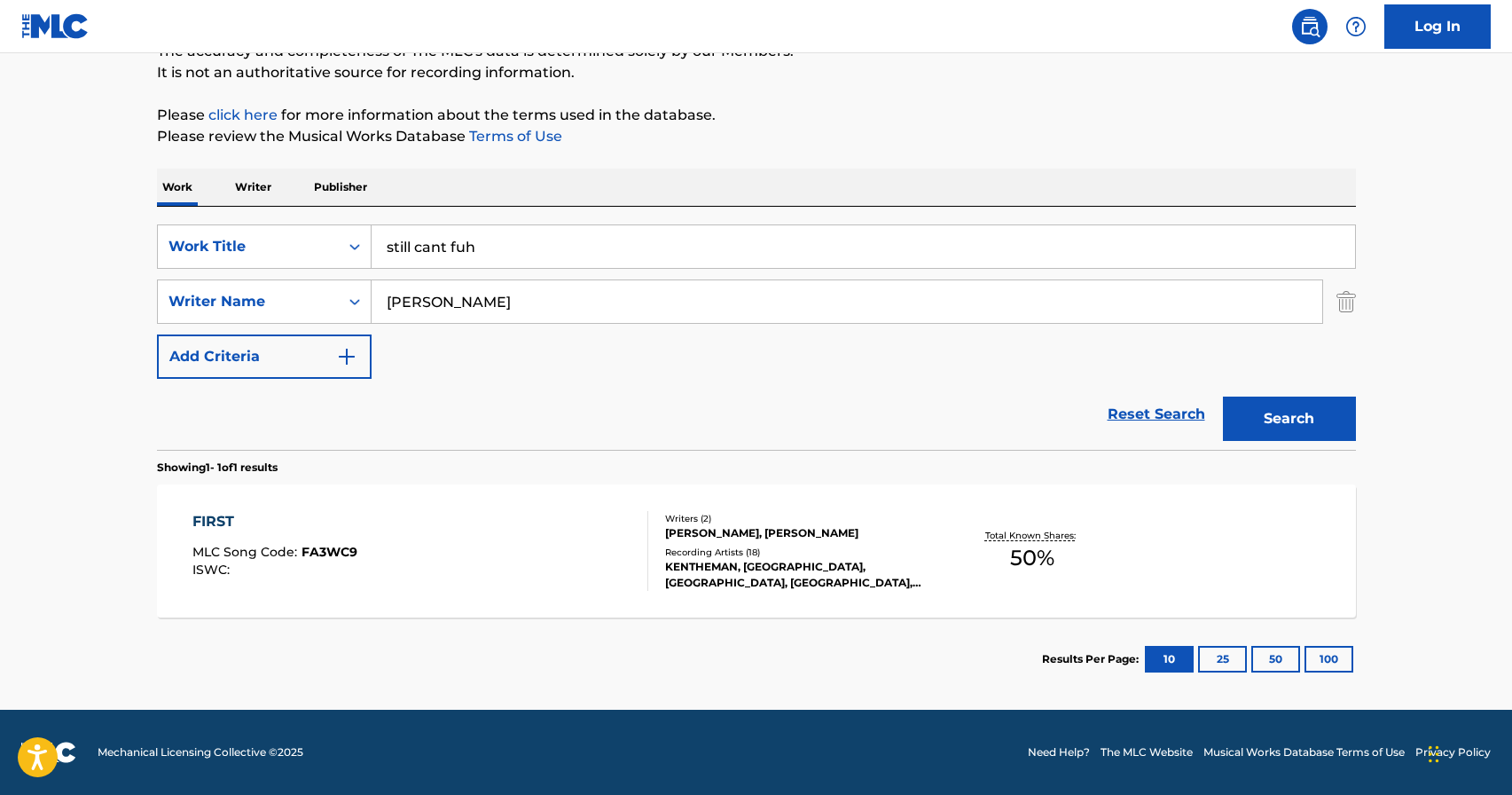
click at [1258, 411] on button "Search" at bounding box center [1289, 418] width 133 height 44
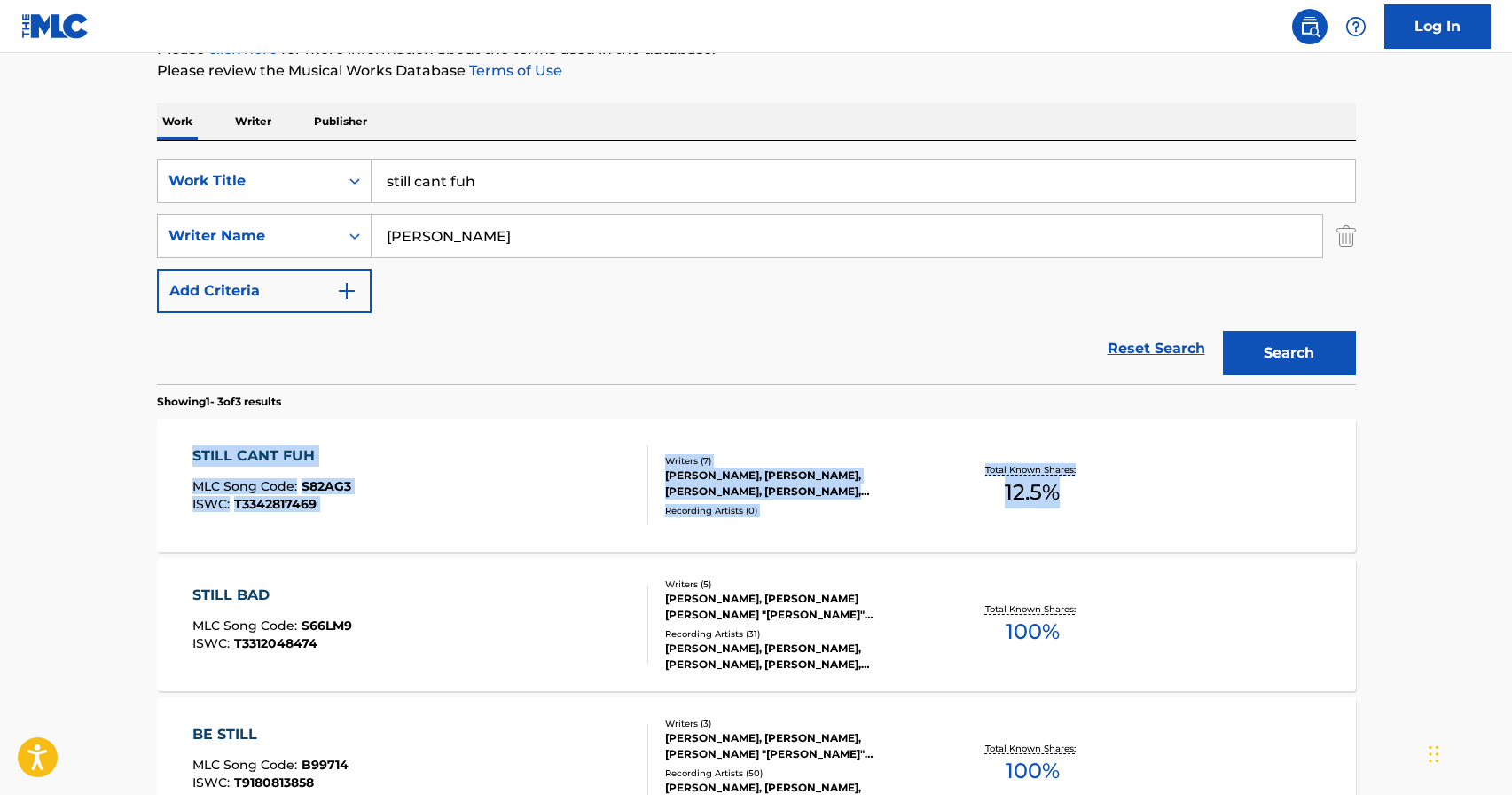
scroll to position [0, 0]
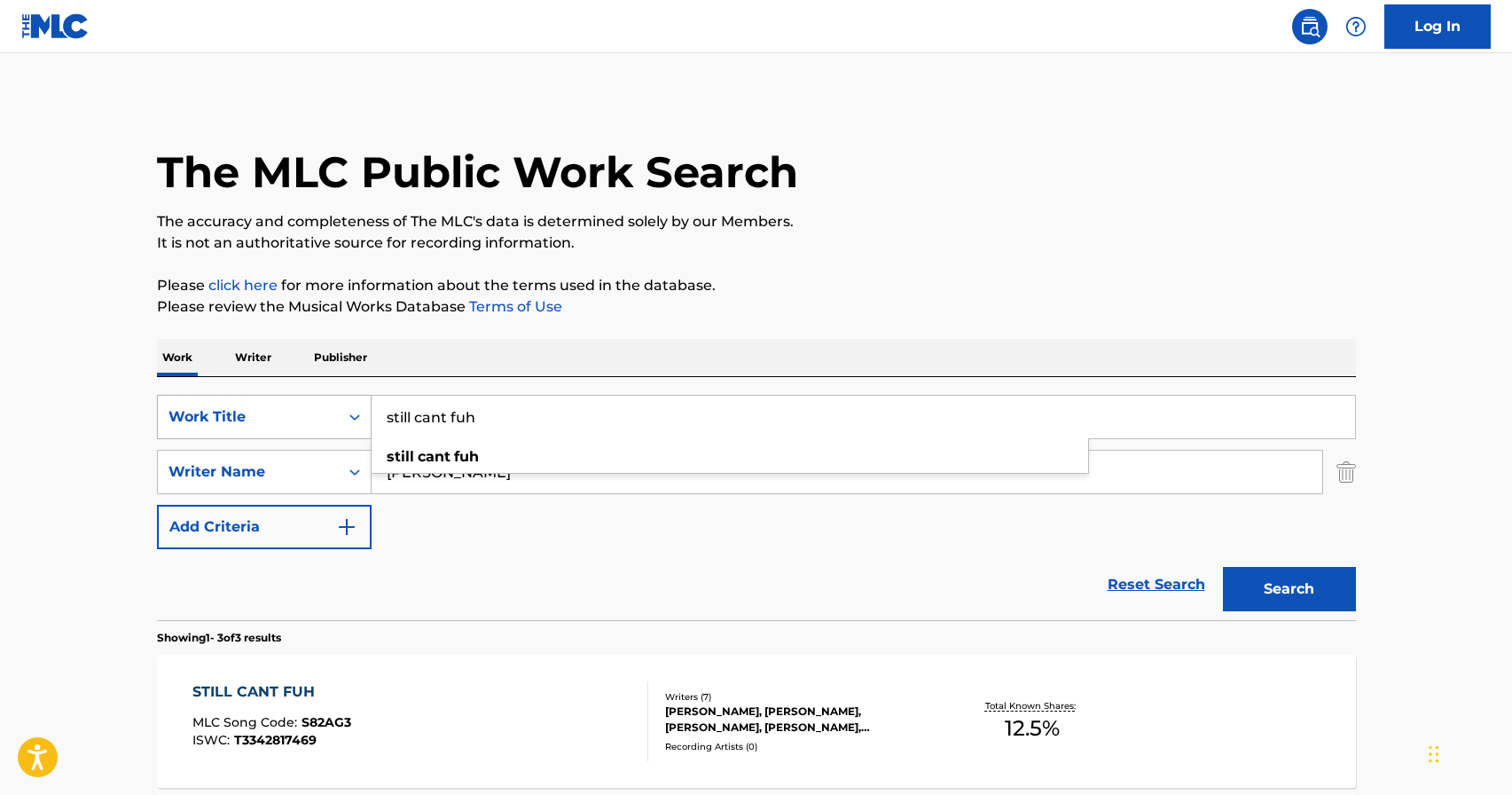
drag, startPoint x: 499, startPoint y: 428, endPoint x: 357, endPoint y: 416, distance: 142.5
click at [355, 417] on div "SearchWithCriteria201876cd-e18a-4ffc-8b01-3f7fa3b922ee Work Title still cant fu…" at bounding box center [756, 416] width 1199 height 44
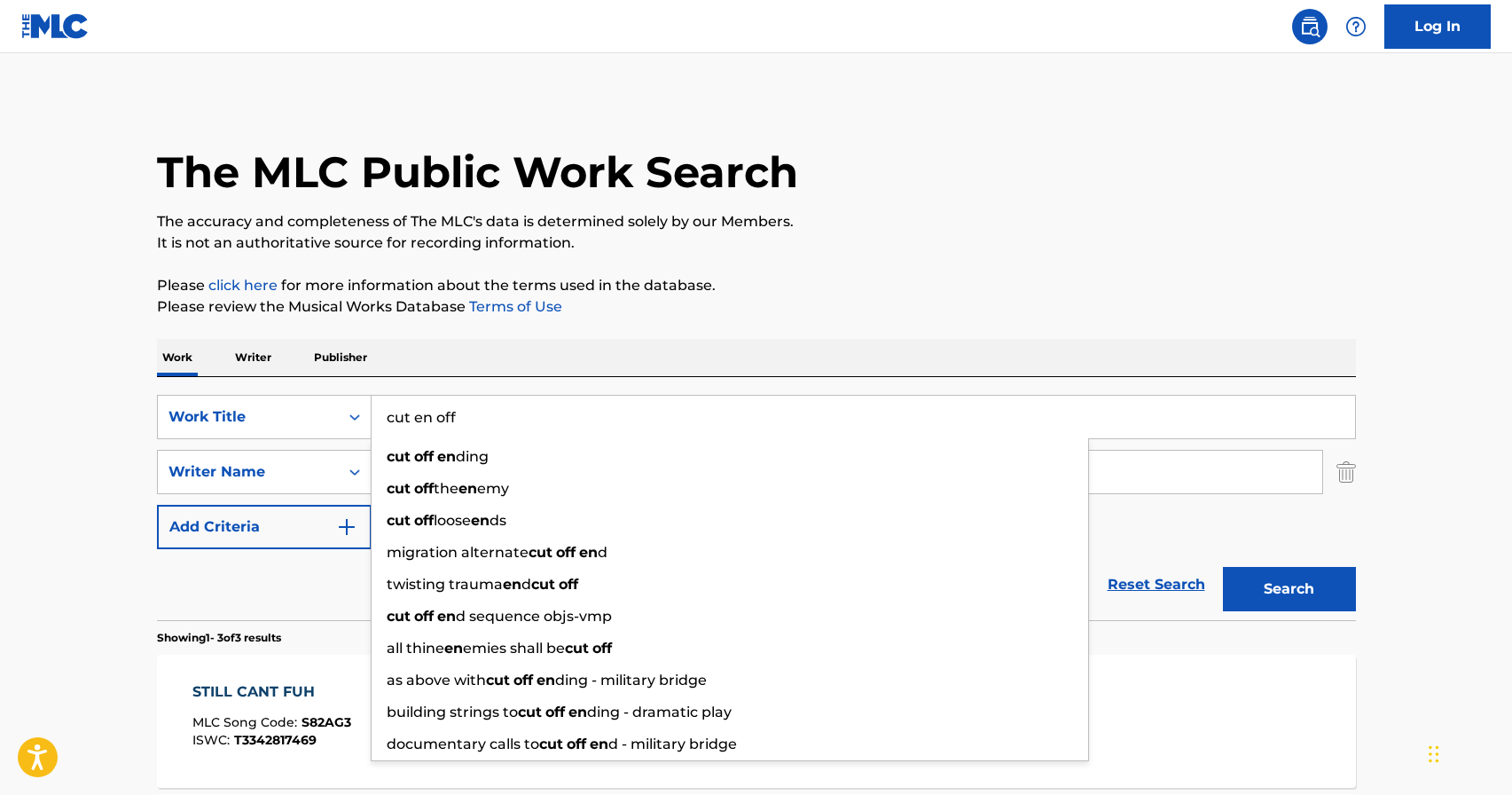
click at [433, 426] on input "cut en off" at bounding box center [863, 416] width 983 height 43
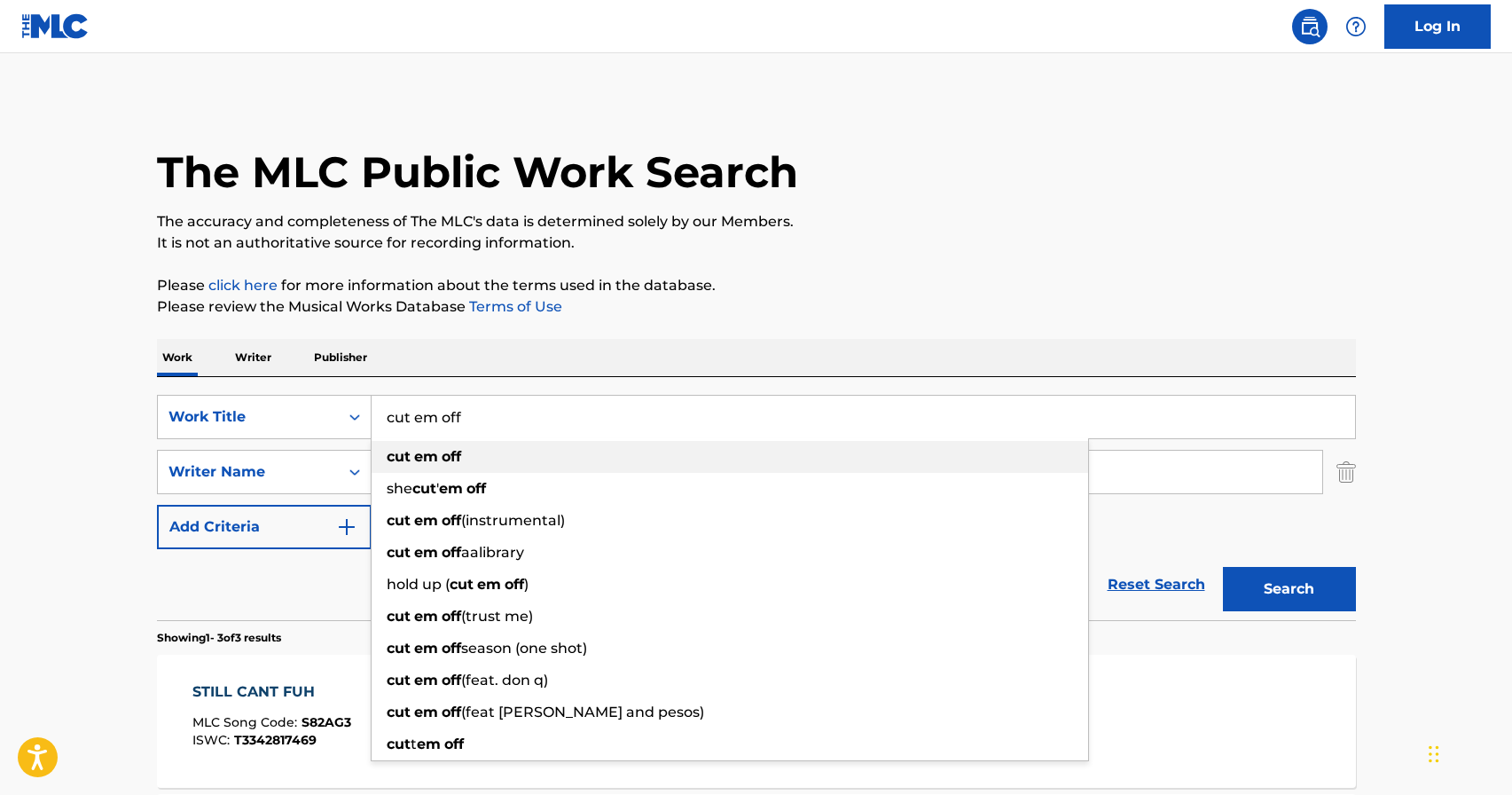
click at [531, 454] on div "cut em off" at bounding box center [729, 457] width 716 height 32
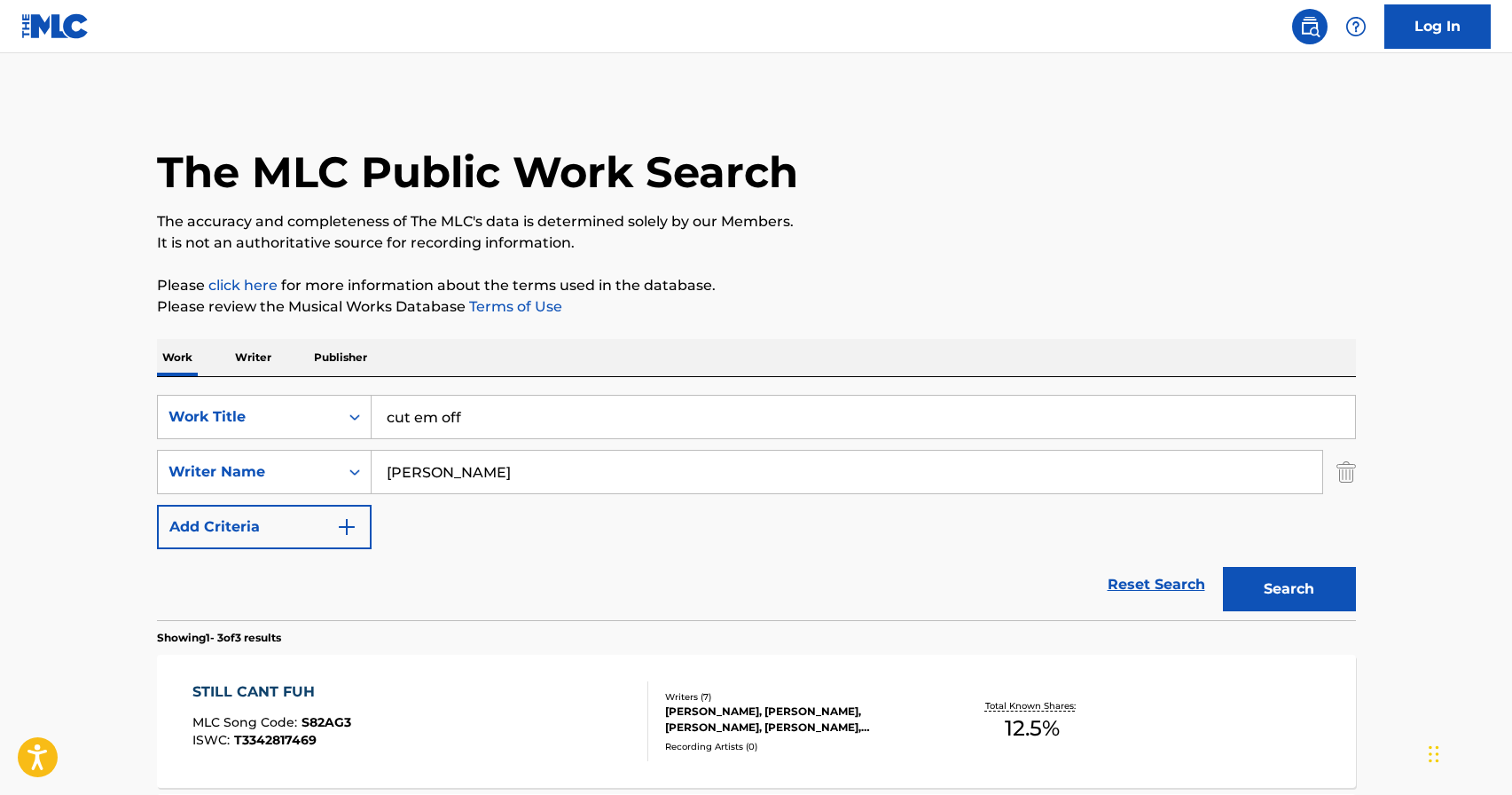
click at [1292, 571] on button "Search" at bounding box center [1289, 588] width 133 height 44
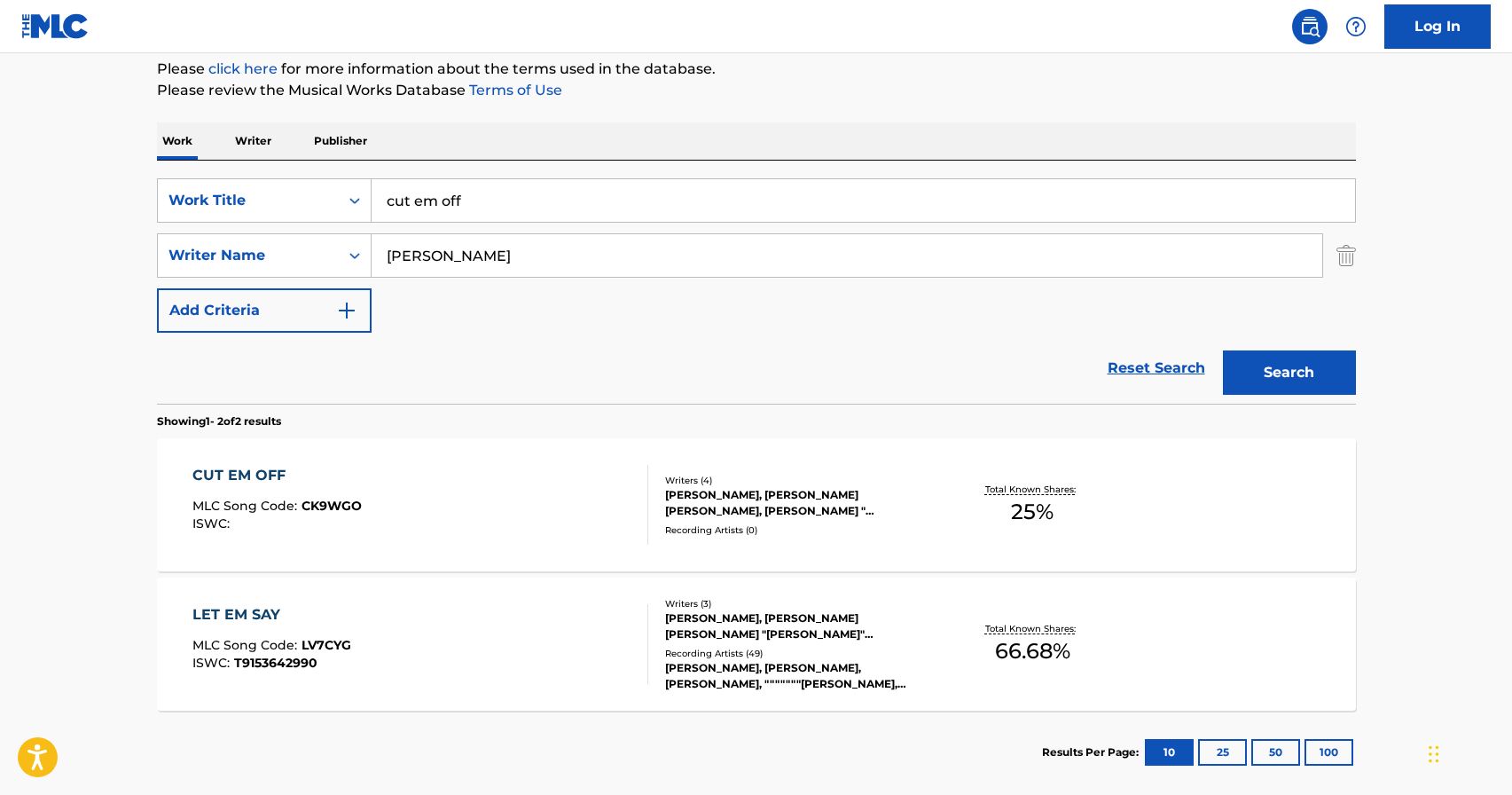
scroll to position [225, 0]
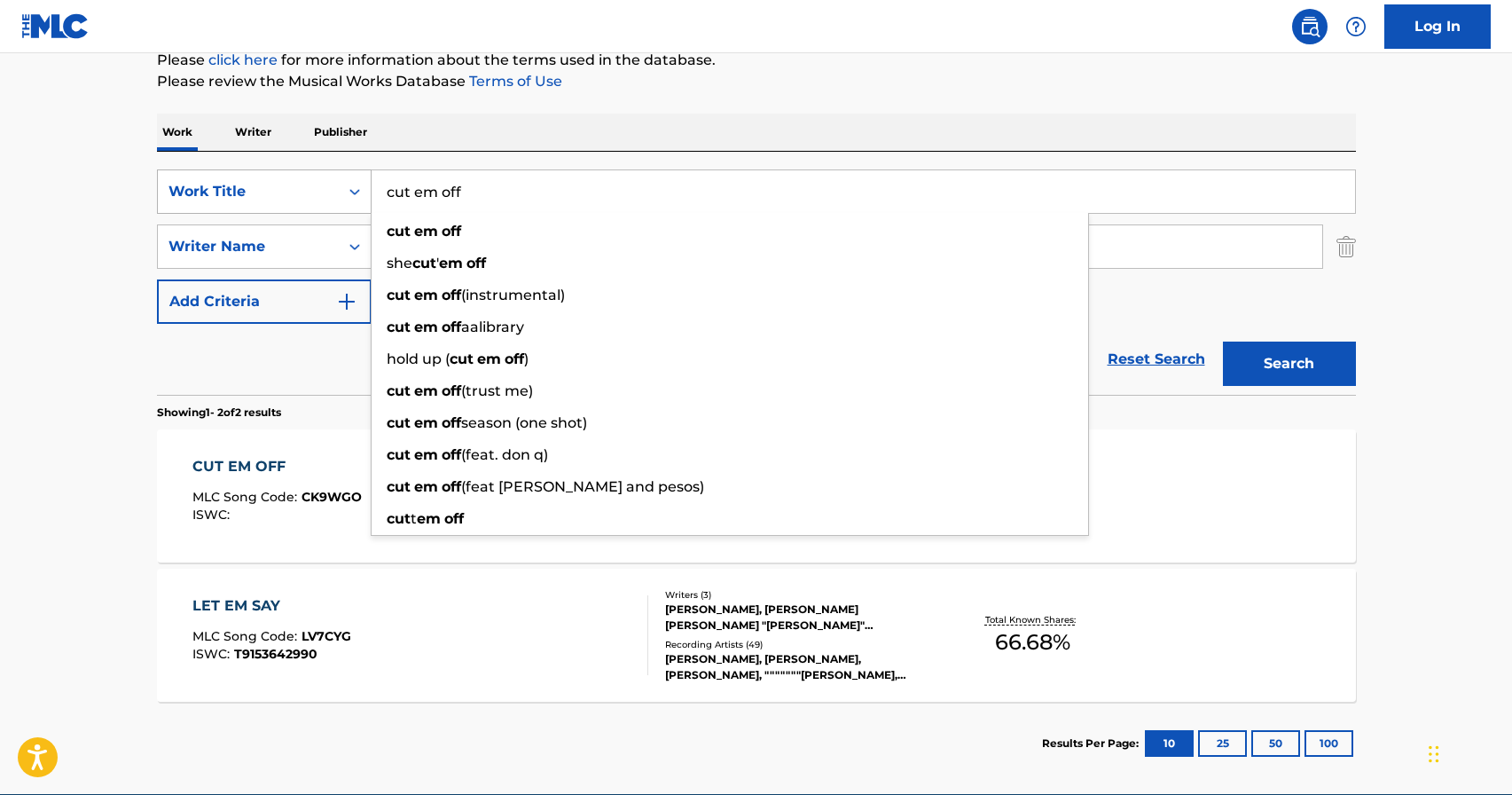
drag, startPoint x: 516, startPoint y: 187, endPoint x: 314, endPoint y: 189, distance: 202.0
click at [314, 189] on div "SearchWithCriteria201876cd-e18a-4ffc-8b01-3f7fa3b922ee Work Title cut em off cu…" at bounding box center [756, 191] width 1199 height 44
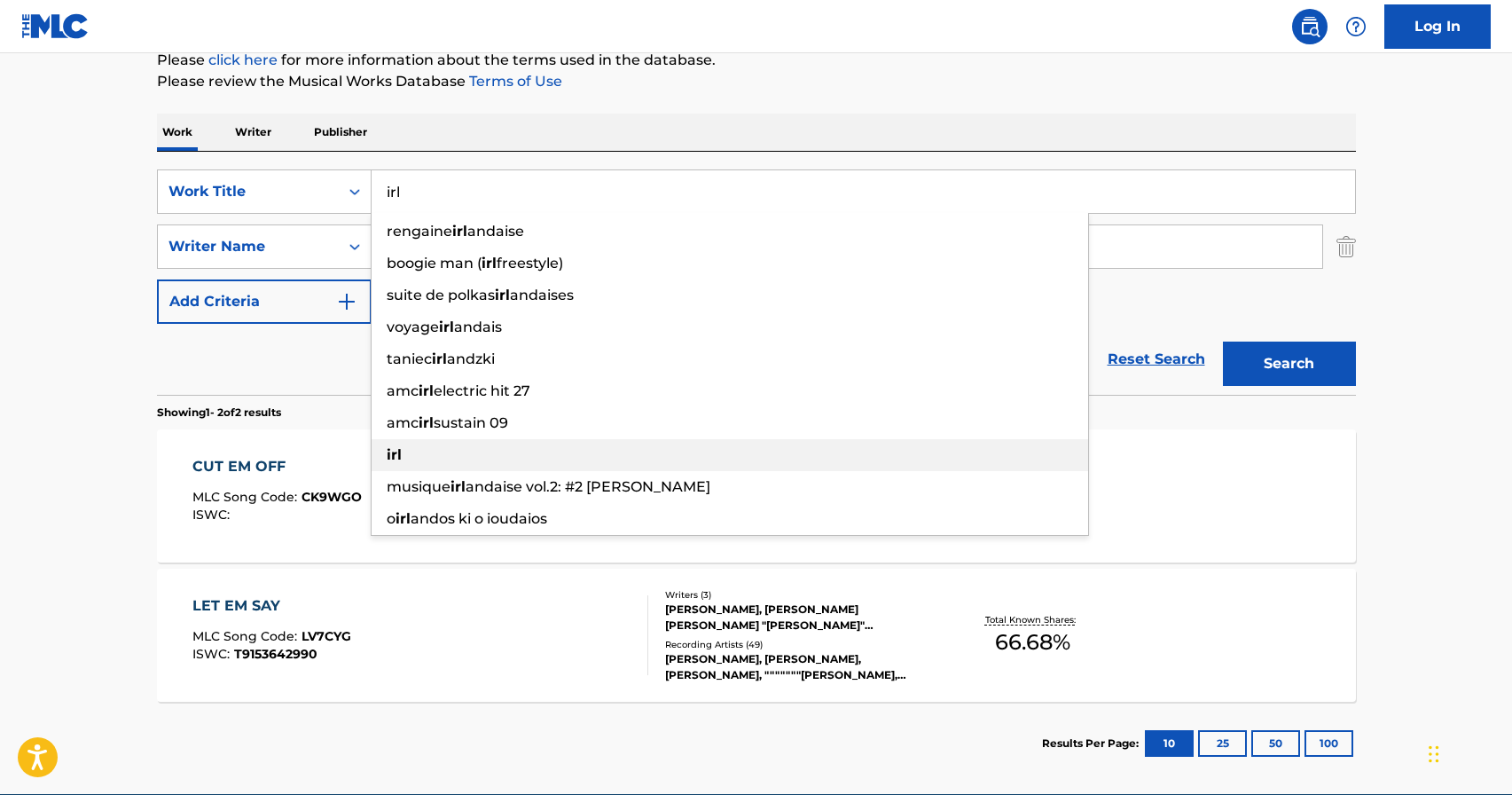
click at [820, 447] on div "irl" at bounding box center [729, 455] width 716 height 32
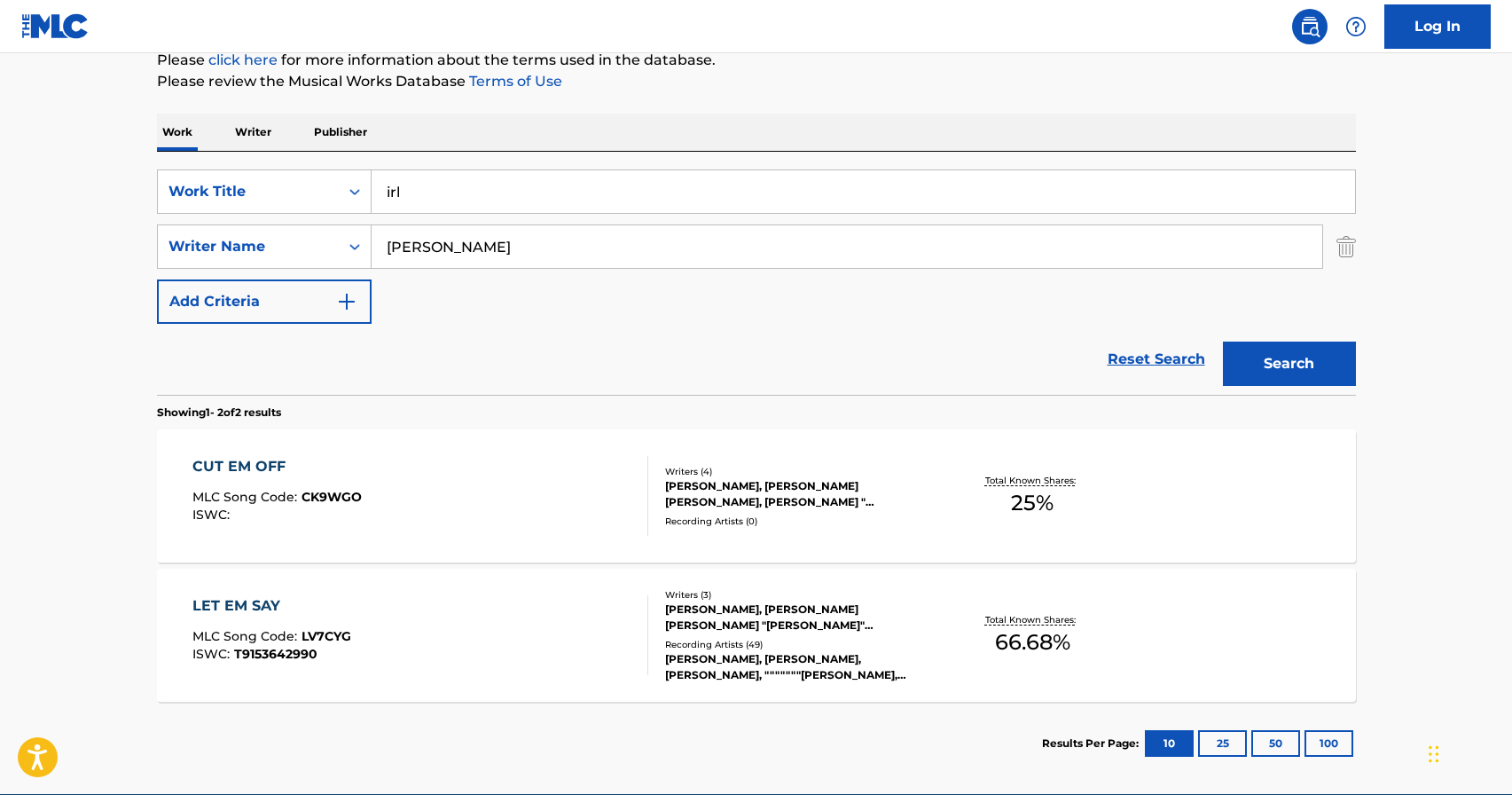
click at [1276, 344] on button "Search" at bounding box center [1289, 363] width 133 height 44
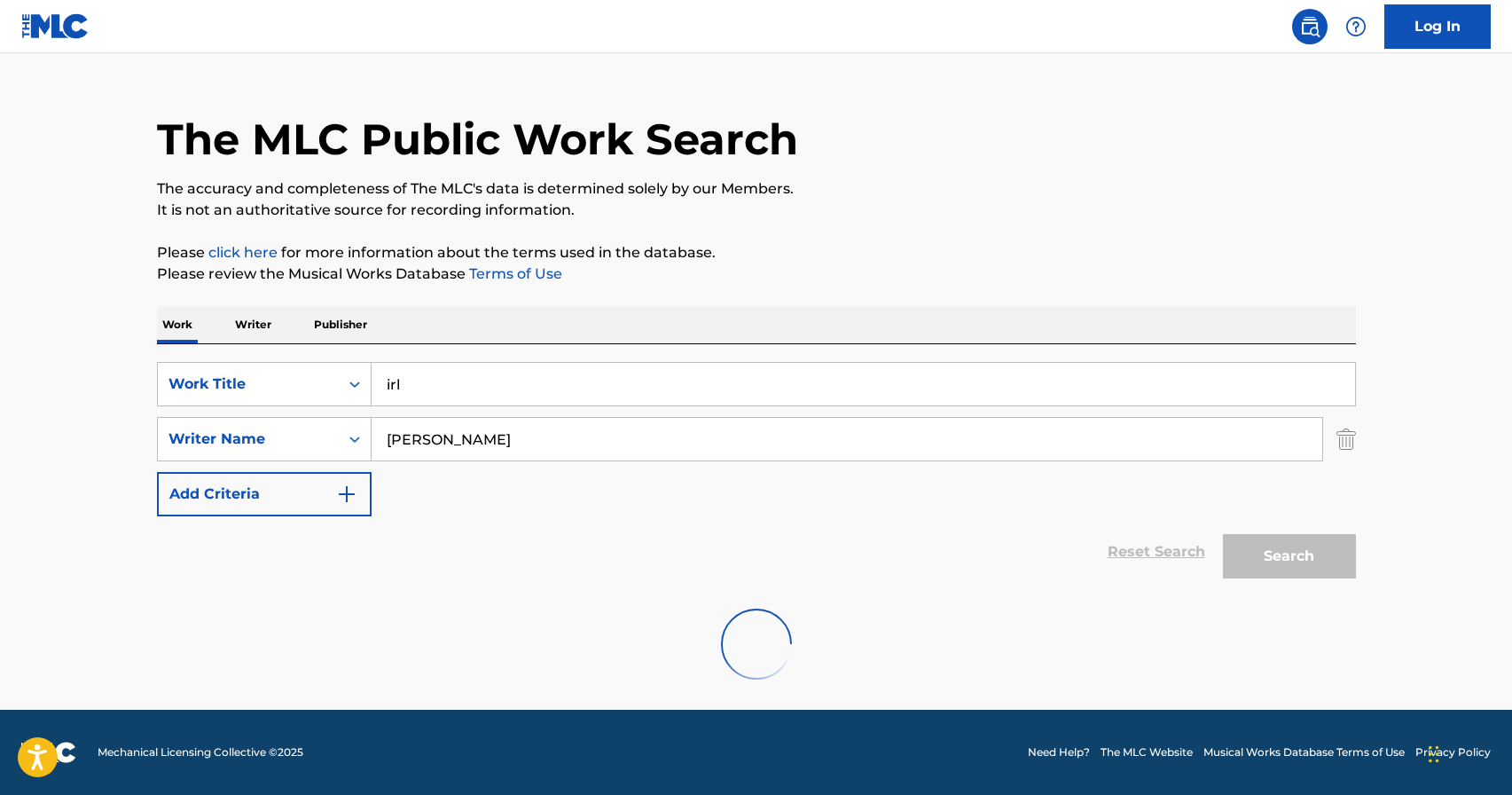
scroll to position [170, 0]
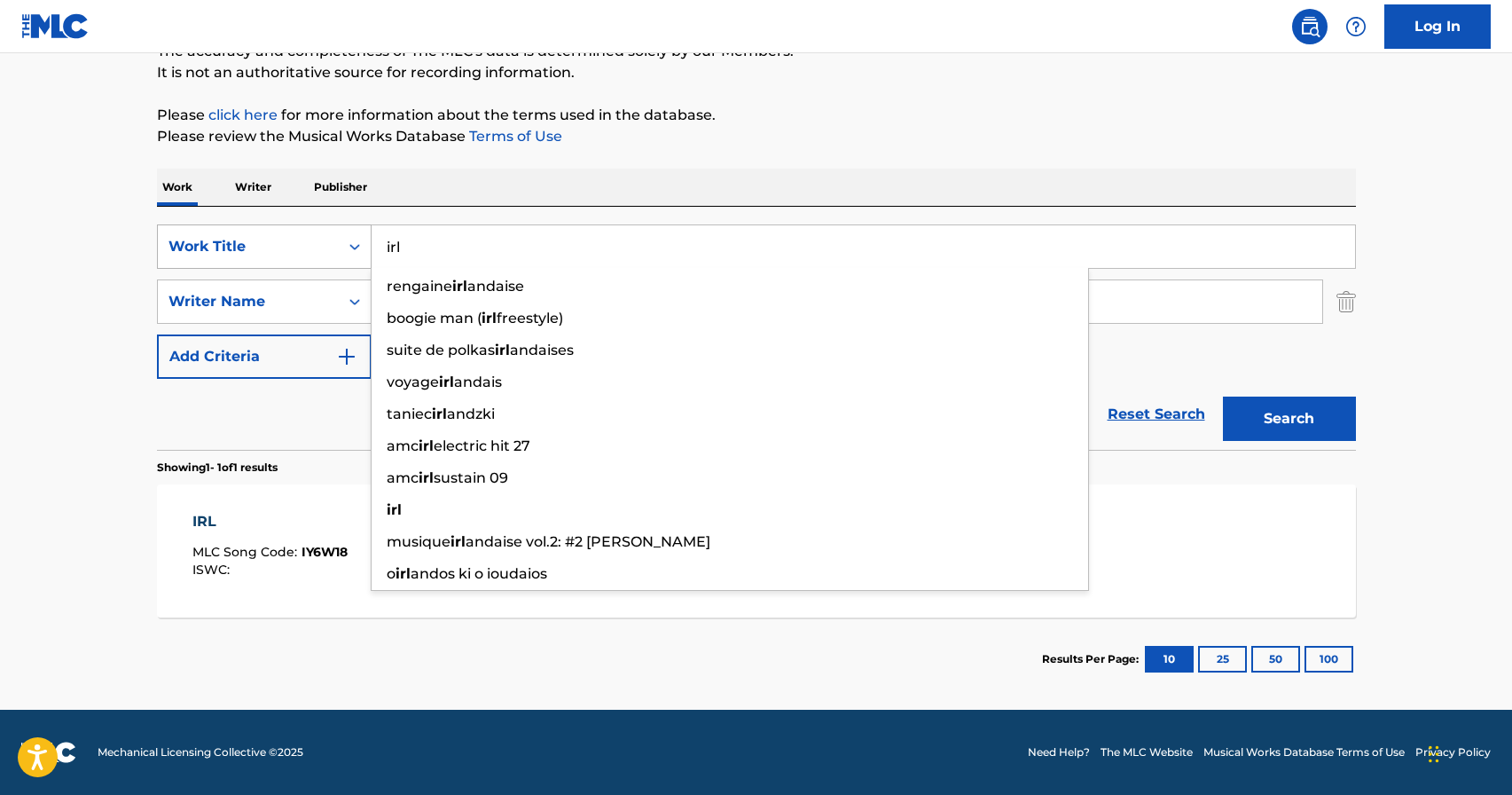
drag, startPoint x: 485, startPoint y: 263, endPoint x: 261, endPoint y: 261, distance: 224.0
click at [261, 261] on div "SearchWithCriteria201876cd-e18a-4ffc-8b01-3f7fa3b922ee Work Title irl rengaine …" at bounding box center [756, 246] width 1199 height 44
drag, startPoint x: 413, startPoint y: 242, endPoint x: 301, endPoint y: 242, distance: 112.0
click at [301, 242] on div "SearchWithCriteria201876cd-e18a-4ffc-8b01-3f7fa3b922ee Work Title irl rengaine …" at bounding box center [756, 246] width 1199 height 44
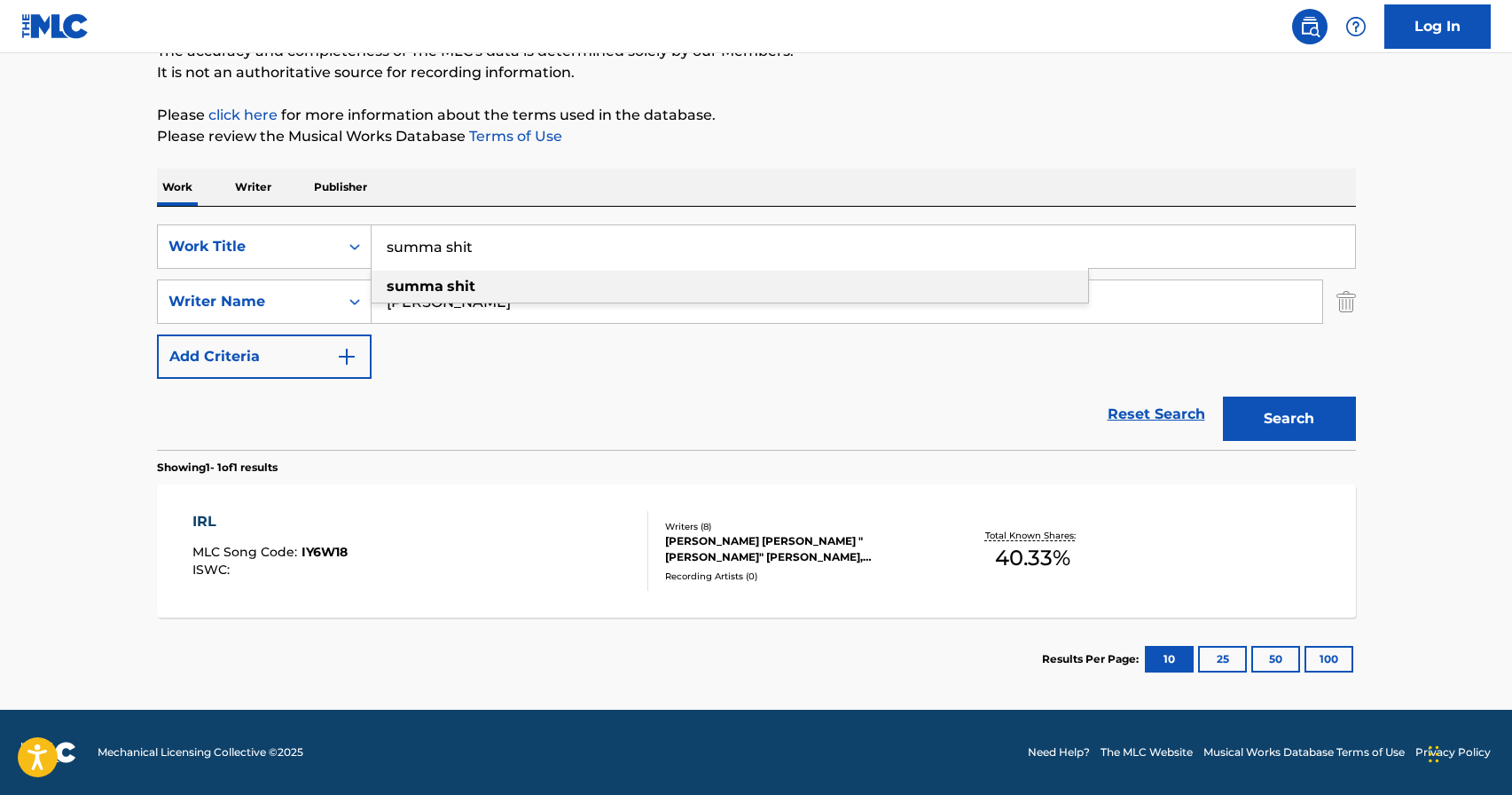
click at [464, 285] on strong "shit" at bounding box center [461, 285] width 28 height 16
click at [1316, 414] on button "Search" at bounding box center [1289, 418] width 133 height 44
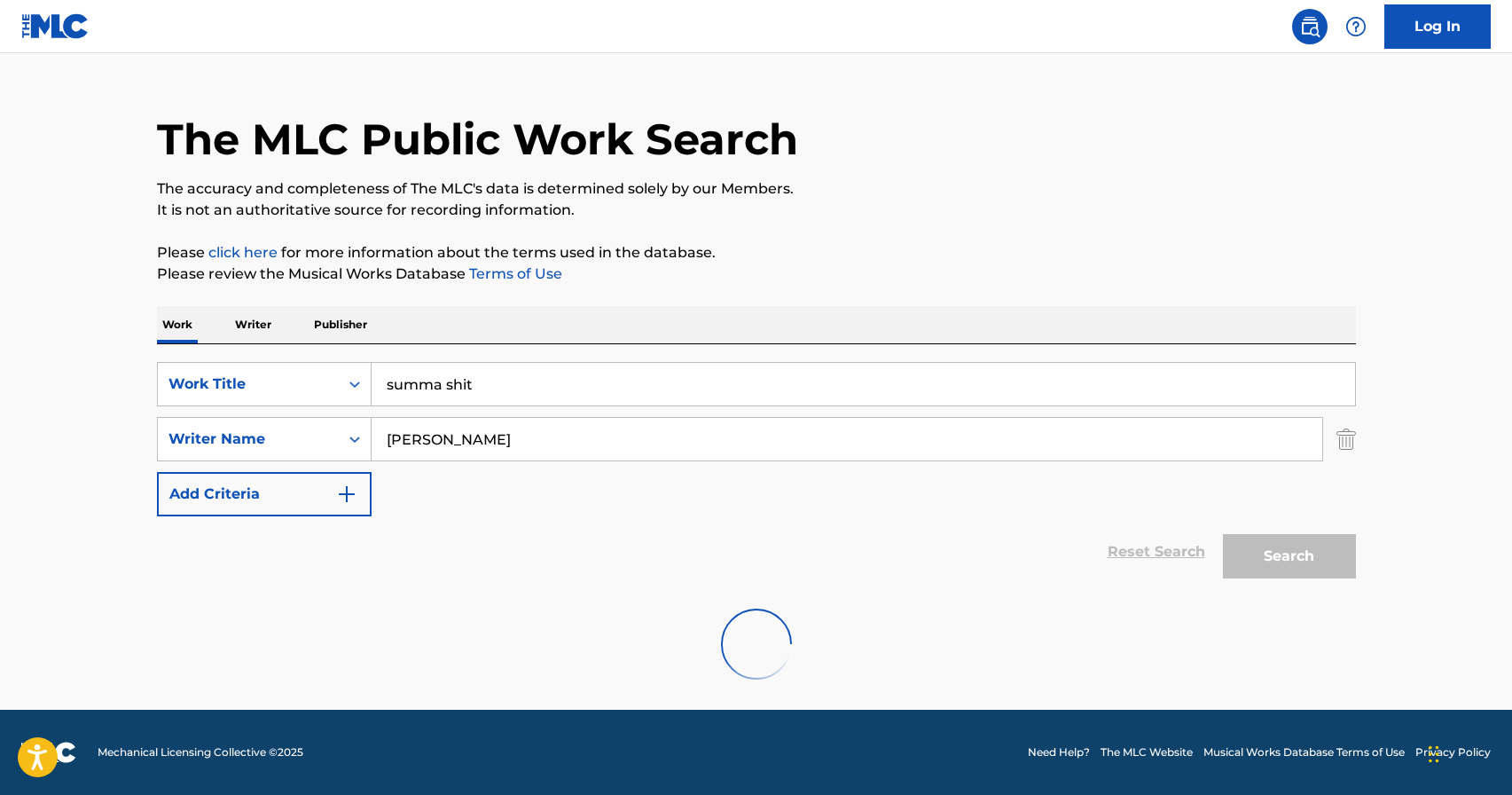
scroll to position [0, 0]
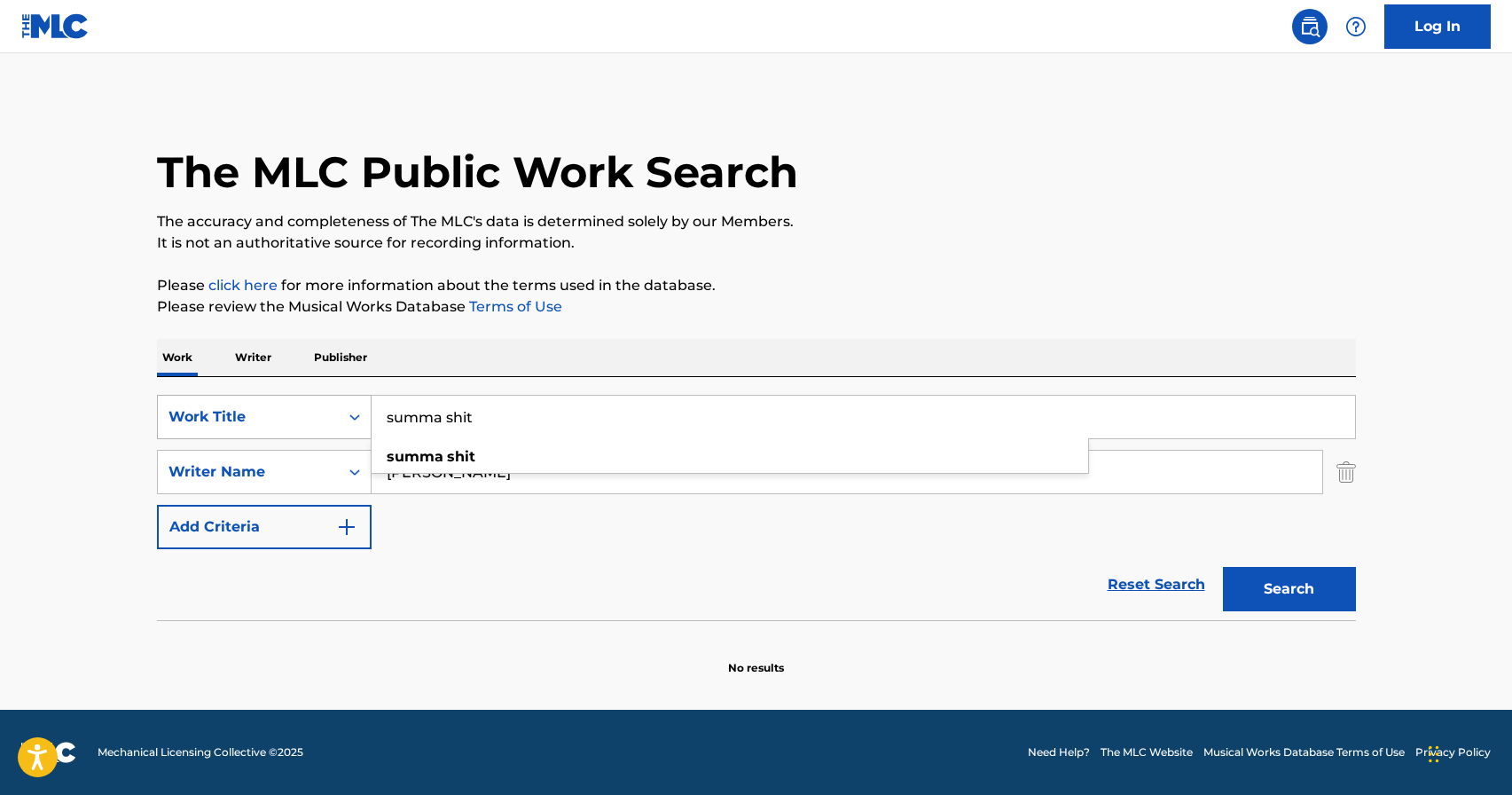
drag, startPoint x: 541, startPoint y: 422, endPoint x: 351, endPoint y: 422, distance: 190.0
click at [351, 422] on div "SearchWithCriteria201876cd-e18a-4ffc-8b01-3f7fa3b922ee Work Title summa shit su…" at bounding box center [756, 416] width 1199 height 44
click at [1285, 575] on button "Search" at bounding box center [1289, 588] width 133 height 44
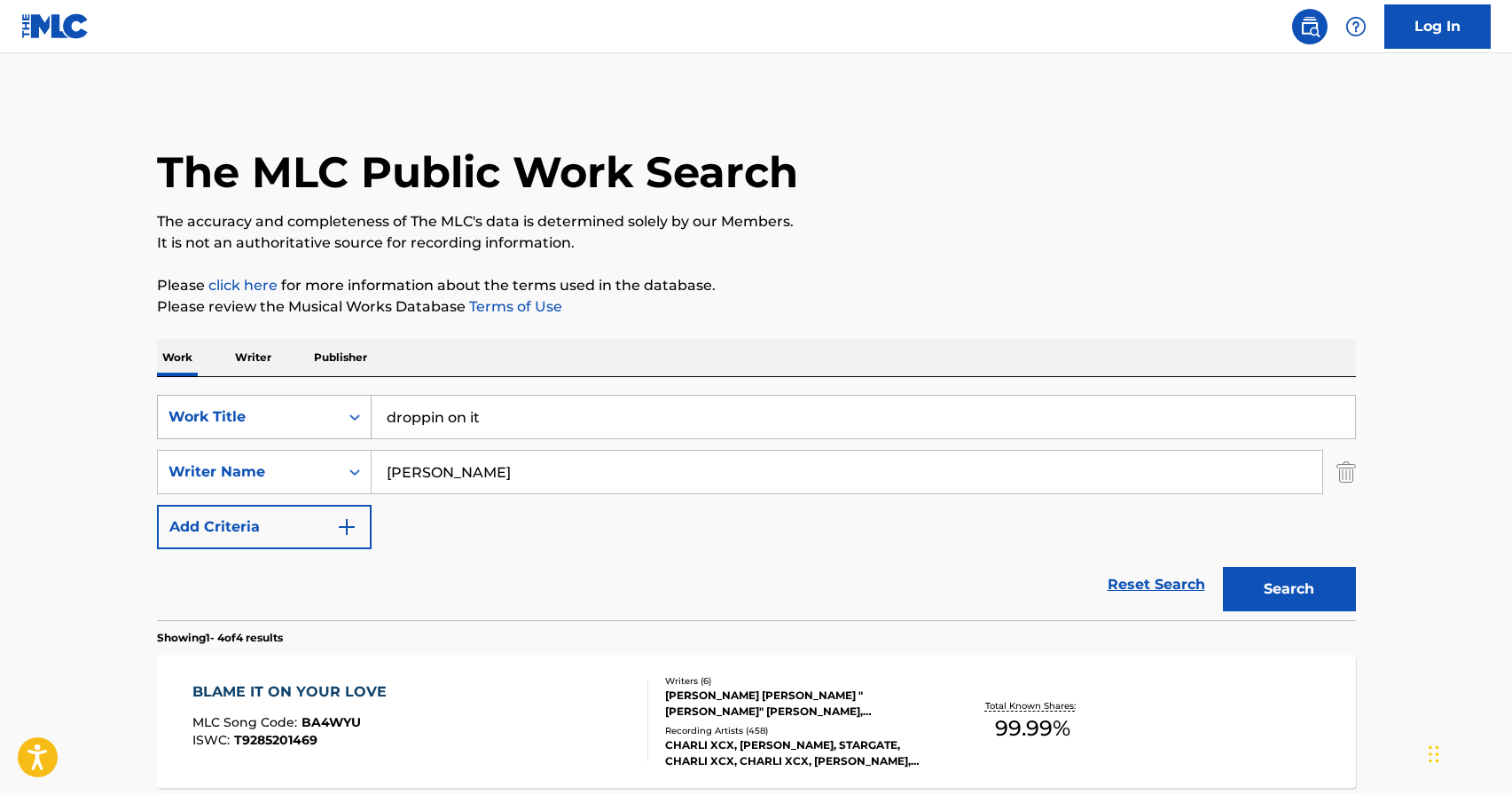
drag, startPoint x: 520, startPoint y: 419, endPoint x: 338, endPoint y: 418, distance: 182.0
click at [338, 418] on div "SearchWithCriteria201876cd-e18a-4ffc-8b01-3f7fa3b922ee Work Title droppin on it" at bounding box center [756, 416] width 1199 height 44
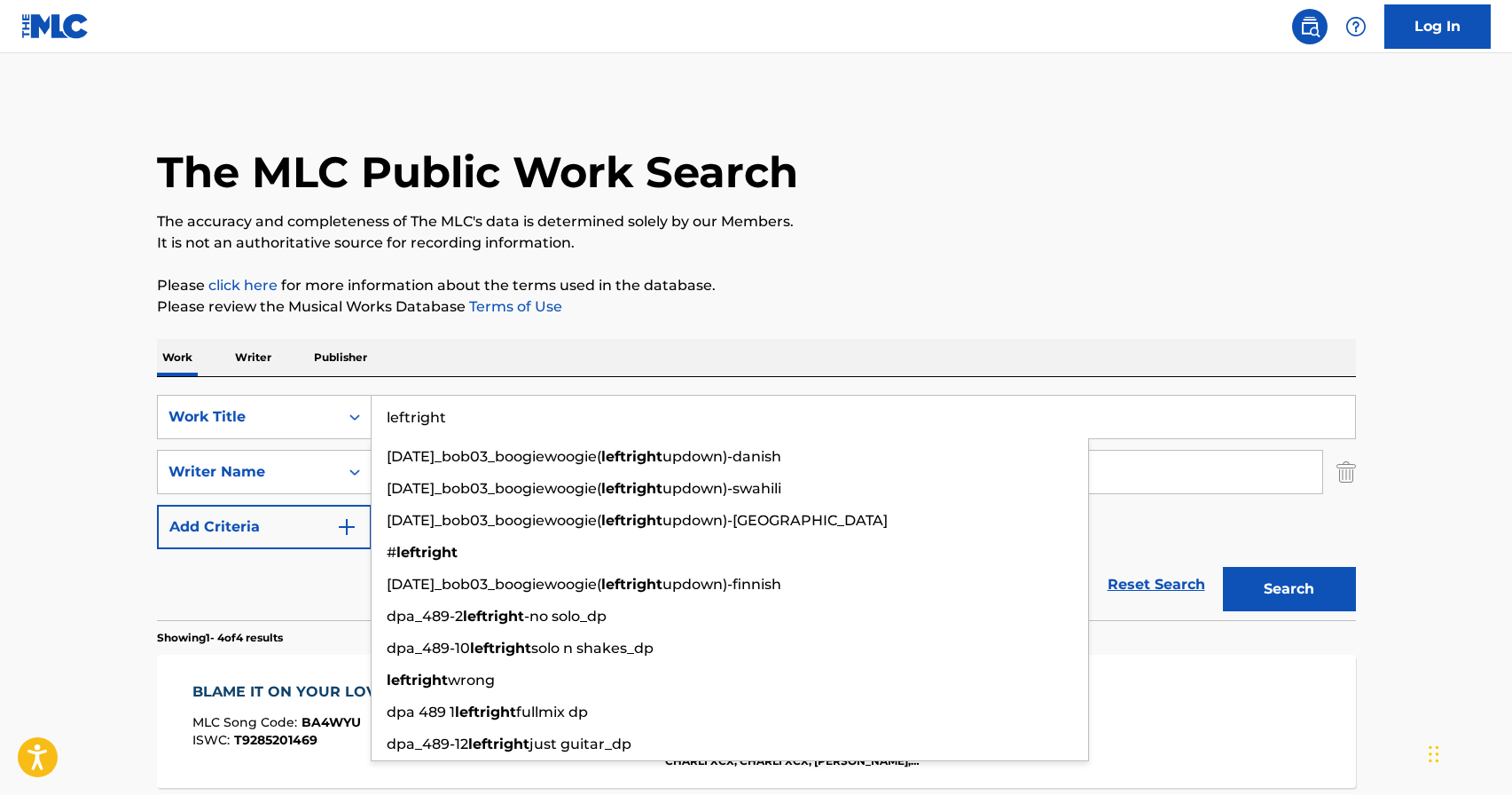
click at [662, 408] on input "leftright" at bounding box center [863, 416] width 983 height 43
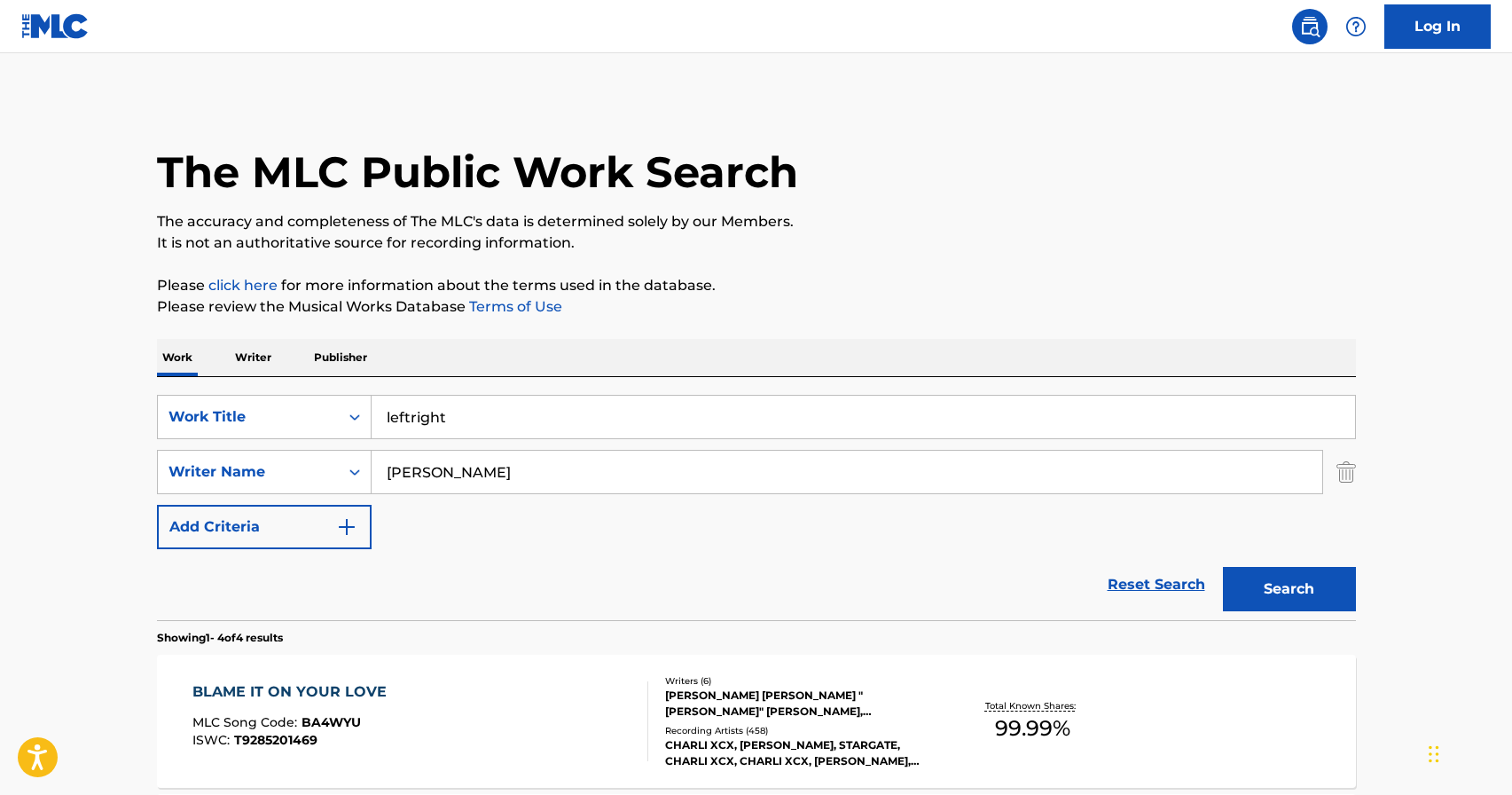
click at [1297, 573] on button "Search" at bounding box center [1289, 588] width 133 height 44
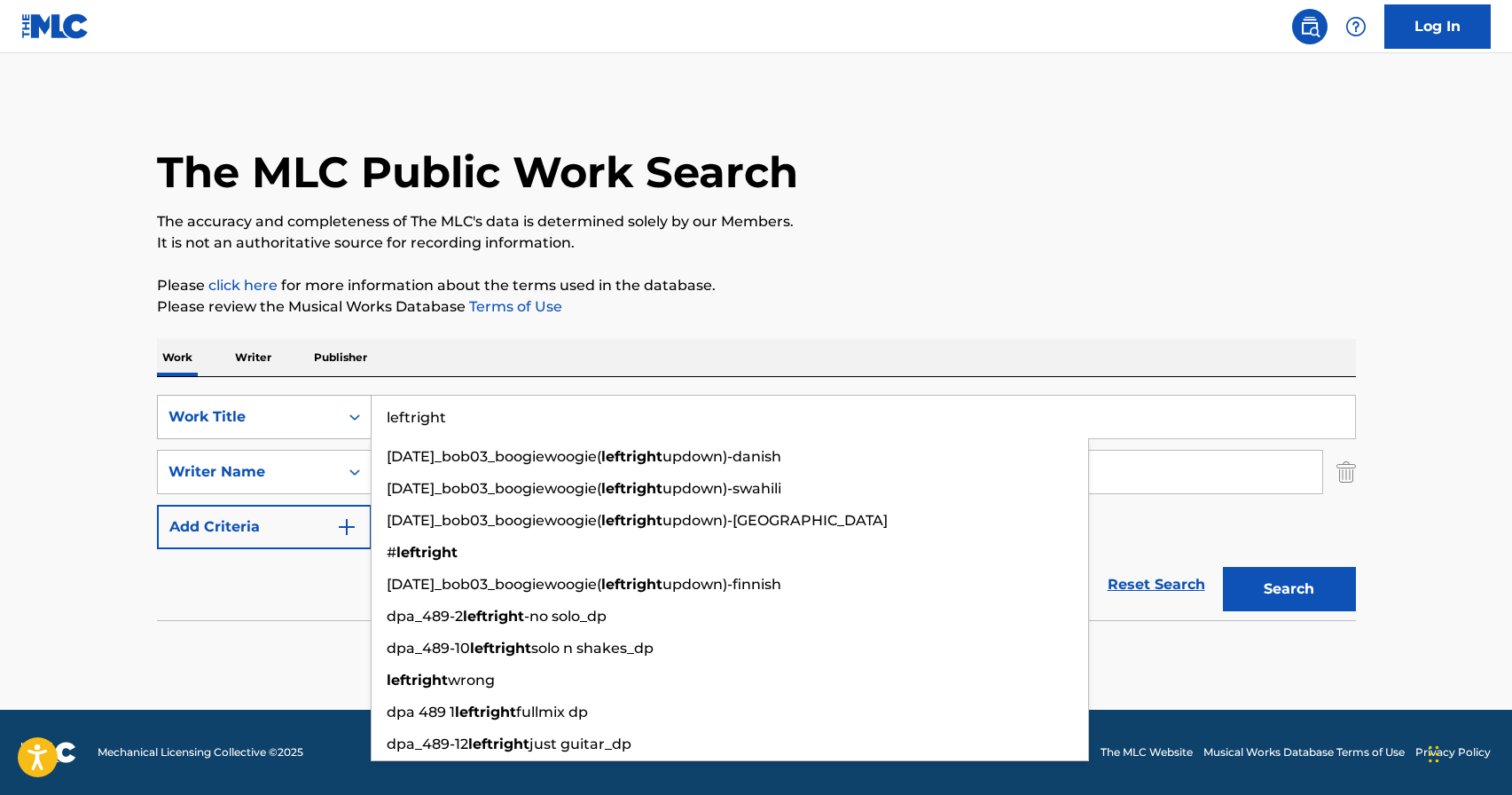
drag, startPoint x: 561, startPoint y: 426, endPoint x: 262, endPoint y: 406, distance: 299.7
click at [262, 406] on div "SearchWithCriteria201876cd-e18a-4ffc-8b01-3f7fa3b922ee Work Title leftright mar…" at bounding box center [756, 416] width 1199 height 44
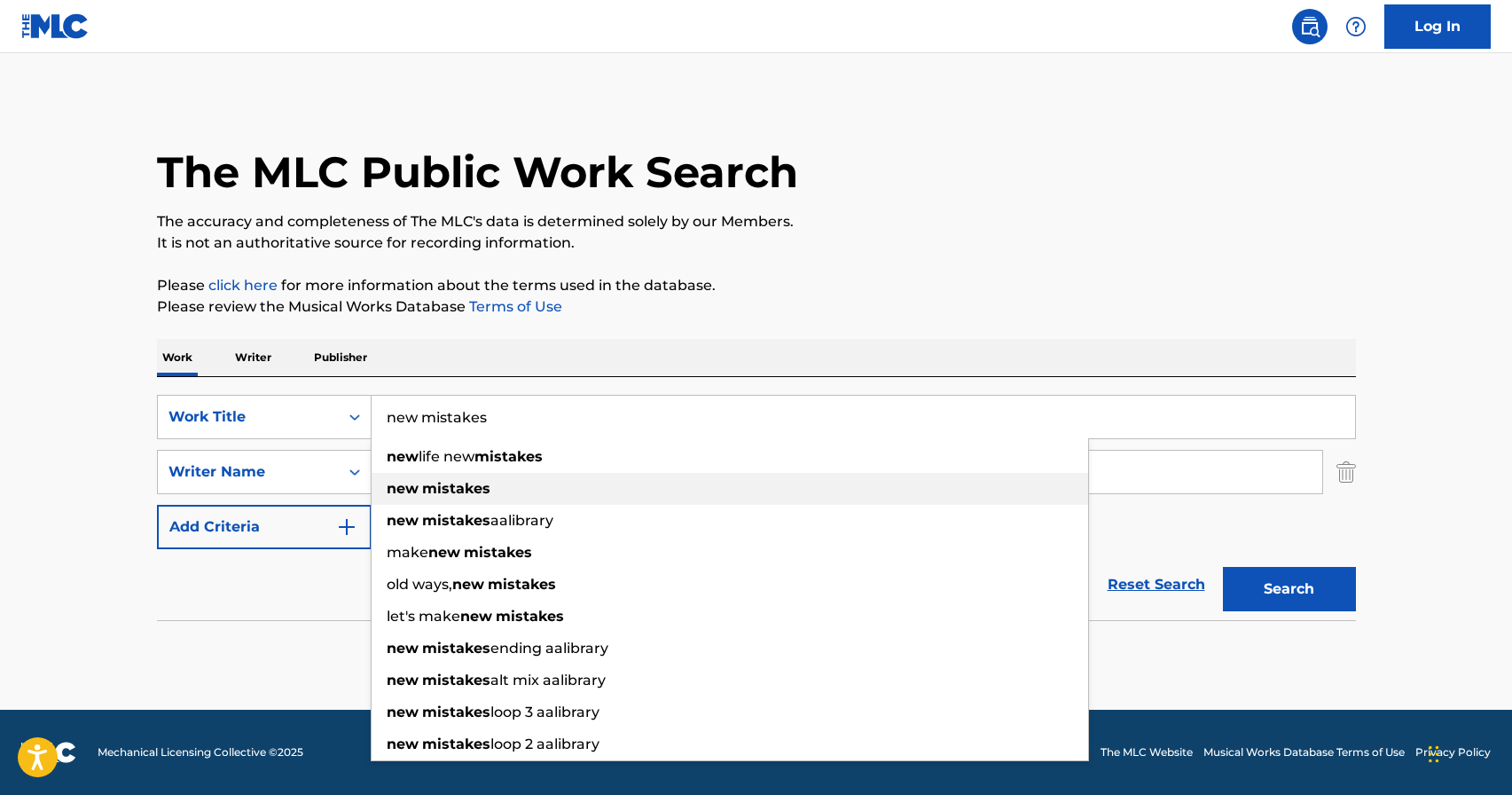
click at [533, 483] on div "new mistakes" at bounding box center [729, 489] width 716 height 32
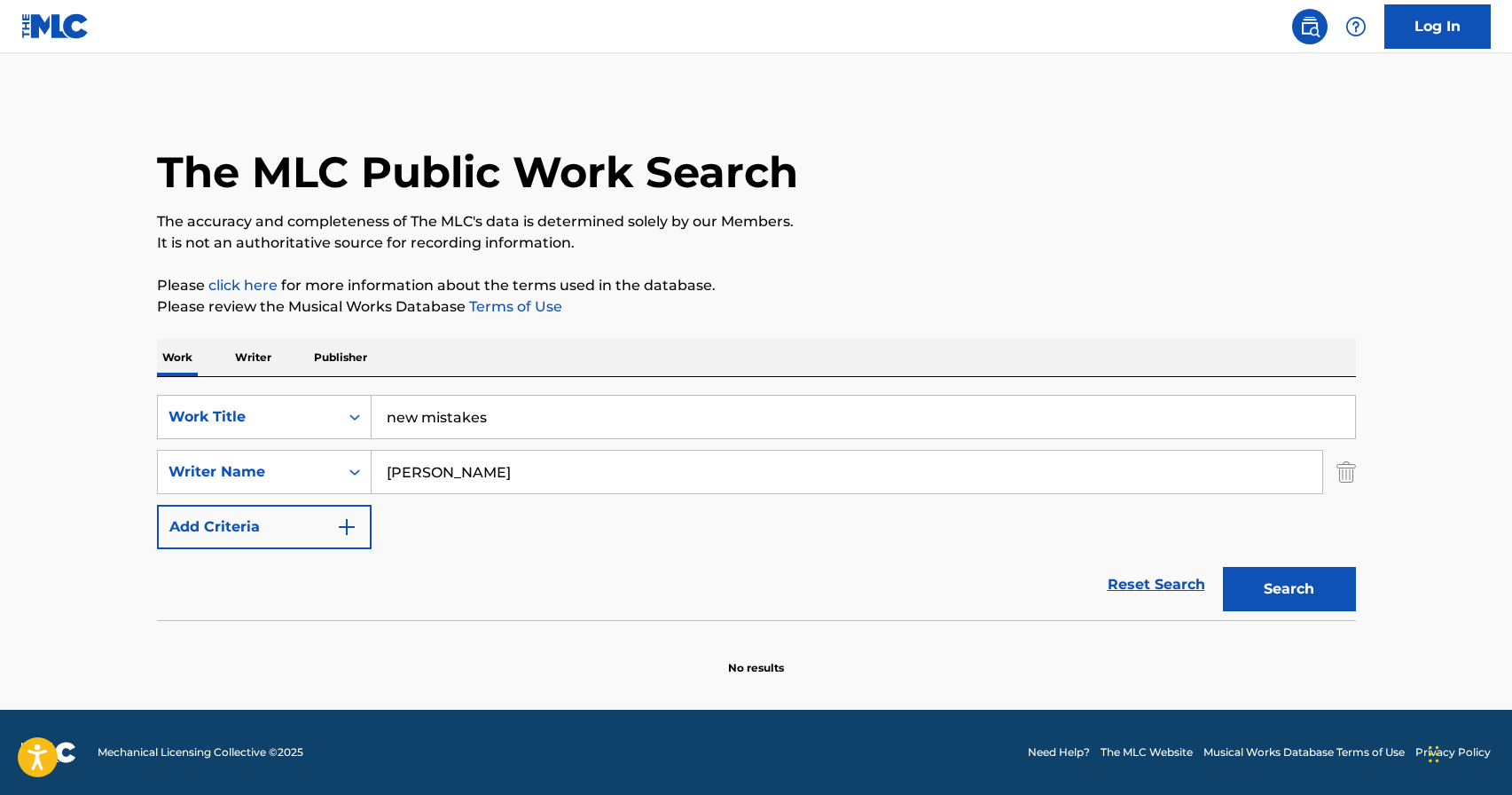
click at [1282, 577] on button "Search" at bounding box center [1289, 588] width 133 height 44
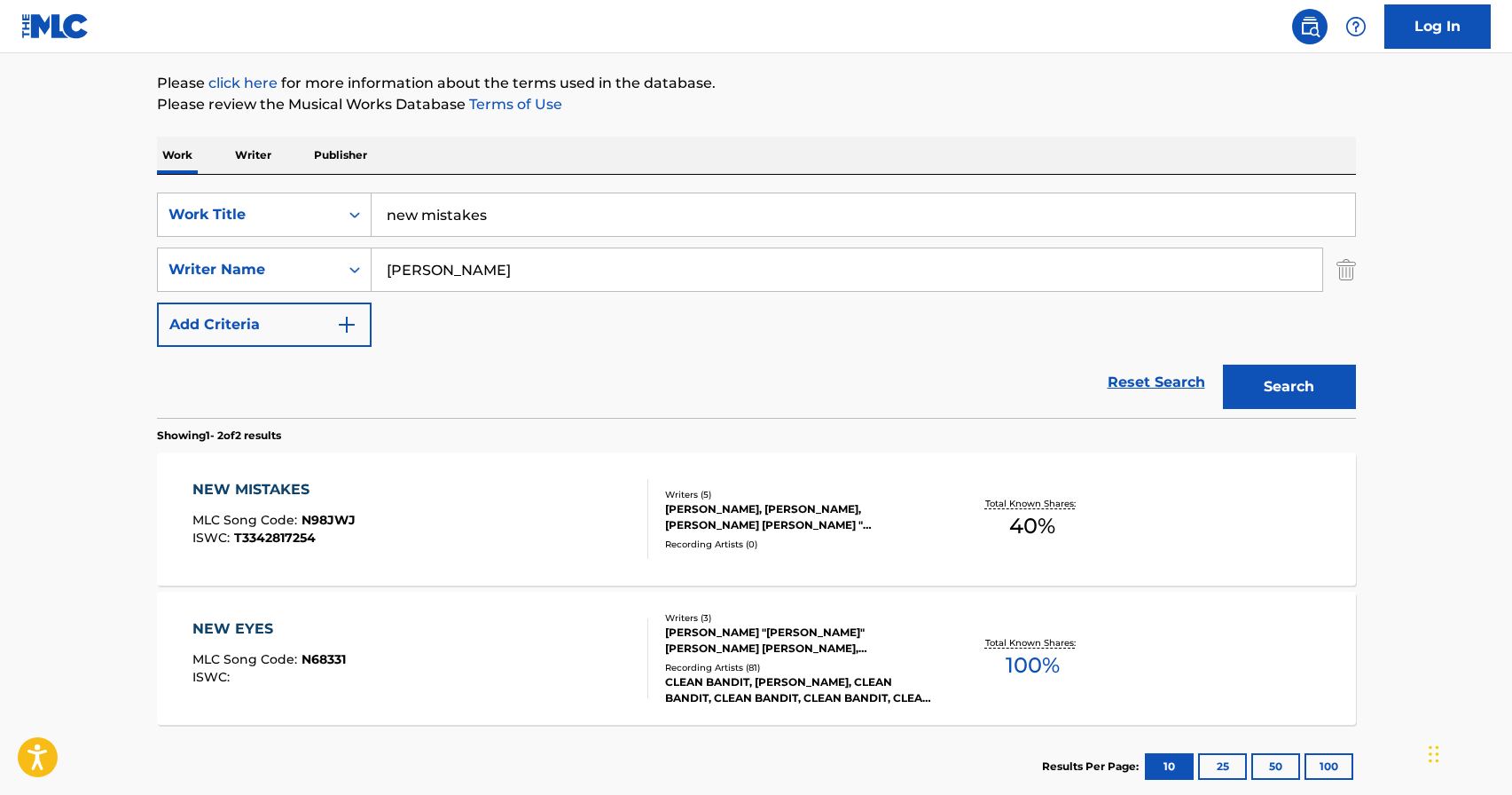
scroll to position [208, 0]
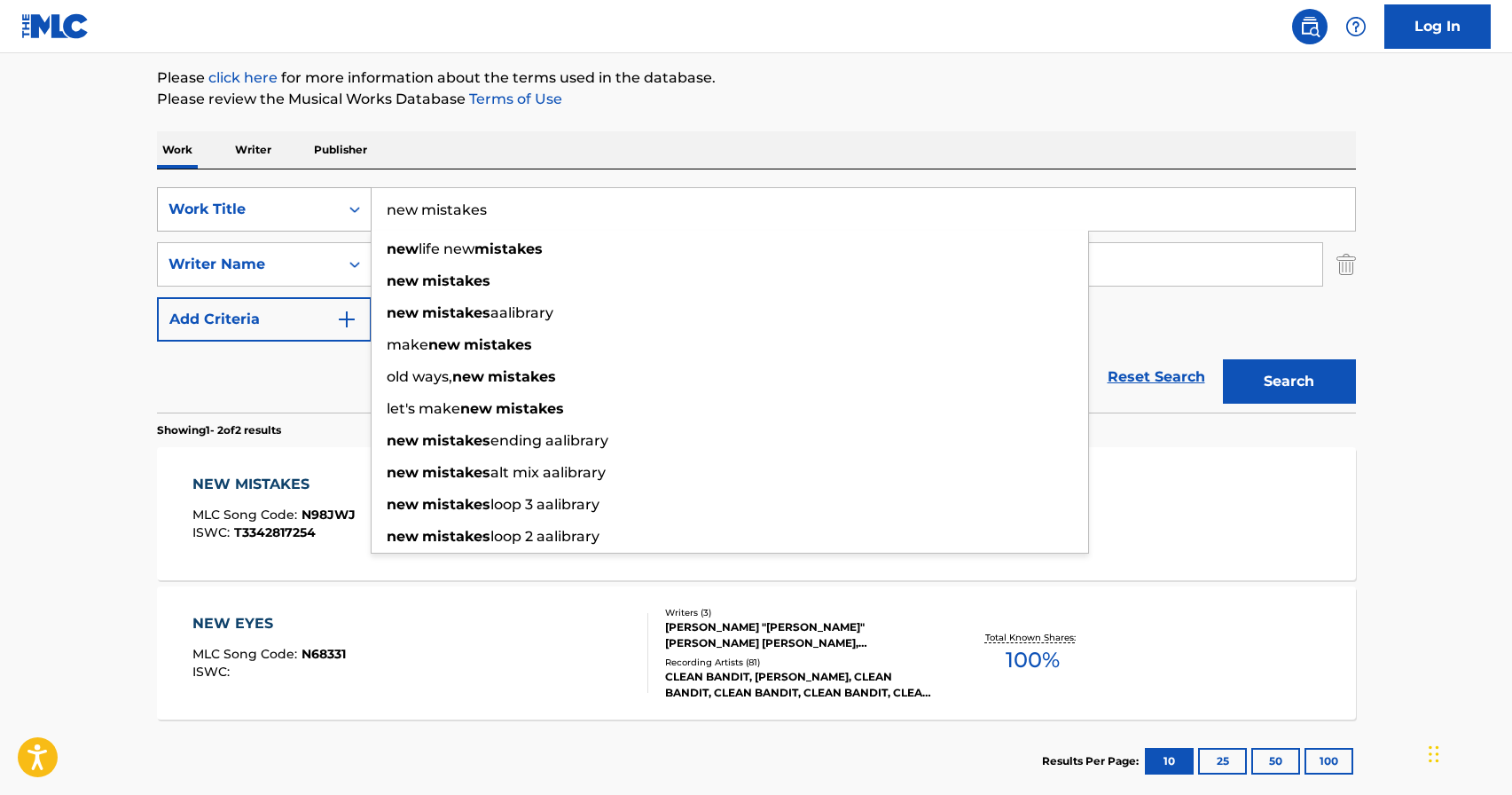
drag, startPoint x: 567, startPoint y: 200, endPoint x: 213, endPoint y: 189, distance: 354.2
click at [213, 189] on div "SearchWithCriteria201876cd-e18a-4ffc-8b01-3f7fa3b922ee Work Title new mistakes …" at bounding box center [756, 209] width 1199 height 44
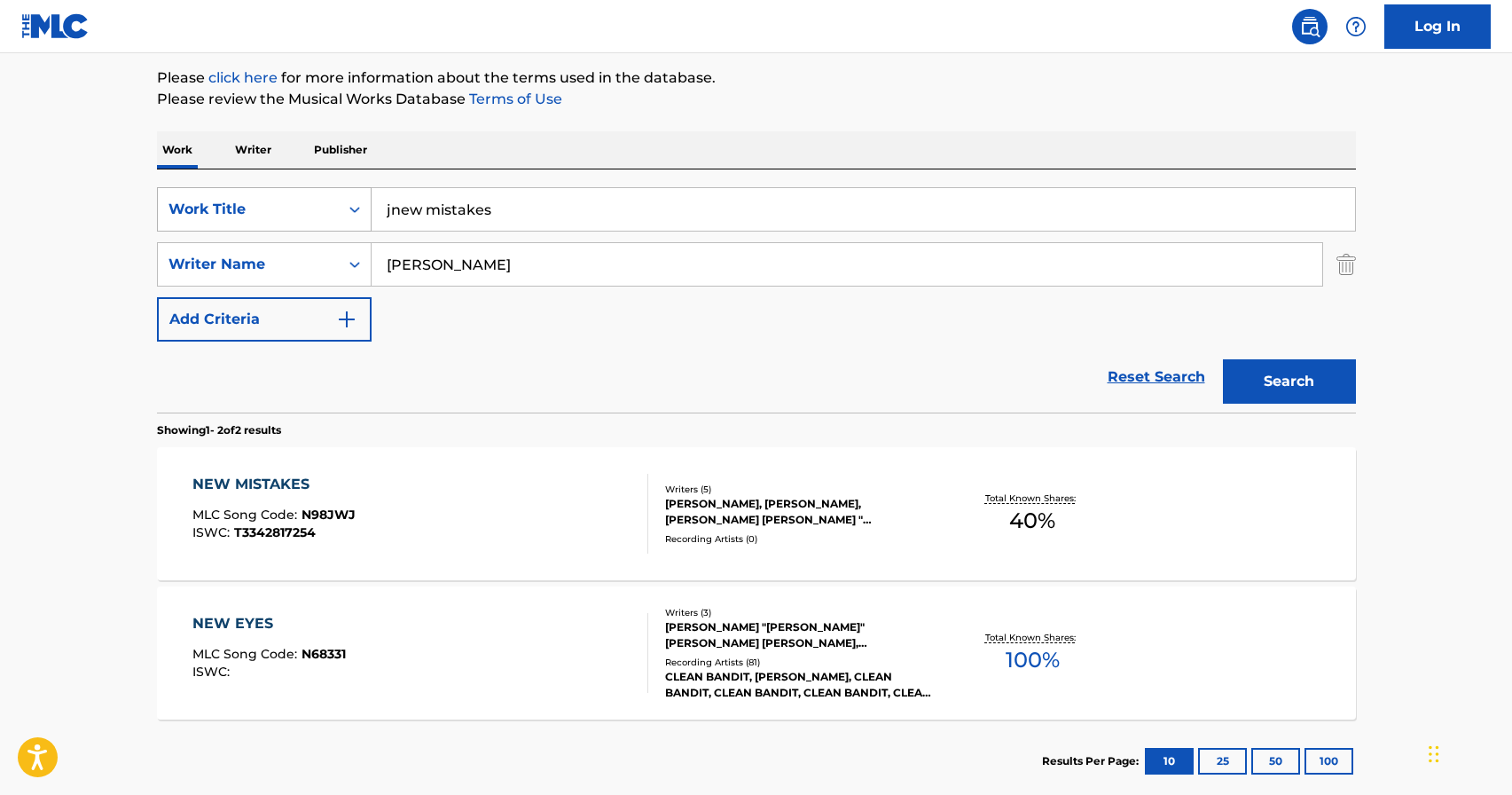
drag, startPoint x: 508, startPoint y: 210, endPoint x: 302, endPoint y: 204, distance: 206.1
click at [302, 204] on div "SearchWithCriteria201876cd-e18a-4ffc-8b01-3f7fa3b922ee Work Title jnew mistakes" at bounding box center [756, 209] width 1199 height 44
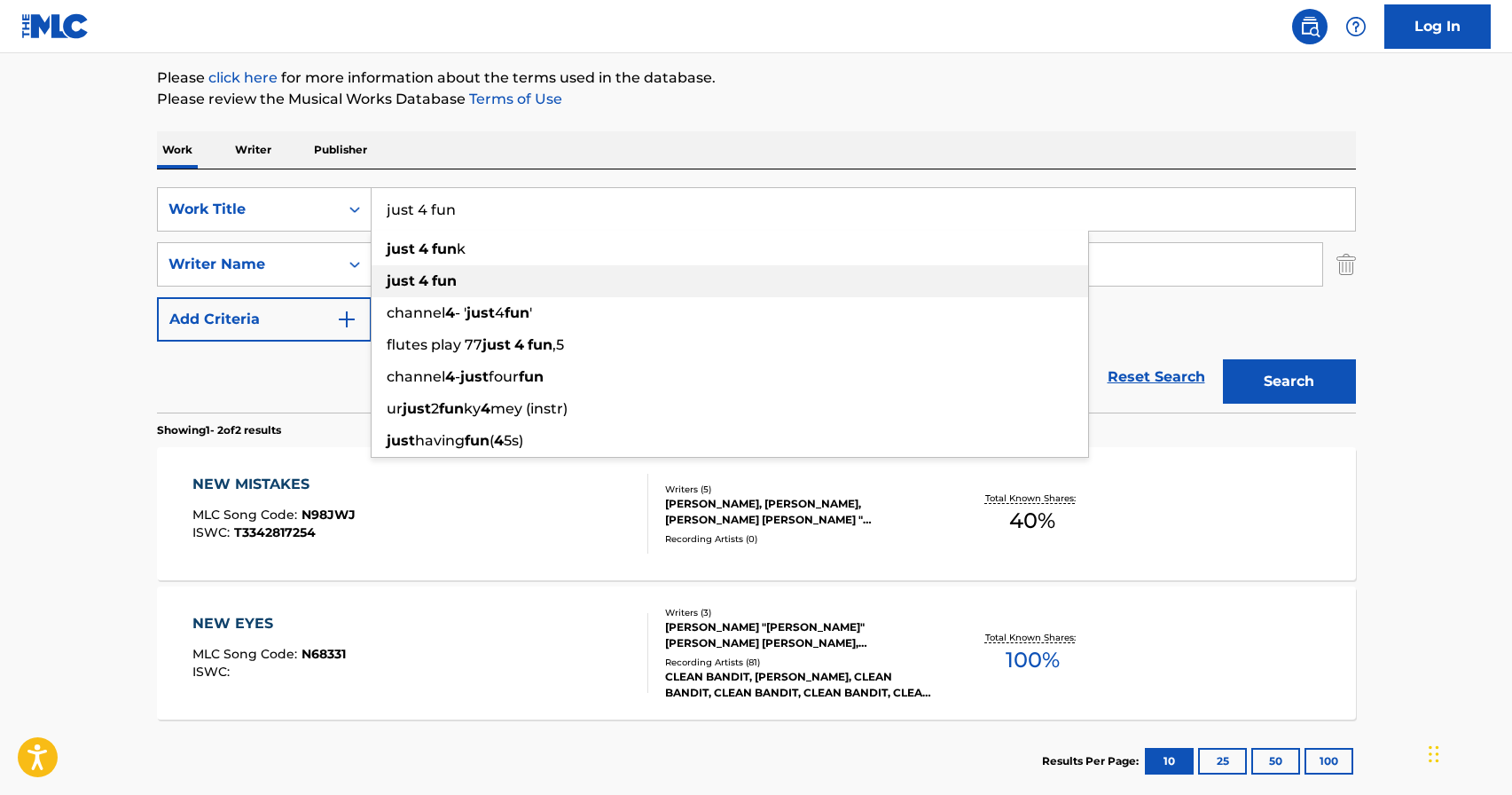
click at [1056, 275] on div "just 4 fun" at bounding box center [729, 281] width 716 height 32
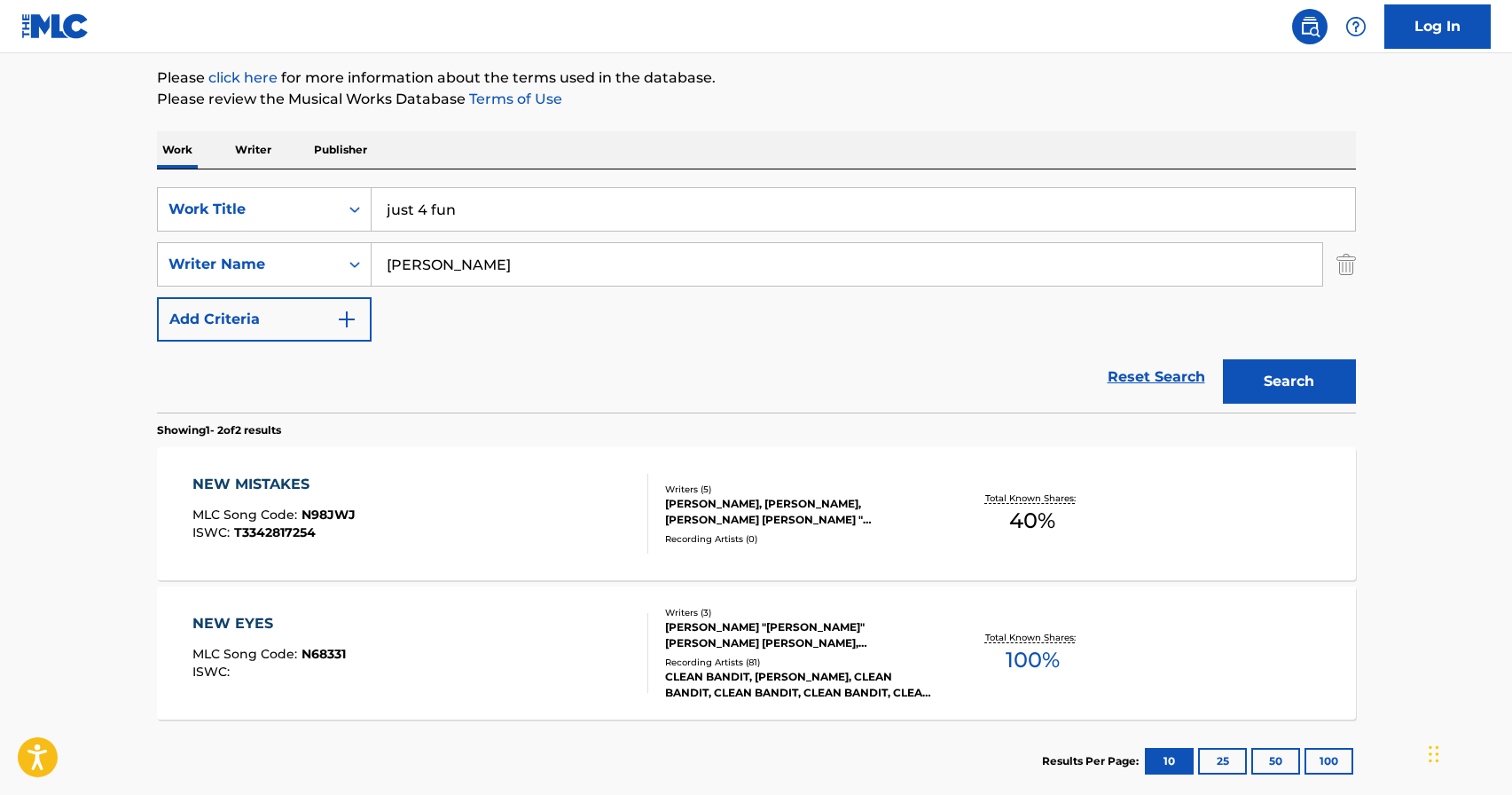
click at [1323, 375] on button "Search" at bounding box center [1289, 381] width 133 height 44
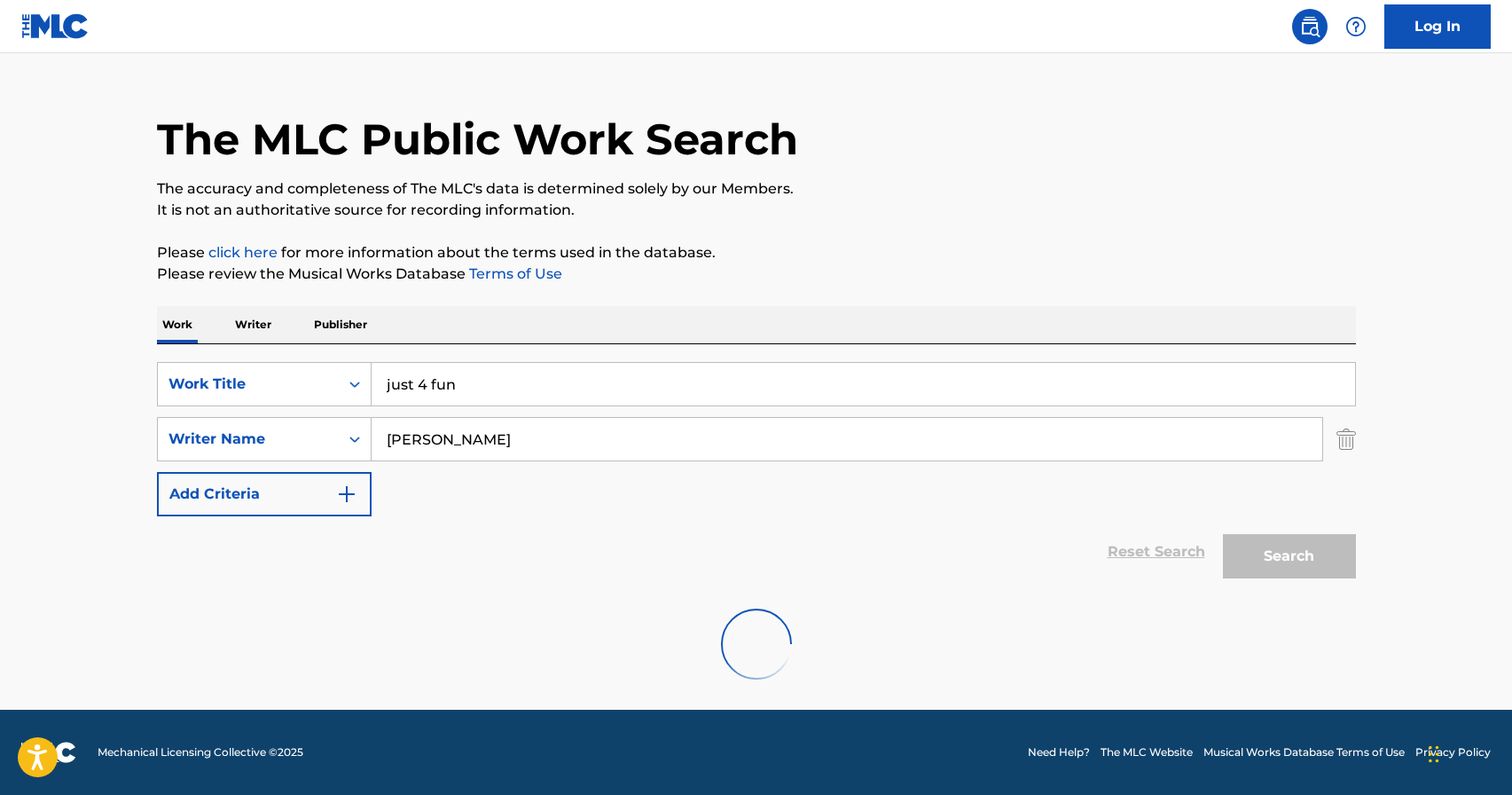
scroll to position [170, 0]
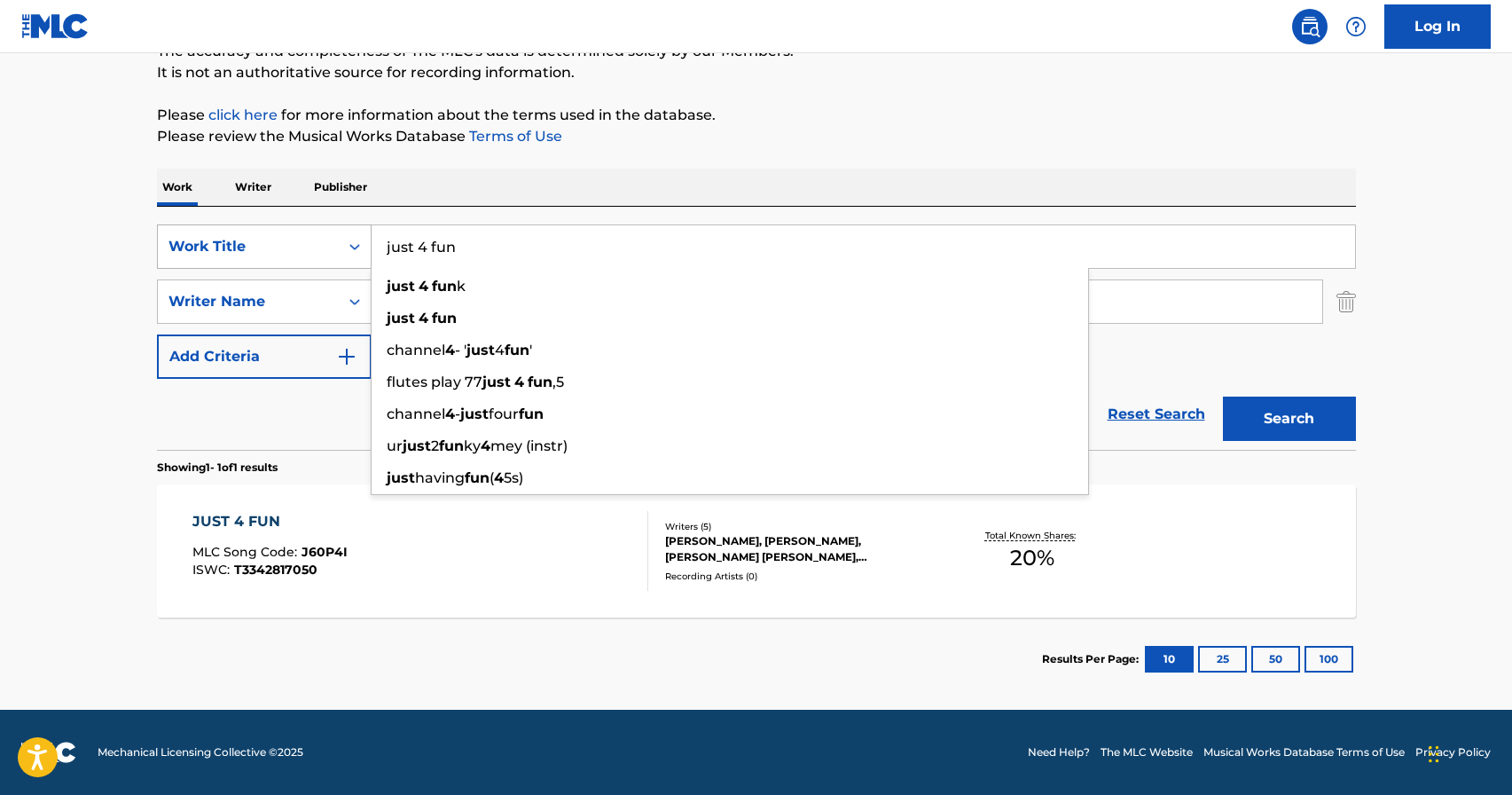
drag, startPoint x: 456, startPoint y: 239, endPoint x: 305, endPoint y: 239, distance: 151.0
click at [305, 239] on div "SearchWithCriteria201876cd-e18a-4ffc-8b01-3f7fa3b922ee Work Title just 4 fun ju…" at bounding box center [756, 246] width 1199 height 44
drag, startPoint x: 513, startPoint y: 258, endPoint x: 378, endPoint y: 239, distance: 136.3
click at [378, 239] on input "just 4 fun" at bounding box center [863, 246] width 983 height 43
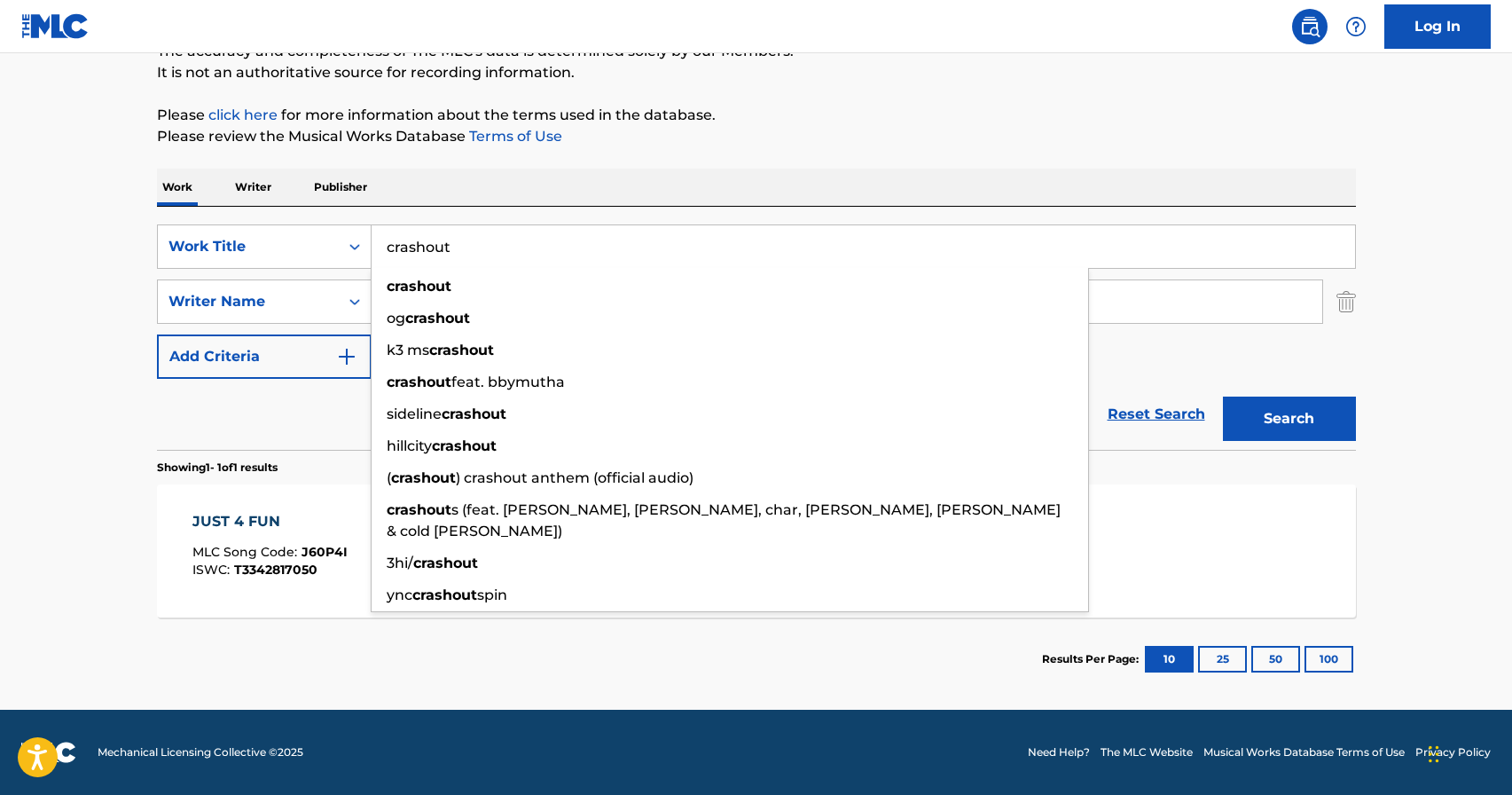
type input "crashout"
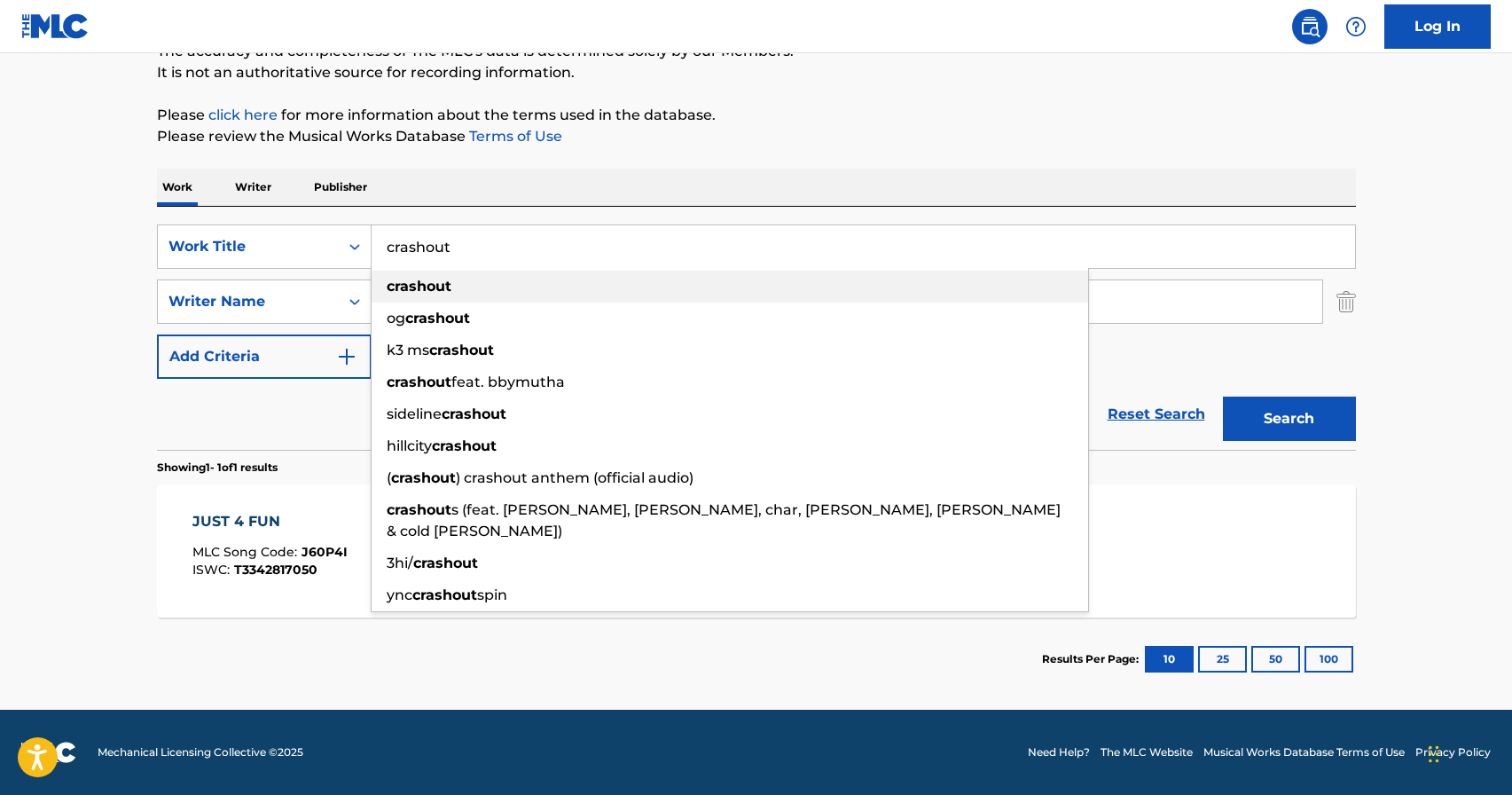
click at [424, 277] on strong "crashout" at bounding box center [419, 285] width 65 height 16
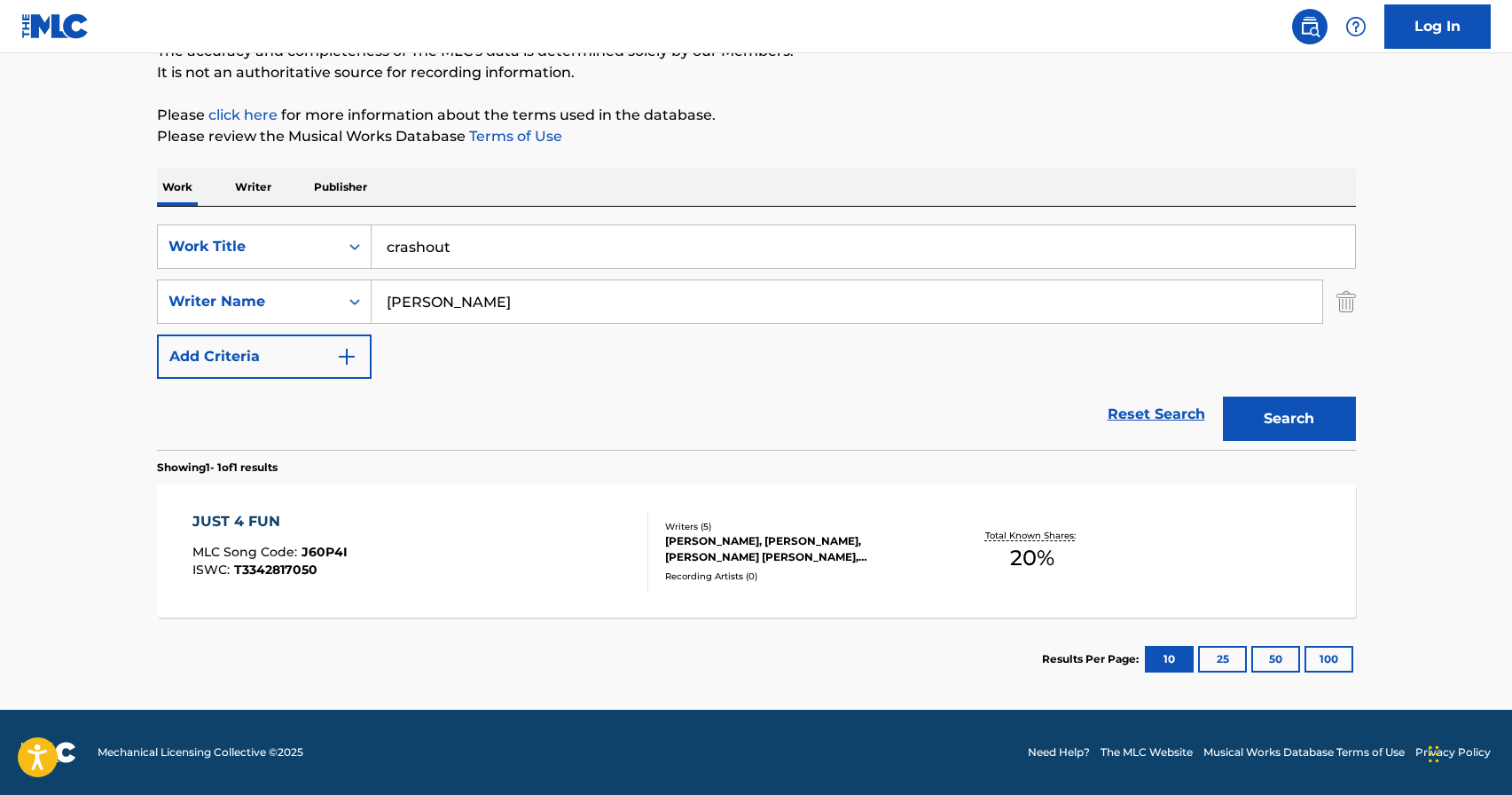
click at [1309, 412] on button "Search" at bounding box center [1289, 418] width 133 height 44
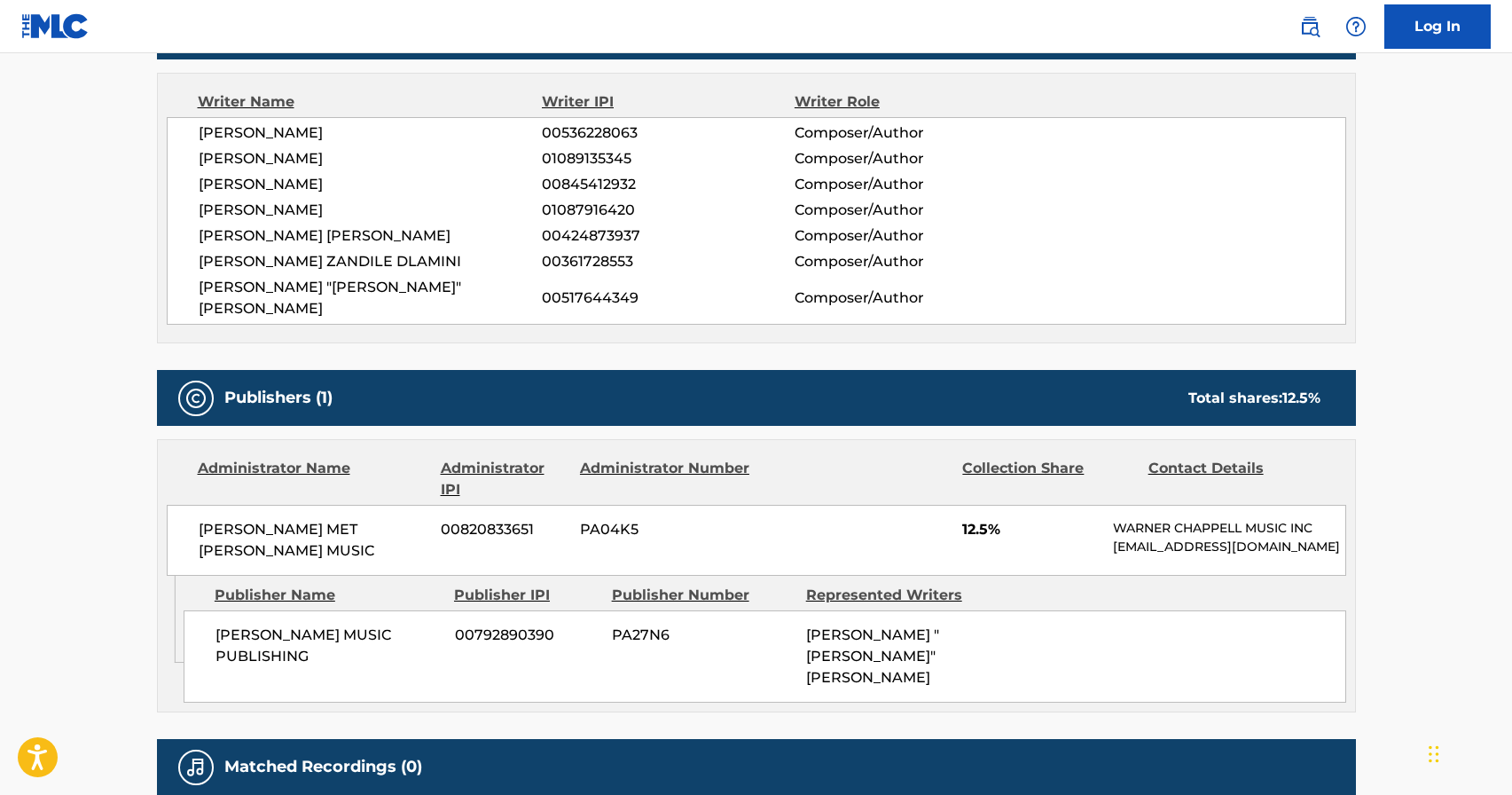
scroll to position [626, 0]
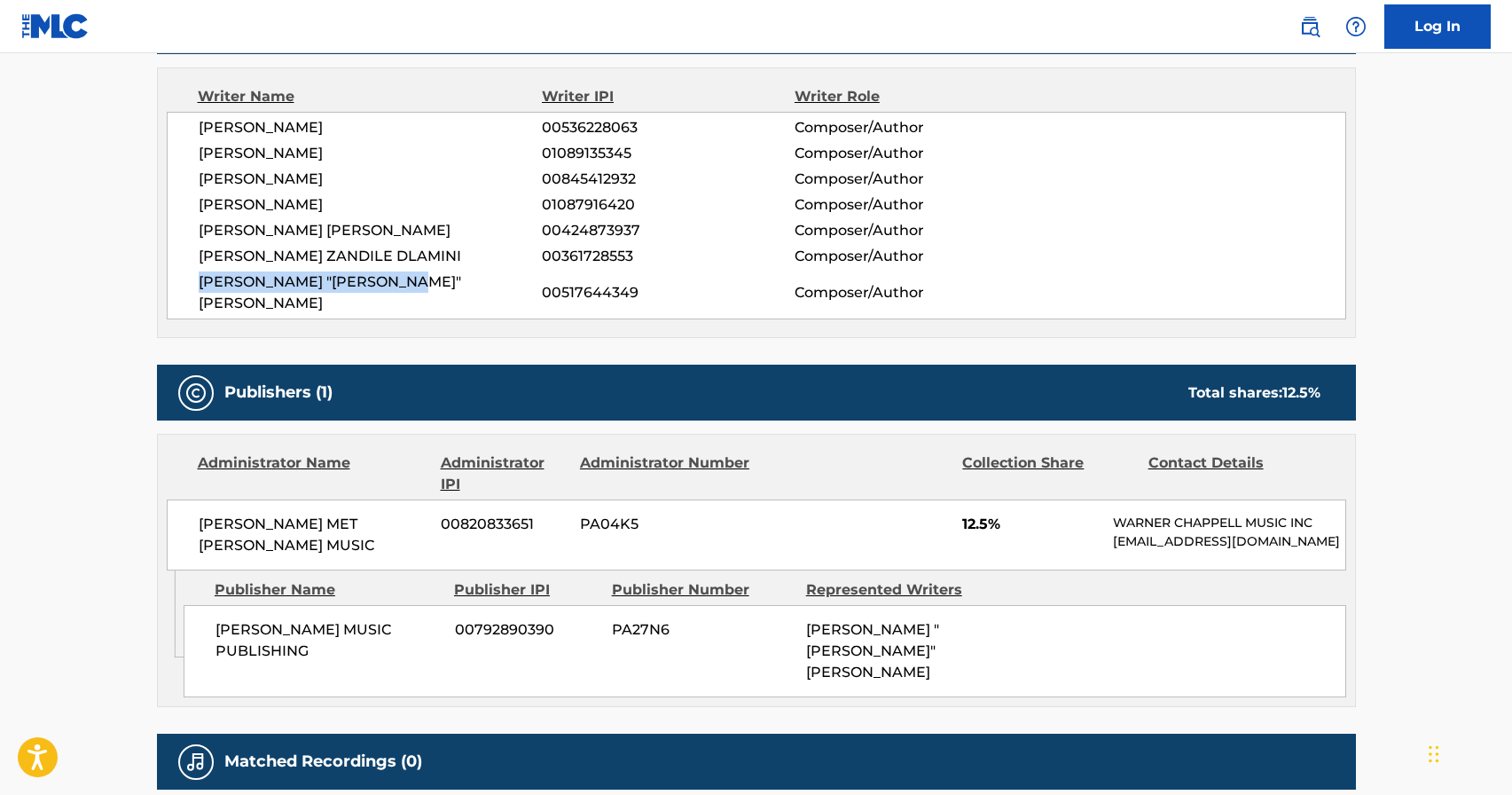
drag, startPoint x: 417, startPoint y: 283, endPoint x: 163, endPoint y: 283, distance: 254.0
click at [163, 283] on div "Writer Name Writer IPI Writer Role ANDREW DEXTER WANSEL 00536228063 Composer/Au…" at bounding box center [756, 203] width 1199 height 271
copy span "[PERSON_NAME] "[PERSON_NAME]" [PERSON_NAME]"
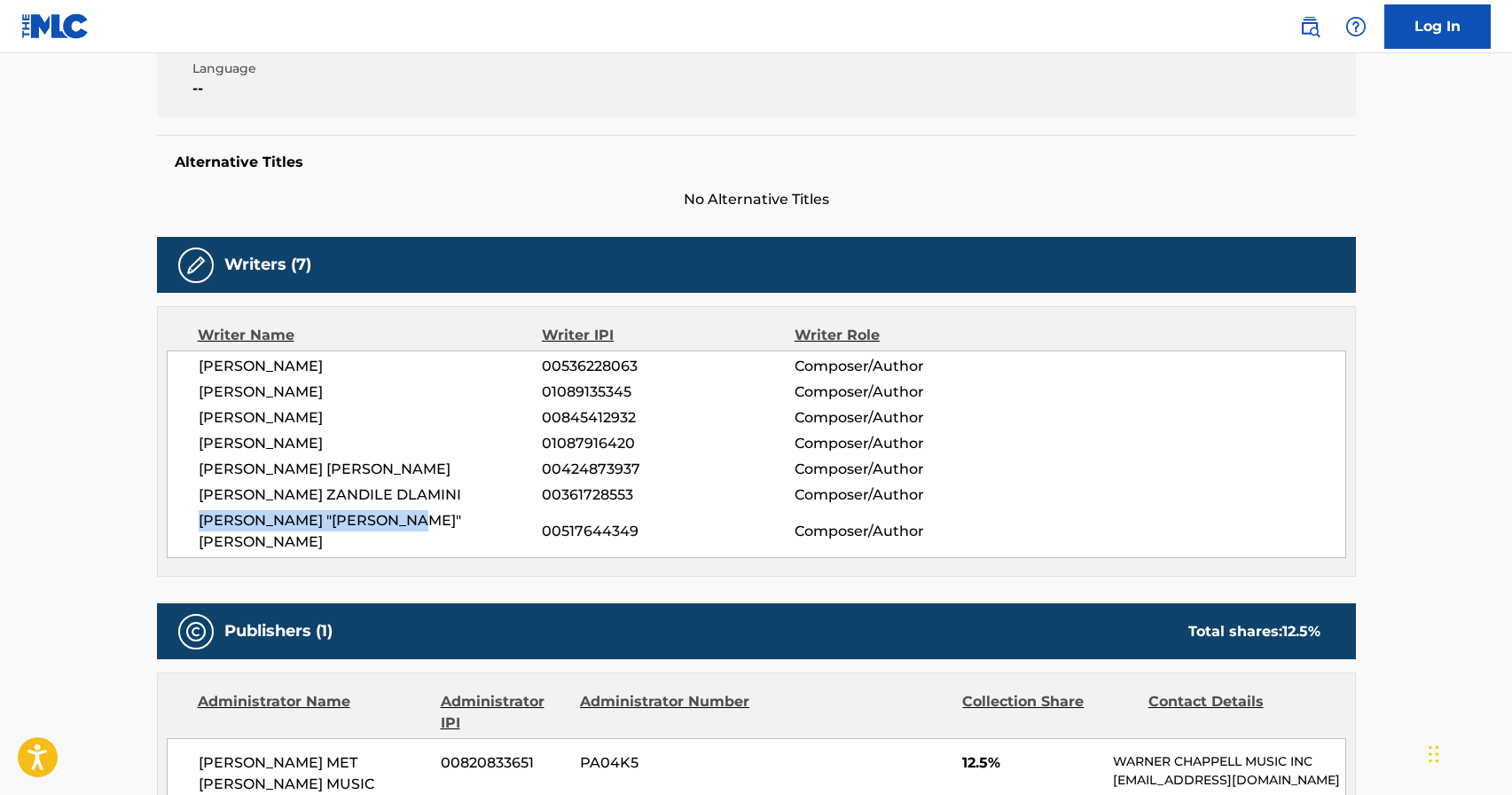
scroll to position [201, 0]
